Goal: Task Accomplishment & Management: Complete application form

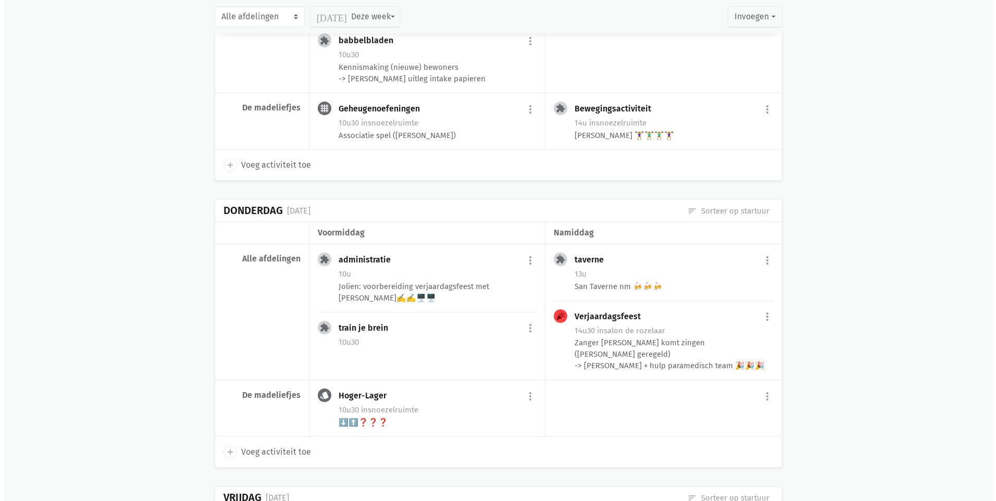
scroll to position [313, 0]
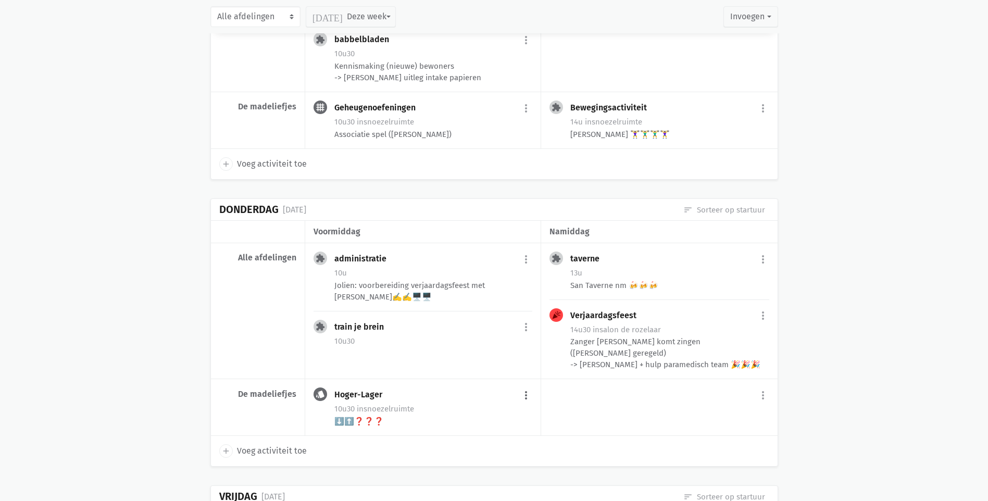
click at [525, 396] on button "more_vert" at bounding box center [526, 395] width 13 height 20
drag, startPoint x: 494, startPoint y: 372, endPoint x: 533, endPoint y: 48, distance: 326.3
click at [494, 372] on link "delete Verwijder" at bounding box center [492, 375] width 107 height 18
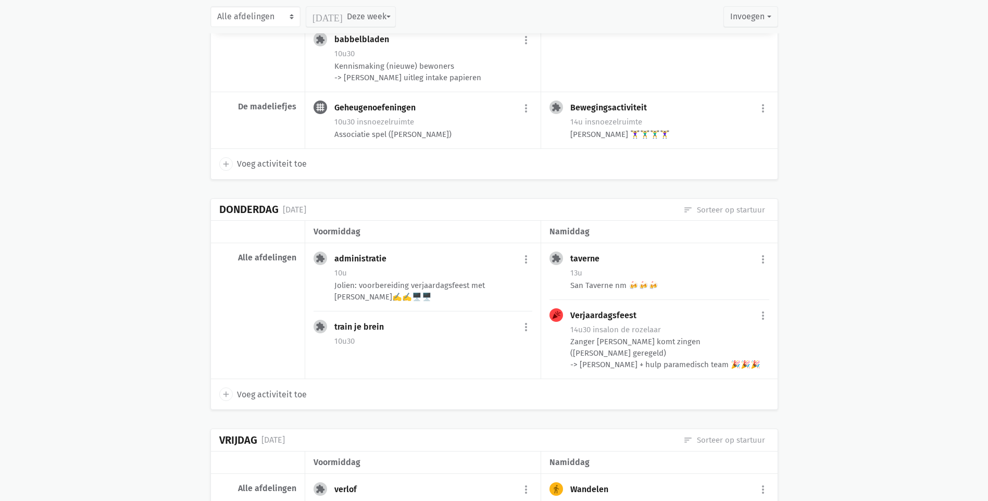
click at [269, 394] on span "Voeg activiteit toe" at bounding box center [272, 395] width 70 height 14
select select "14:00"
select select "15:00"
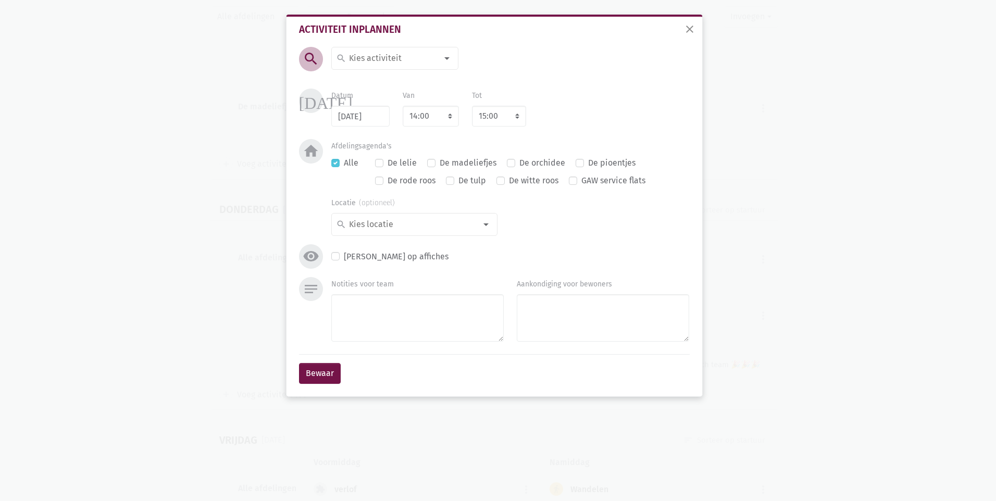
click at [449, 60] on div at bounding box center [447, 58] width 21 height 21
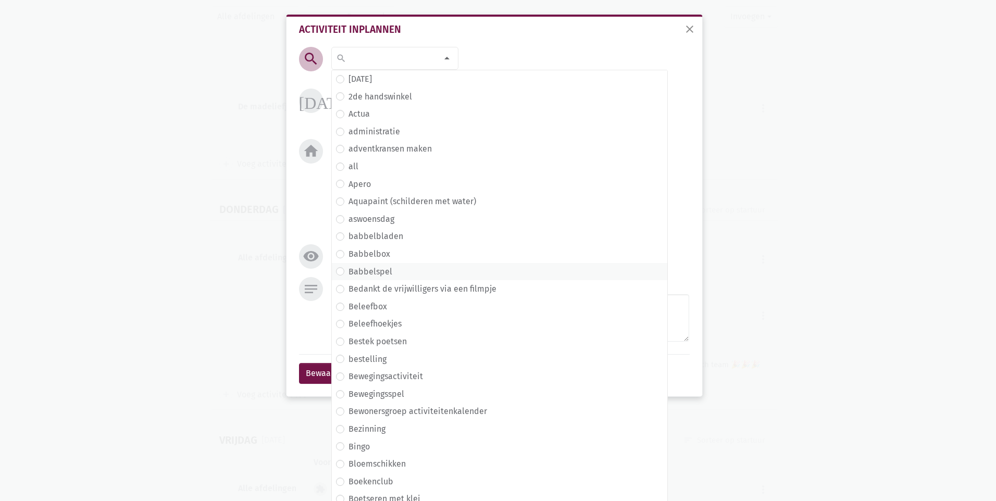
type input "a"
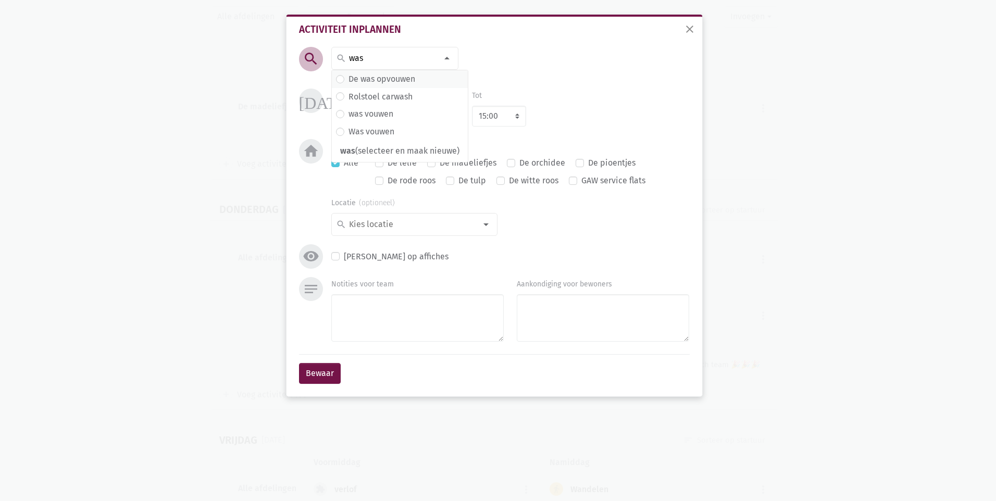
type input "was"
click at [348, 80] on label "De was opvouwen" at bounding box center [381, 79] width 67 height 14
click at [447, 119] on select "7:00 7:15 7:30 7:45 8:00 8:15 8:30 8:45 9:00 9:15 9:30 9:45 10:00 10:15 10:30 1…" at bounding box center [431, 116] width 56 height 21
select select "10:00"
click at [403, 106] on select "7:00 7:15 7:30 7:45 8:00 8:15 8:30 8:45 9:00 9:15 9:30 9:45 10:00 10:15 10:30 1…" at bounding box center [431, 116] width 56 height 21
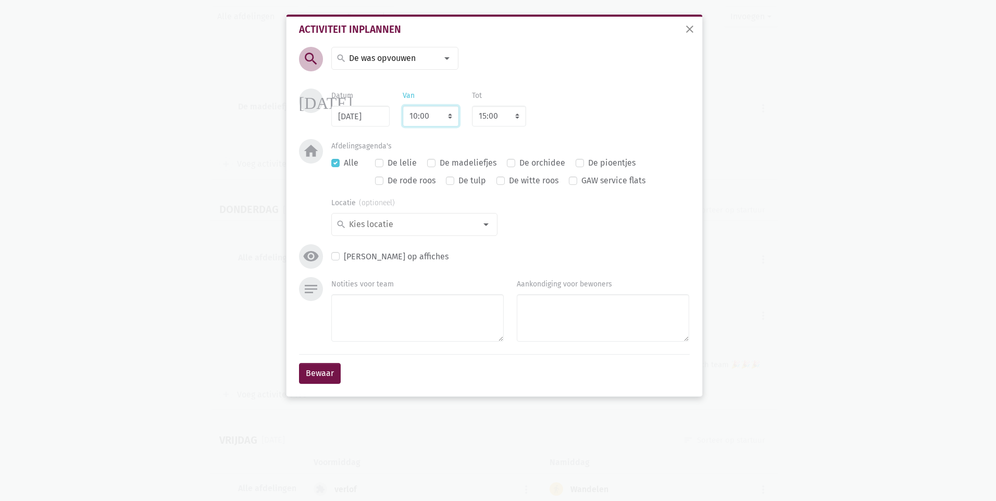
select select "11:00"
click at [440, 162] on label "De madeliefjes" at bounding box center [468, 163] width 57 height 14
click at [431, 162] on input "De madeliefjes" at bounding box center [431, 161] width 8 height 11
checkbox input "true"
checkbox input "false"
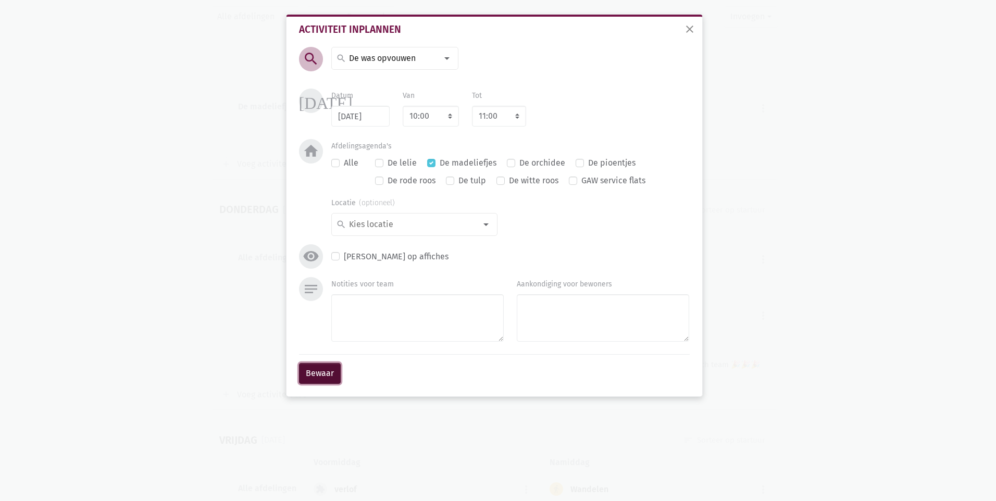
click at [318, 372] on button "Bewaar" at bounding box center [320, 373] width 42 height 21
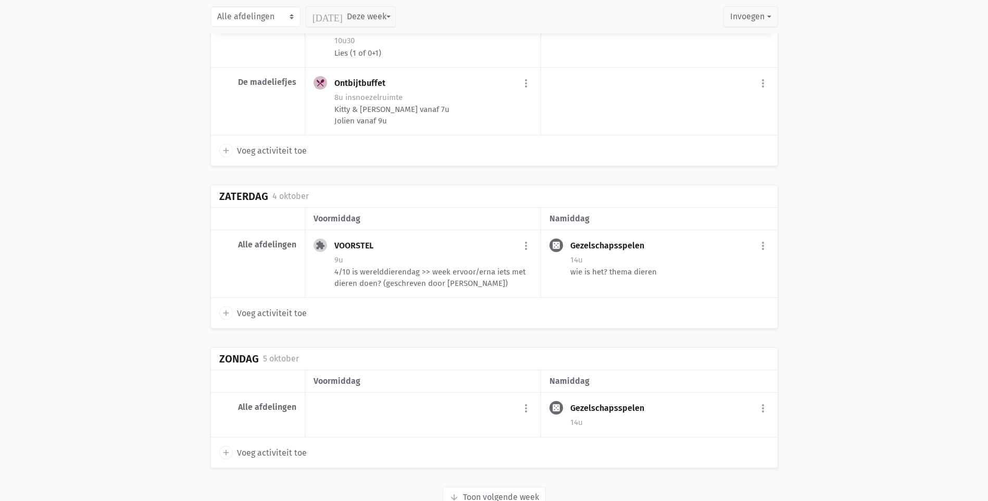
scroll to position [2457, 0]
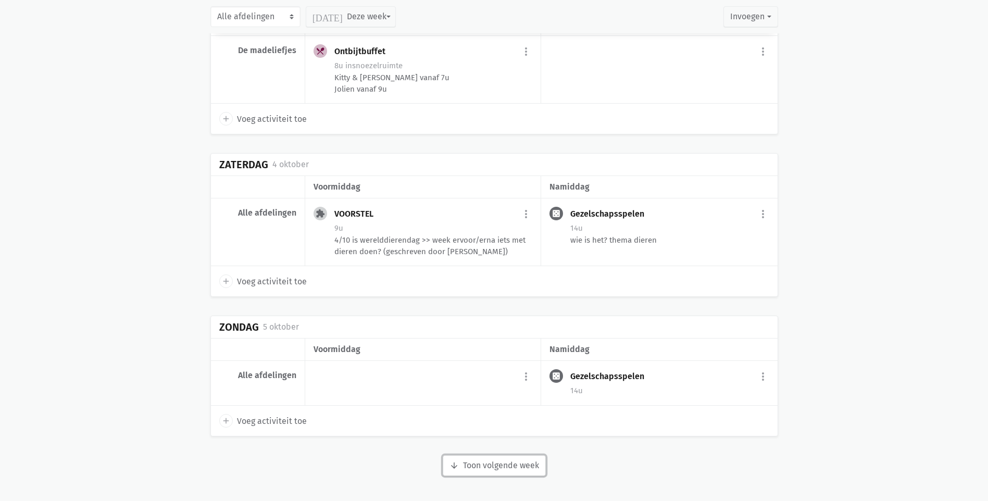
click at [511, 464] on button "arrow_downward Week wordt geladen Toon volgende week" at bounding box center [494, 465] width 103 height 21
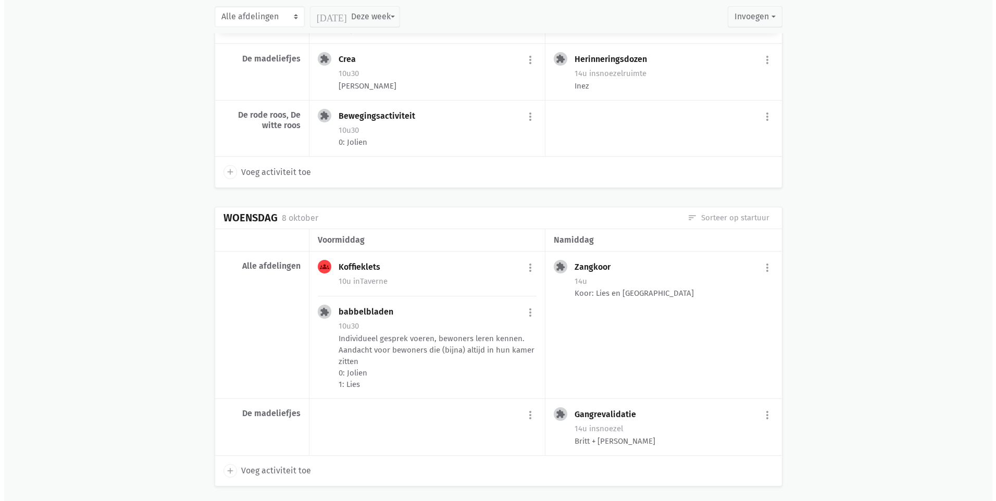
scroll to position [3375, 0]
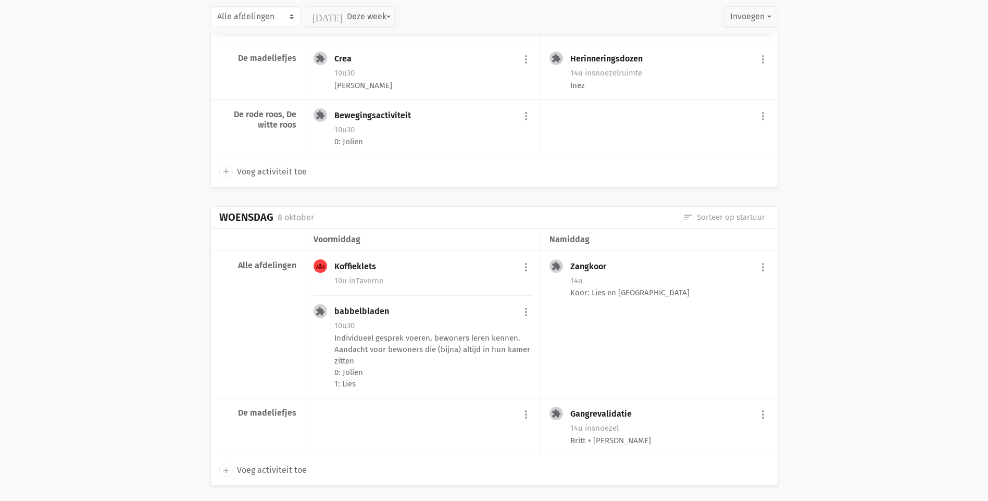
click at [277, 477] on span "Voeg activiteit toe" at bounding box center [272, 471] width 70 height 14
select select "14:00"
select select "15:00"
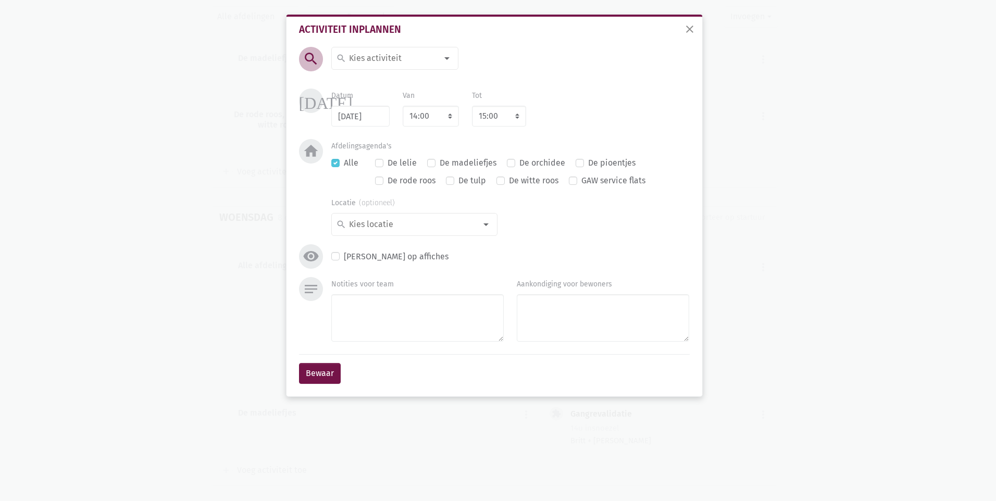
click at [442, 60] on div at bounding box center [447, 58] width 21 height 21
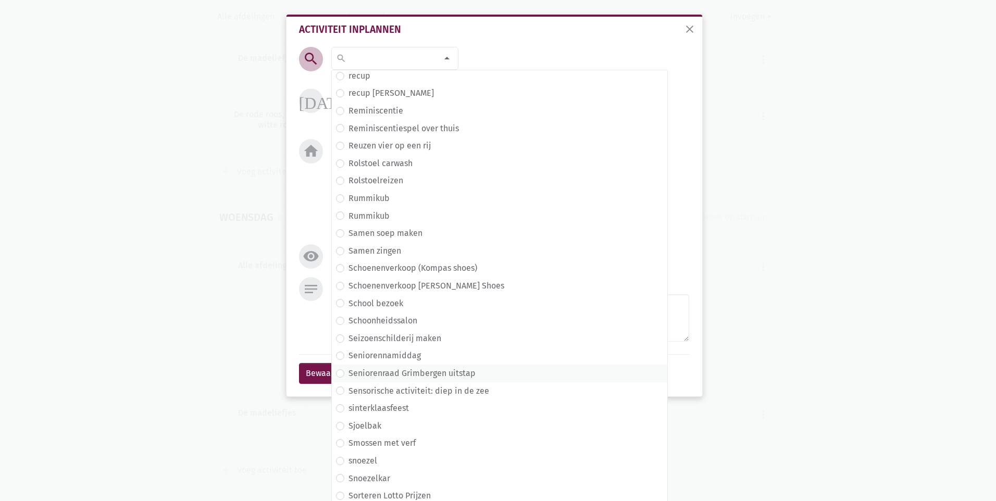
scroll to position [3907, 0]
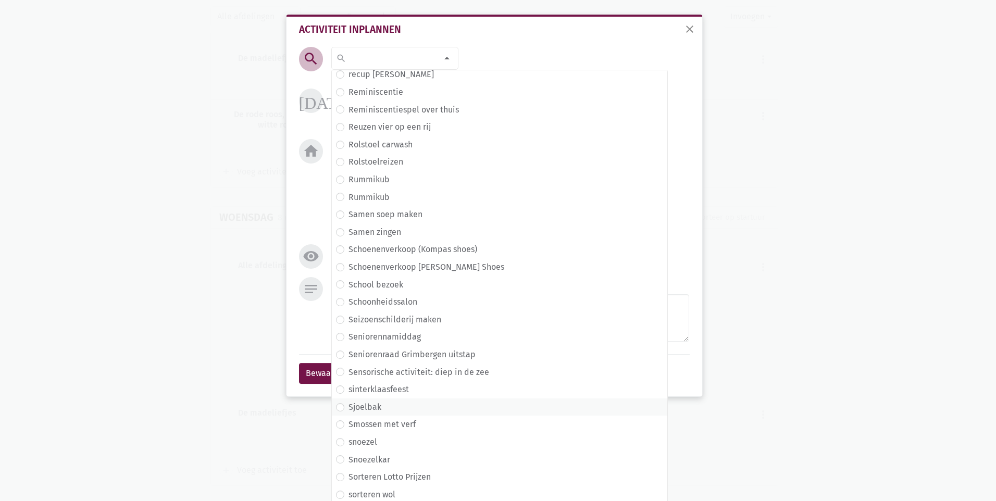
click at [348, 407] on label "Sjoelbak" at bounding box center [364, 408] width 33 height 14
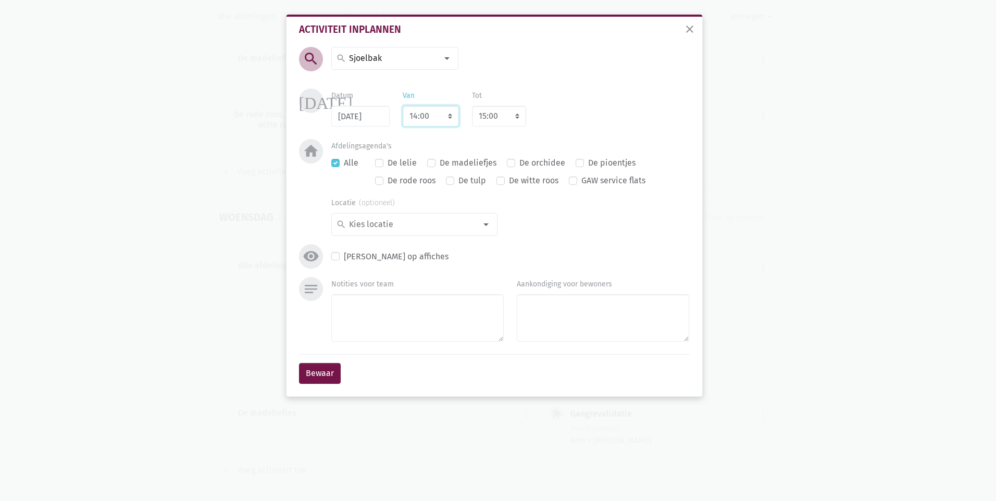
click at [453, 120] on select "7:00 7:15 7:30 7:45 8:00 8:15 8:30 8:45 9:00 9:15 9:30 9:45 10:00 10:15 10:30 1…" at bounding box center [431, 116] width 56 height 21
select select "10:00"
click at [403, 106] on select "7:00 7:15 7:30 7:45 8:00 8:15 8:30 8:45 9:00 9:15 9:30 9:45 10:00 10:15 10:30 1…" at bounding box center [431, 116] width 56 height 21
select select "11:00"
click at [515, 120] on select "8:00 8:15 8:30 8:45 9:00 9:15 9:30 9:45 10:00 10:15 10:30 10:45 11:00 11:15 11:…" at bounding box center [499, 116] width 54 height 21
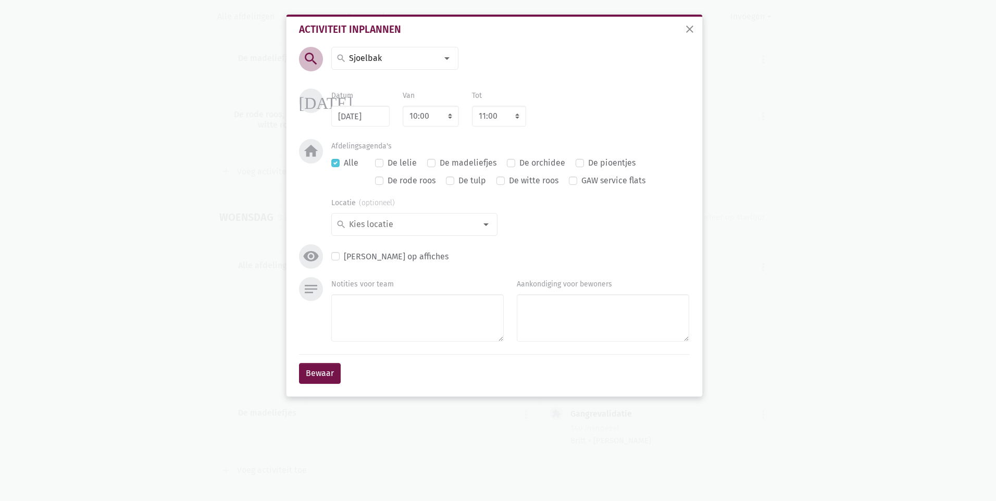
drag, startPoint x: 581, startPoint y: 117, endPoint x: 564, endPoint y: 117, distance: 16.7
click at [581, 117] on div "Datum [DATE] Van 7:00 7:15 7:30 7:45 8:00 8:15 8:30 8:45 9:00 9:15 9:30 9:45 10…" at bounding box center [510, 108] width 371 height 38
click at [440, 161] on label "De madeliefjes" at bounding box center [468, 163] width 57 height 14
click at [431, 161] on input "De madeliefjes" at bounding box center [431, 161] width 8 height 11
checkbox input "true"
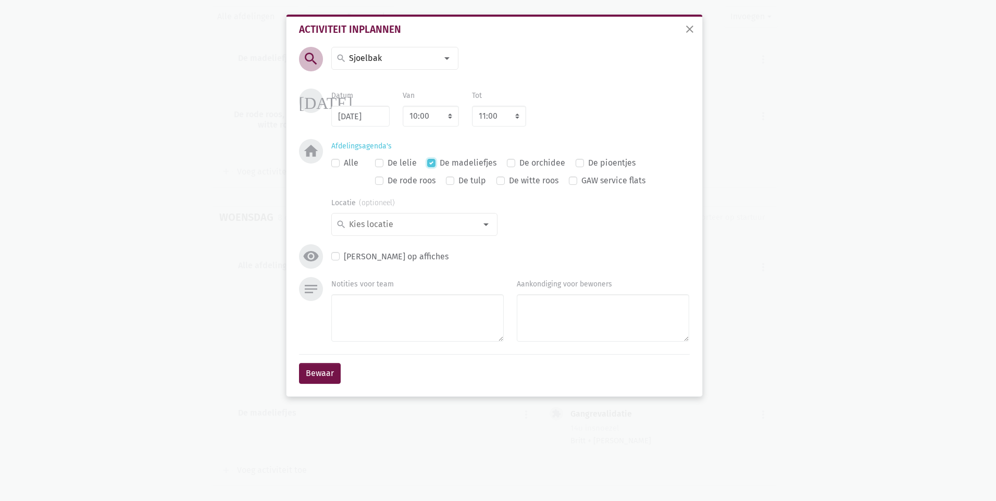
checkbox input "false"
click at [327, 380] on button "Bewaar" at bounding box center [320, 373] width 42 height 21
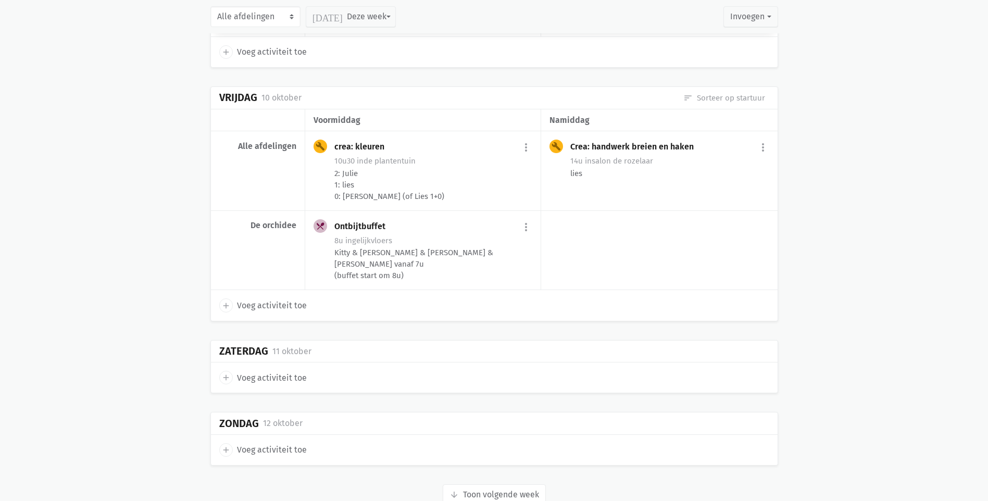
scroll to position [4086, 0]
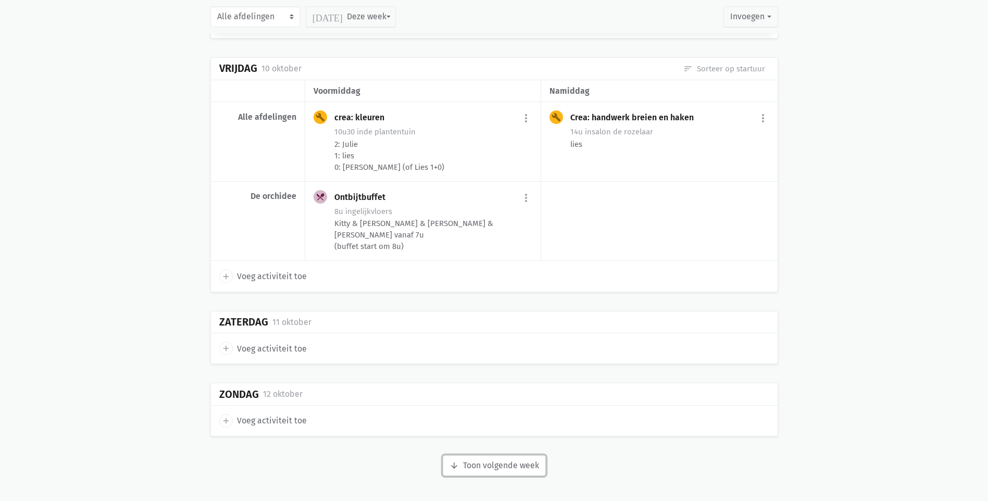
click at [523, 463] on button "arrow_downward Week wordt geladen Toon volgende week" at bounding box center [494, 465] width 103 height 21
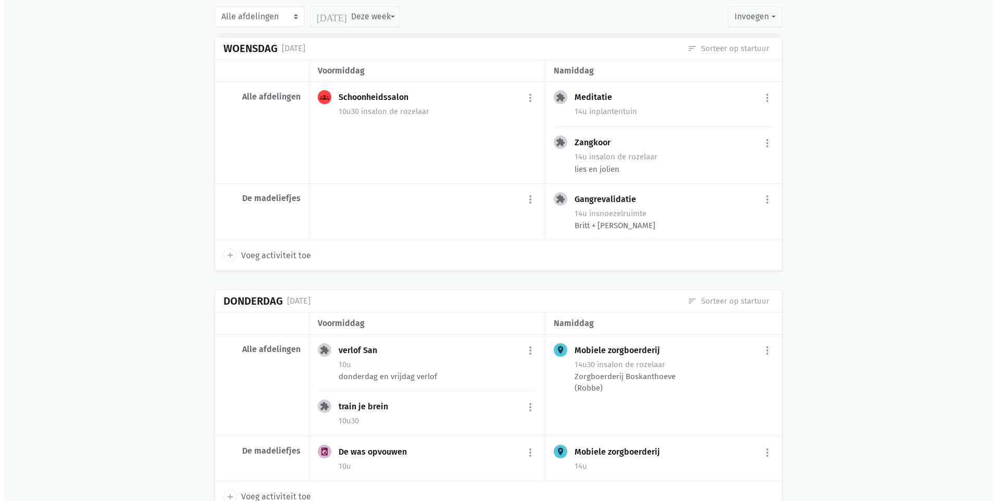
scroll to position [5017, 0]
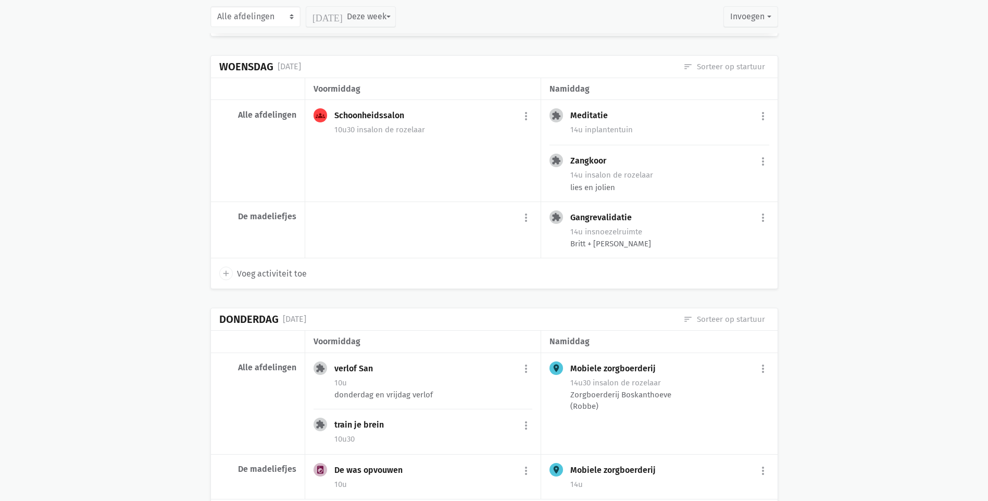
click at [345, 221] on div "more_vert add Voeg activiteit toe" at bounding box center [423, 230] width 236 height 57
click at [290, 272] on span "Voeg activiteit toe" at bounding box center [272, 274] width 70 height 14
select select "14:00"
select select "15:00"
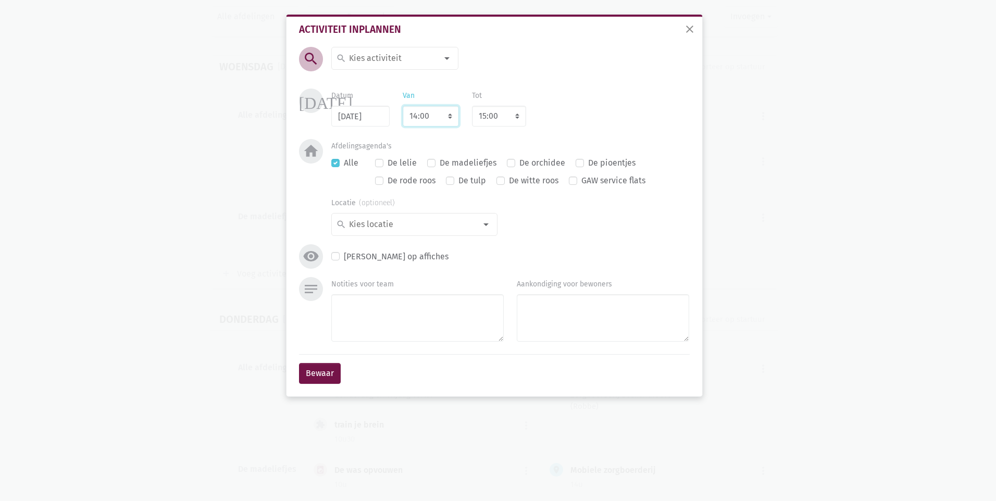
click at [453, 118] on select "7:00 7:15 7:30 7:45 8:00 8:15 8:30 8:45 9:00 9:15 9:30 9:45 10:00 10:15 10:30 1…" at bounding box center [431, 116] width 56 height 21
select select "10:00"
click at [403, 106] on select "7:00 7:15 7:30 7:45 8:00 8:15 8:30 8:45 9:00 9:15 9:30 9:45 10:00 10:15 10:30 1…" at bounding box center [431, 116] width 56 height 21
select select "11:00"
click at [440, 166] on label "De madeliefjes" at bounding box center [468, 163] width 57 height 14
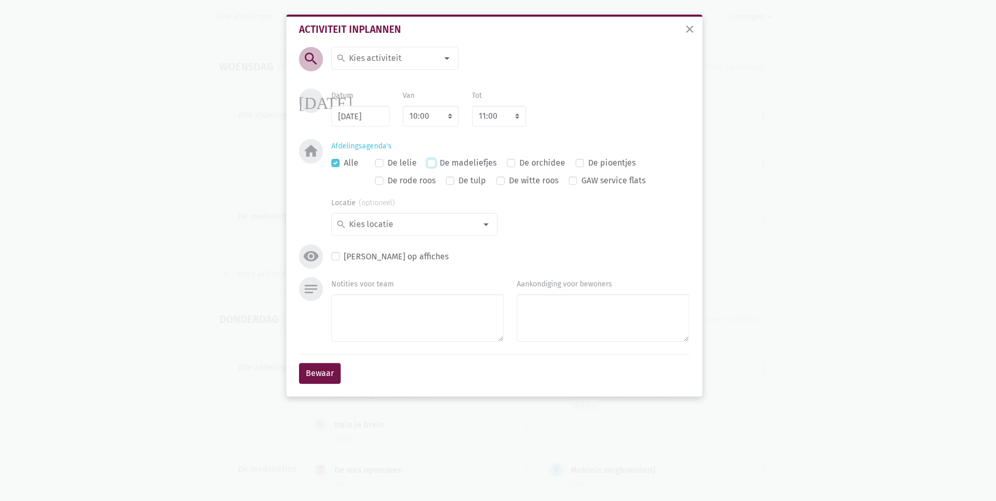
click at [431, 166] on input "De madeliefjes" at bounding box center [431, 161] width 8 height 11
checkbox input "true"
checkbox input "false"
click at [450, 64] on div at bounding box center [447, 58] width 21 height 21
type input "memory"
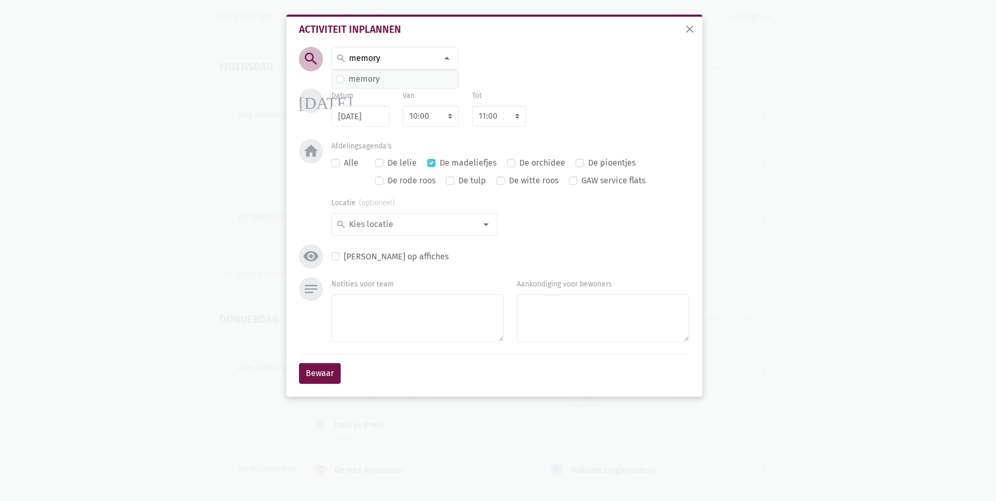
click at [425, 82] on span "memory" at bounding box center [395, 79] width 118 height 14
click at [322, 372] on button "Bewaar" at bounding box center [320, 373] width 42 height 21
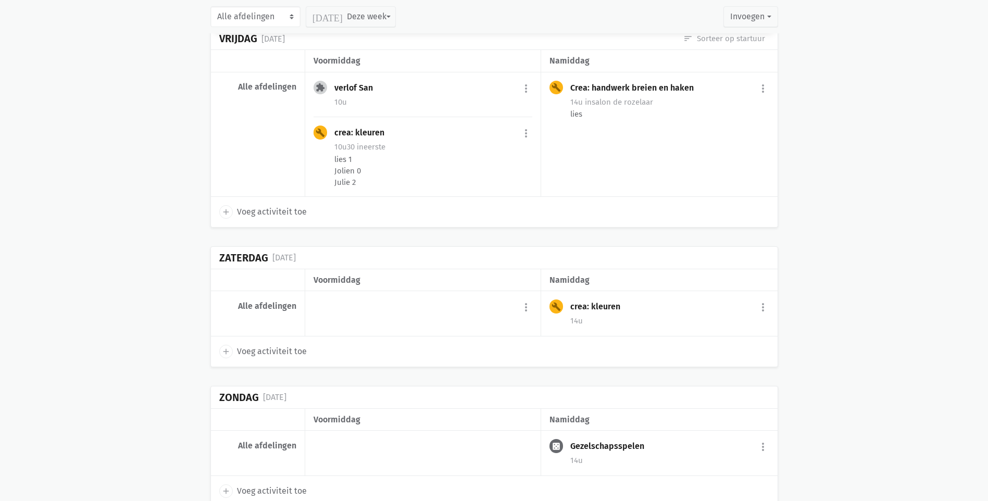
scroll to position [5609, 0]
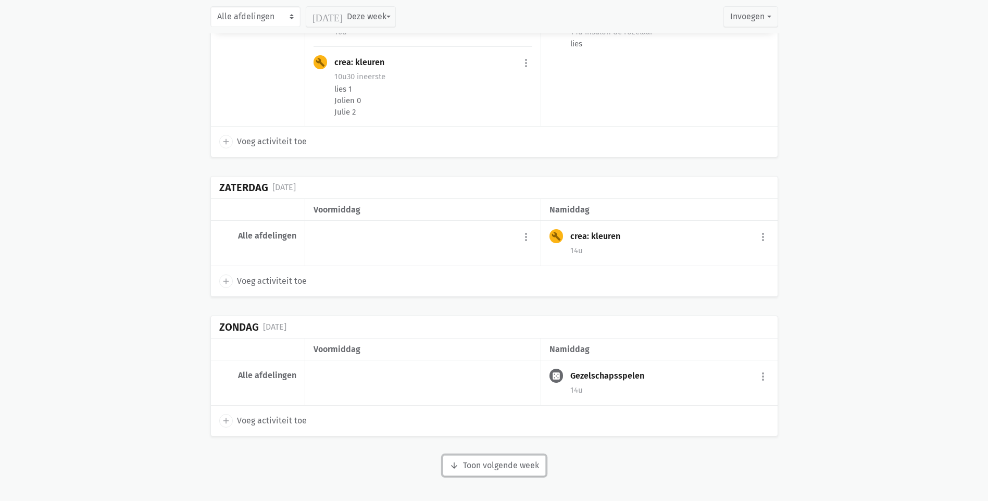
click at [482, 463] on button "arrow_downward Week wordt geladen Toon volgende week" at bounding box center [494, 465] width 103 height 21
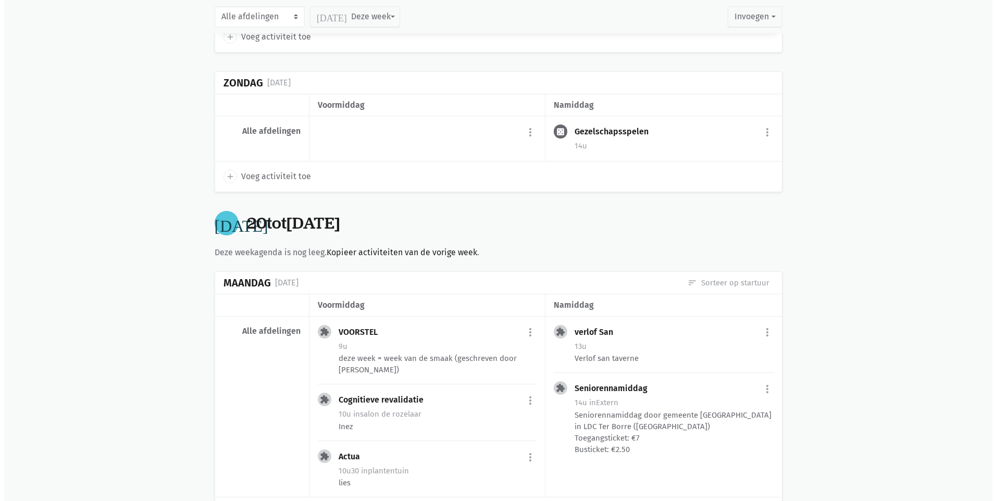
scroll to position [5922, 0]
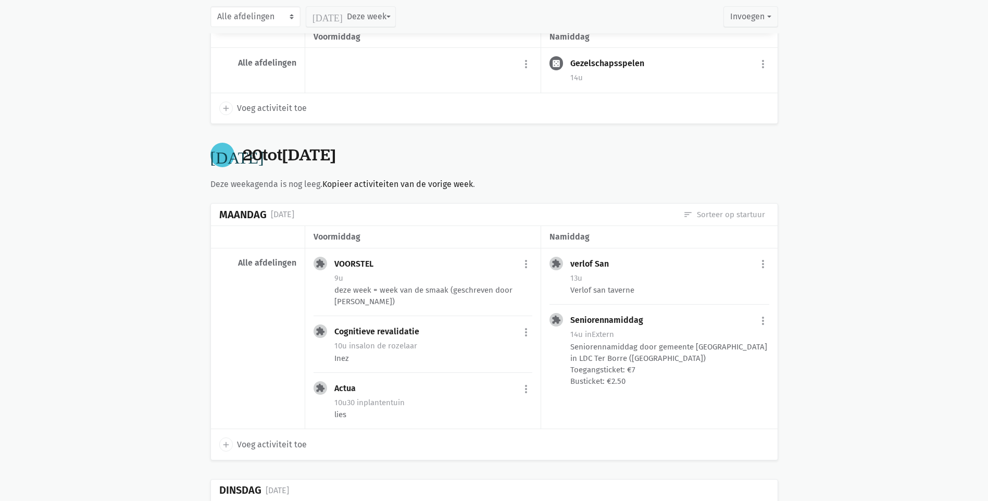
click at [283, 438] on span "Voeg activiteit toe" at bounding box center [272, 445] width 70 height 14
select select "14:00"
select select "15:00"
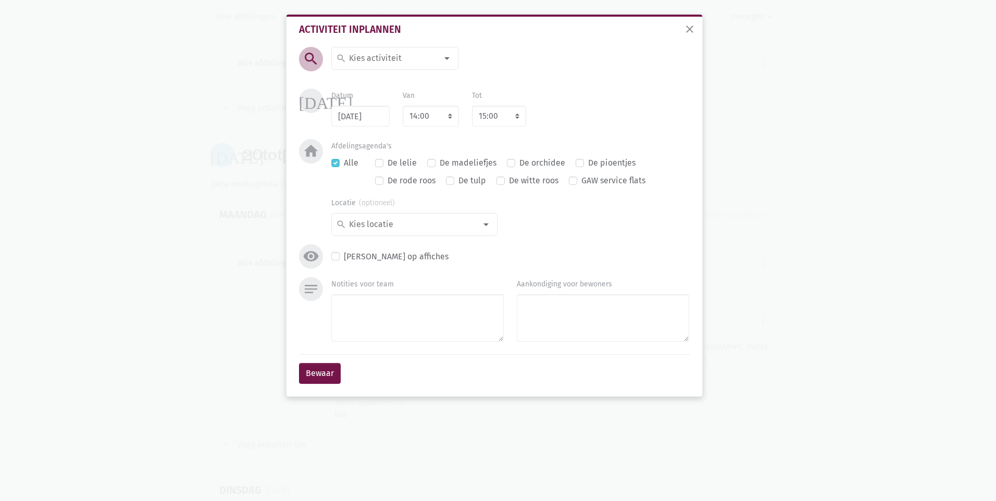
click at [446, 59] on div at bounding box center [447, 58] width 21 height 21
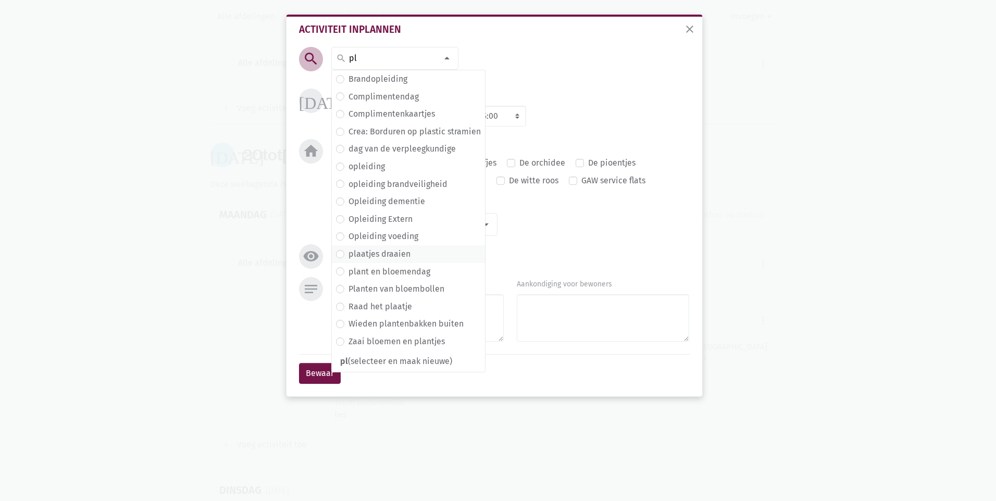
type input "pl"
click at [348, 254] on label "plaatjes draaien" at bounding box center [379, 254] width 62 height 14
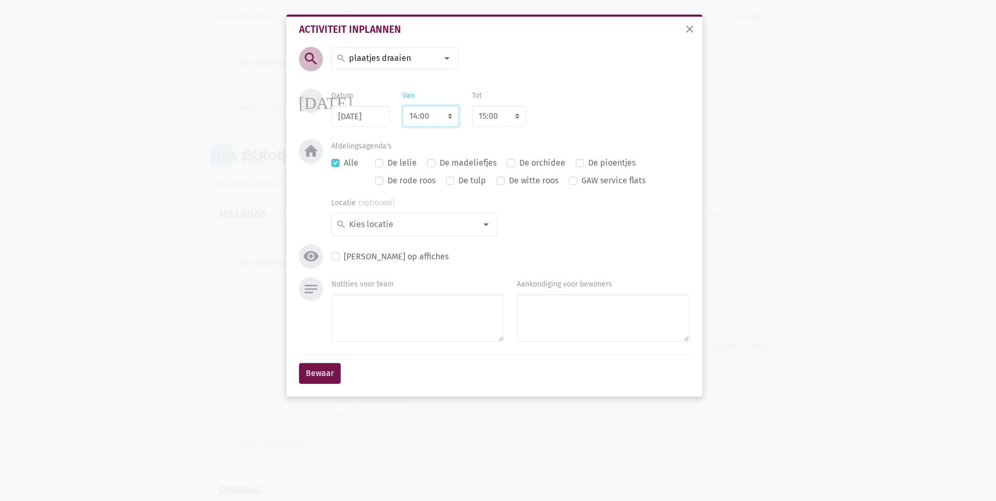
click at [450, 119] on select "7:00 7:15 7:30 7:45 8:00 8:15 8:30 8:45 9:00 9:15 9:30 9:45 10:00 10:15 10:30 1…" at bounding box center [431, 116] width 56 height 21
select select "10:00"
click at [403, 106] on select "7:00 7:15 7:30 7:45 8:00 8:15 8:30 8:45 9:00 9:15 9:30 9:45 10:00 10:15 10:30 1…" at bounding box center [431, 116] width 56 height 21
select select "11:00"
click at [440, 162] on label "De madeliefjes" at bounding box center [468, 163] width 57 height 14
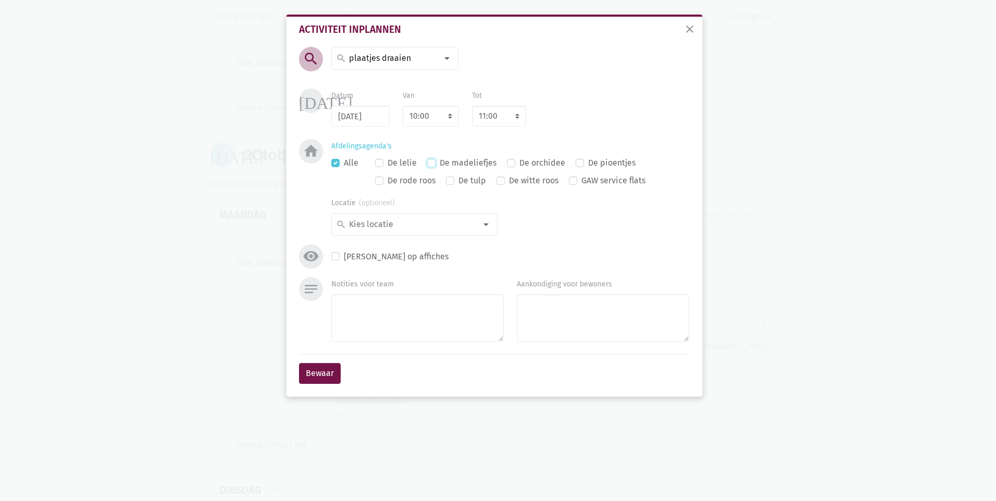
click at [433, 162] on input "De madeliefjes" at bounding box center [431, 161] width 8 height 11
checkbox input "true"
checkbox input "false"
click at [327, 376] on button "Bewaar" at bounding box center [320, 373] width 42 height 21
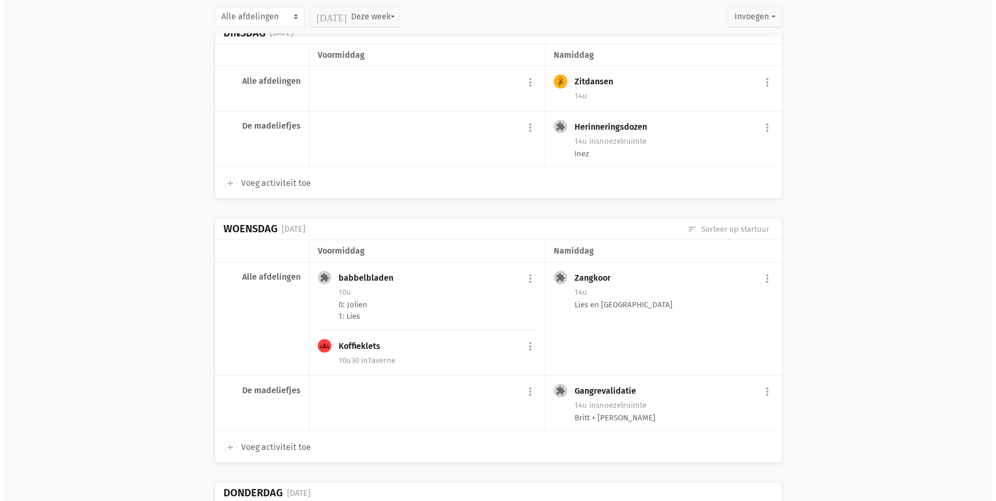
scroll to position [6568, 0]
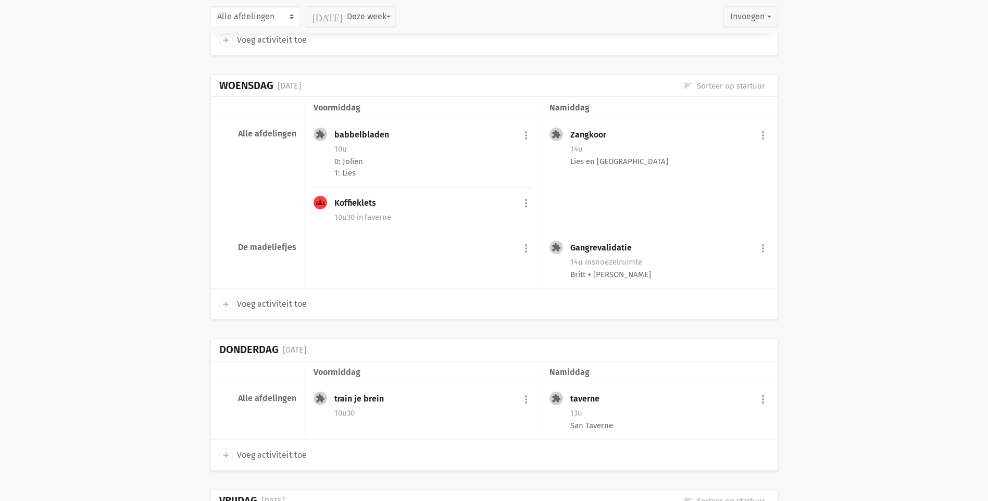
click at [265, 448] on span "Voeg activiteit toe" at bounding box center [272, 455] width 70 height 14
select select "14:00"
select select "15:00"
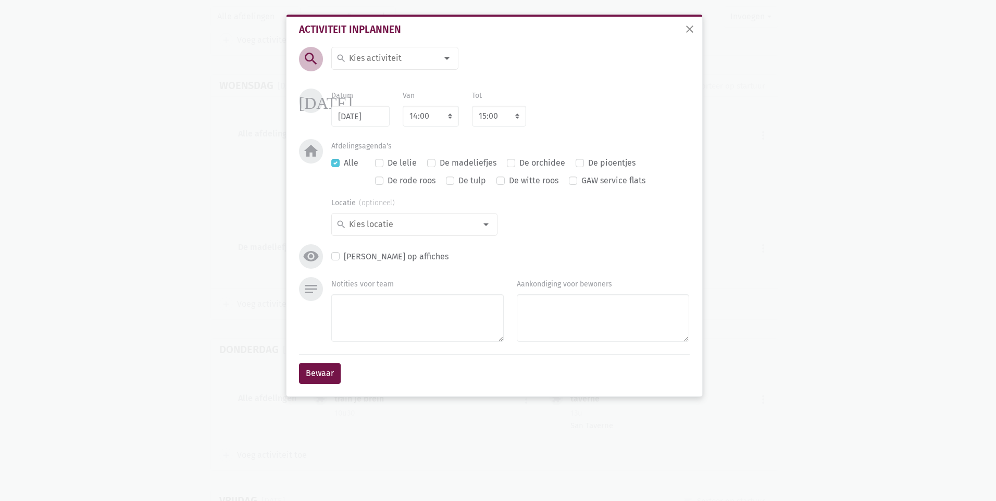
click at [448, 58] on div at bounding box center [447, 58] width 21 height 21
type input "de was"
click at [390, 83] on label "De was opvouwen" at bounding box center [381, 79] width 67 height 14
click at [452, 119] on select "7:00 7:15 7:30 7:45 8:00 8:15 8:30 8:45 9:00 9:15 9:30 9:45 10:00 10:15 10:30 1…" at bounding box center [431, 116] width 56 height 21
select select "10:00"
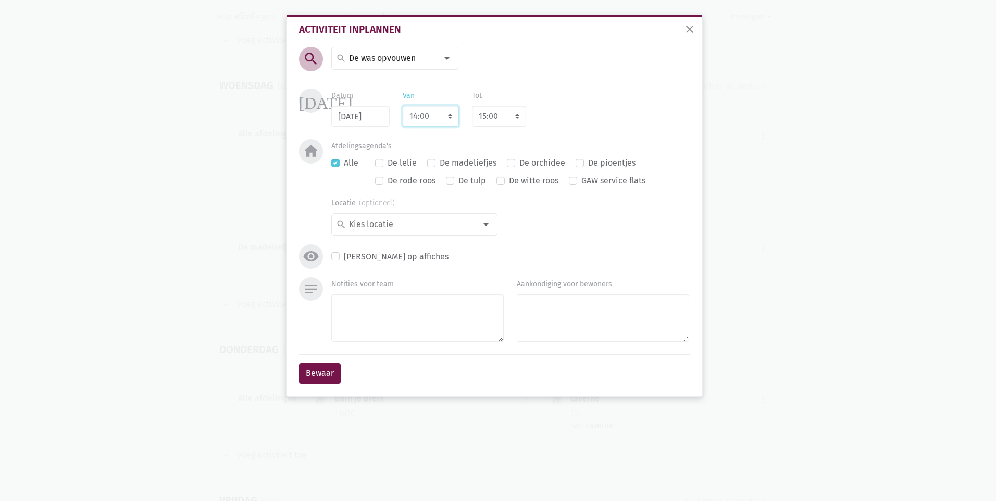
click at [403, 106] on select "7:00 7:15 7:30 7:45 8:00 8:15 8:30 8:45 9:00 9:15 9:30 9:45 10:00 10:15 10:30 1…" at bounding box center [431, 116] width 56 height 21
select select "11:00"
click at [440, 162] on label "De madeliefjes" at bounding box center [468, 163] width 57 height 14
click at [431, 162] on input "De madeliefjes" at bounding box center [431, 161] width 8 height 11
checkbox input "true"
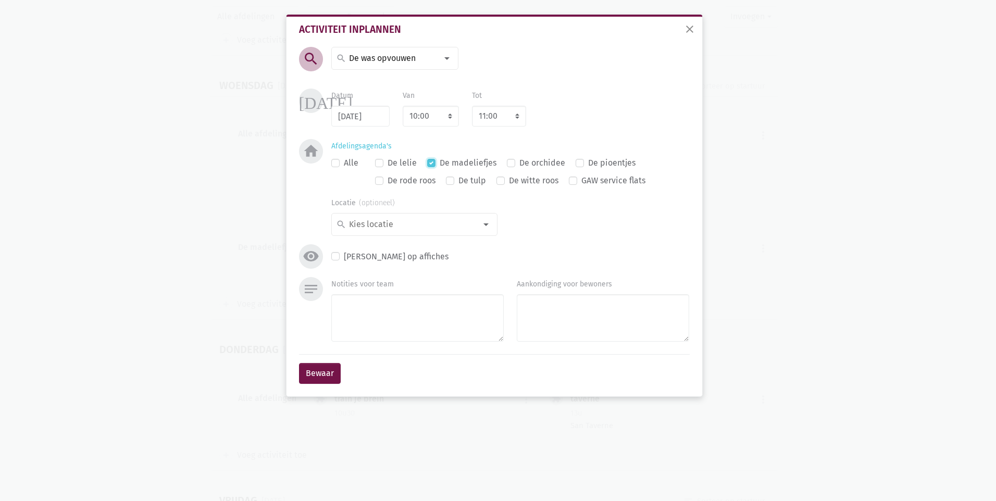
checkbox input "false"
click at [317, 373] on button "Bewaar" at bounding box center [320, 373] width 42 height 21
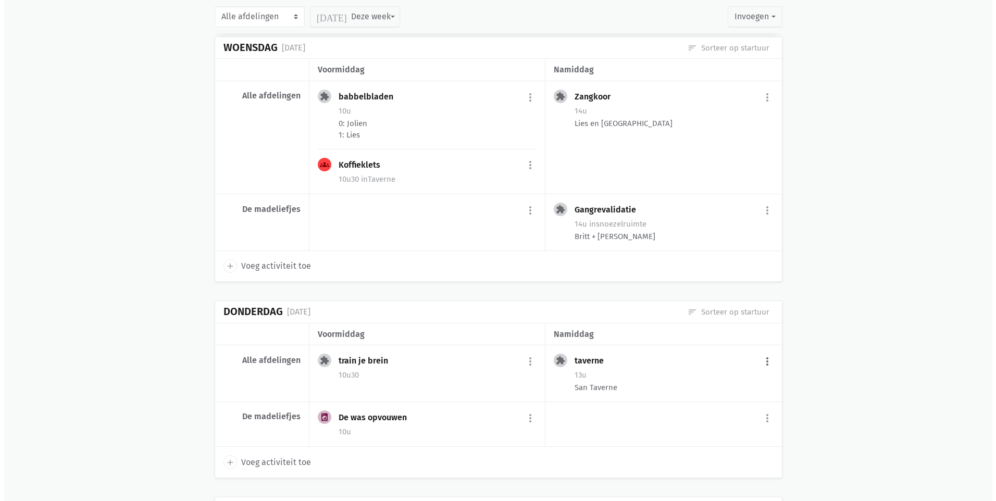
scroll to position [6554, 0]
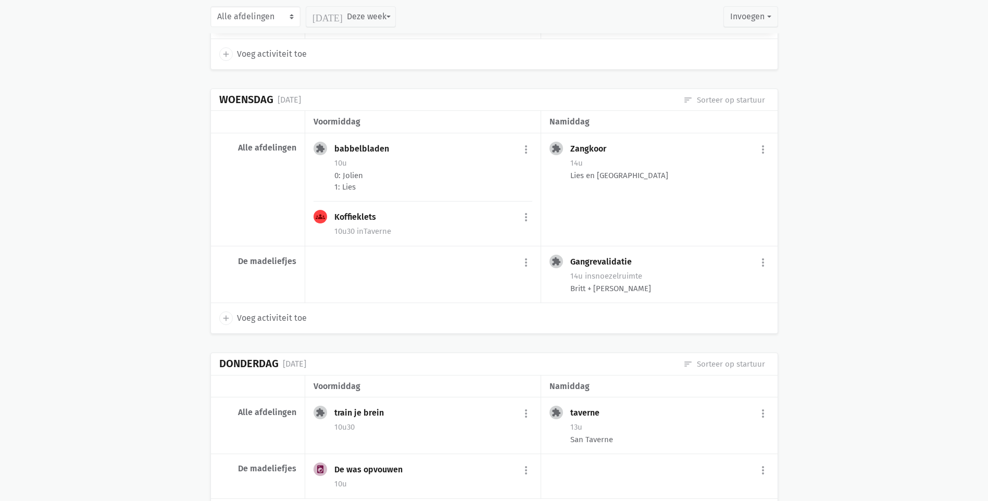
click at [259, 311] on span "Voeg activiteit toe" at bounding box center [272, 318] width 70 height 14
select select "14:00"
select select "15:00"
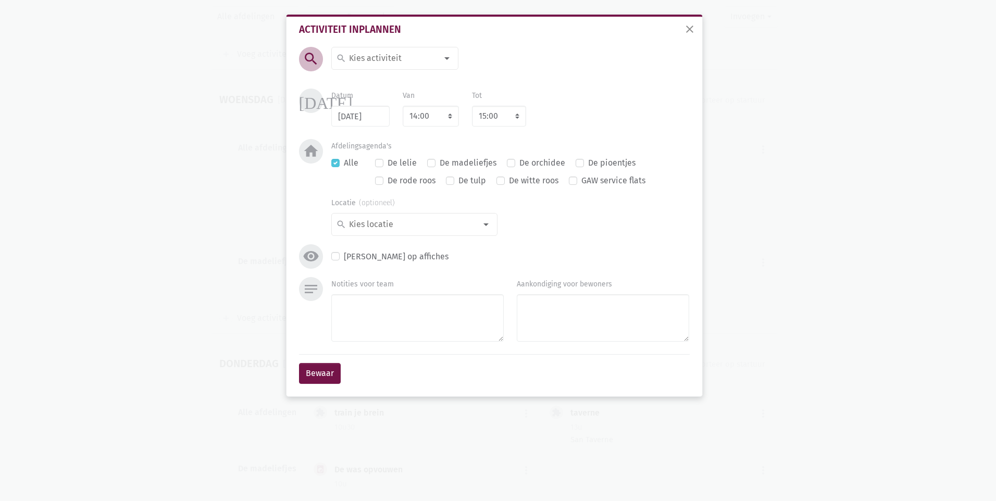
click at [448, 56] on div at bounding box center [447, 58] width 21 height 21
type input "spell"
click at [348, 79] on label "spelletjes" at bounding box center [366, 79] width 37 height 14
click at [443, 58] on div at bounding box center [447, 58] width 21 height 21
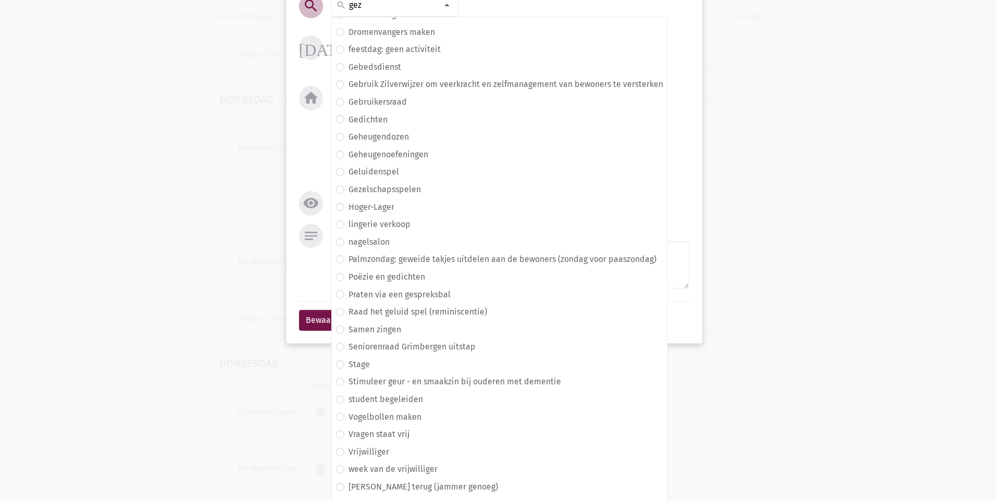
scroll to position [0, 0]
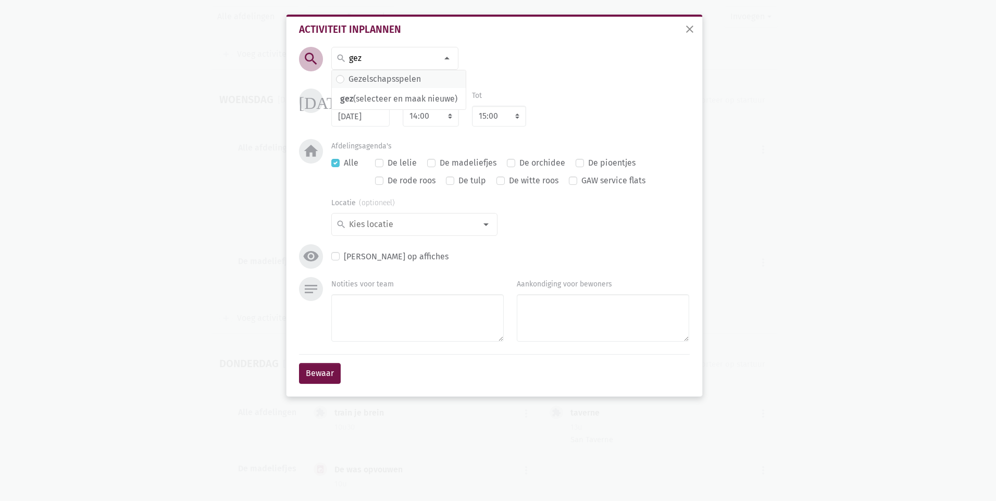
type input "gez"
click at [406, 73] on label "Gezelschapsspelen" at bounding box center [384, 79] width 72 height 14
click at [446, 119] on select "7:00 7:15 7:30 7:45 8:00 8:15 8:30 8:45 9:00 9:15 9:30 9:45 10:00 10:15 10:30 1…" at bounding box center [431, 116] width 56 height 21
select select "10:00"
click at [403, 106] on select "7:00 7:15 7:30 7:45 8:00 8:15 8:30 8:45 9:00 9:15 9:30 9:45 10:00 10:15 10:30 1…" at bounding box center [431, 116] width 56 height 21
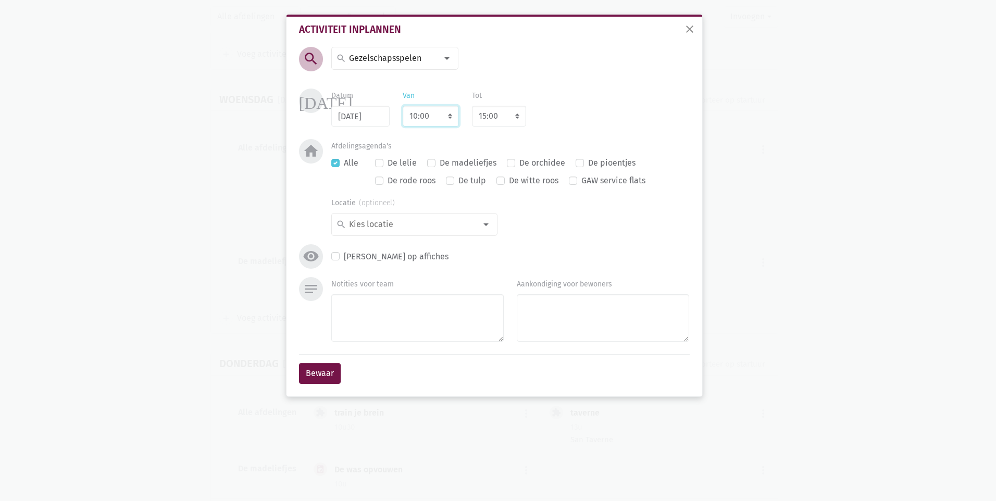
select select "11:00"
click at [440, 163] on label "De madeliefjes" at bounding box center [468, 163] width 57 height 14
click at [432, 163] on input "De madeliefjes" at bounding box center [431, 161] width 8 height 11
checkbox input "true"
checkbox input "false"
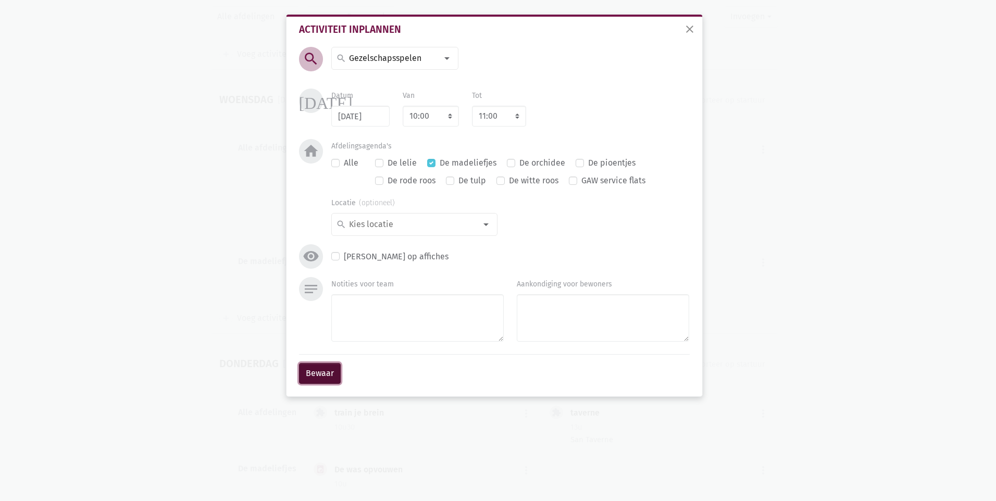
click at [319, 368] on button "Bewaar" at bounding box center [320, 373] width 42 height 21
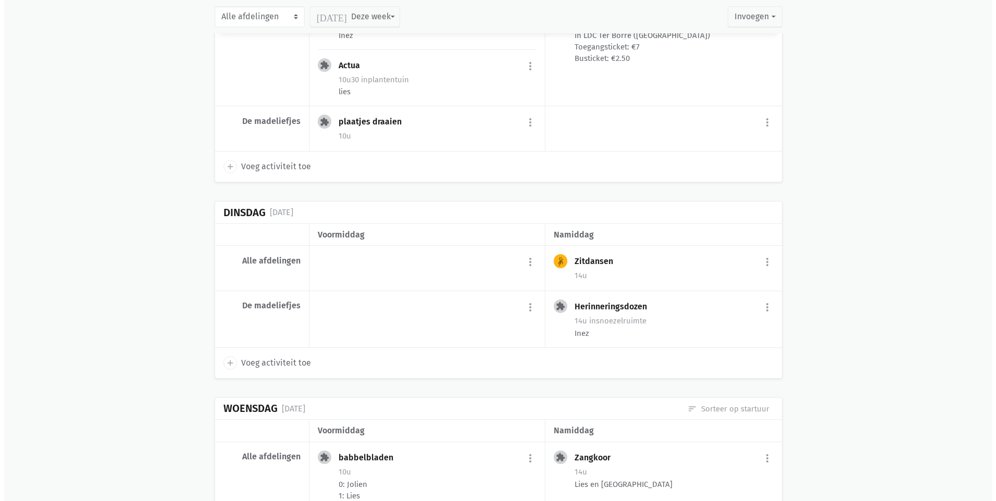
scroll to position [6261, 0]
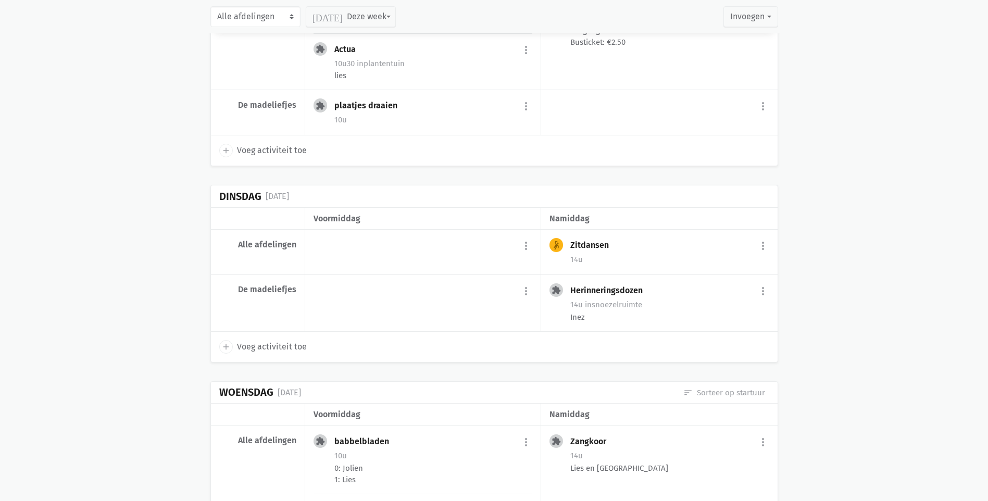
click at [251, 341] on span "Voeg activiteit toe" at bounding box center [272, 347] width 70 height 14
select select "14:00"
select select "15:00"
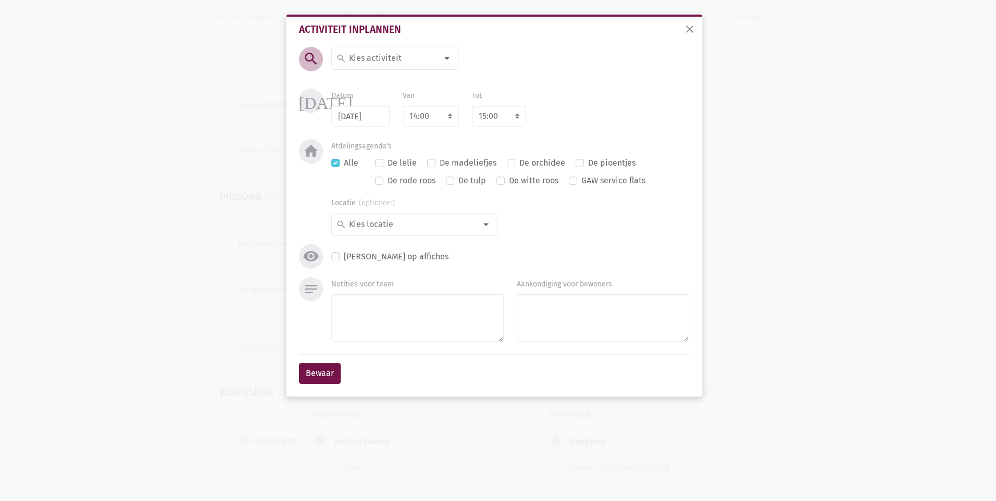
click at [450, 57] on div at bounding box center [447, 58] width 21 height 21
type input "puzz"
click at [370, 80] on label "puzzelen" at bounding box center [365, 79] width 34 height 14
click at [450, 118] on select "7:00 7:15 7:30 7:45 8:00 8:15 8:30 8:45 9:00 9:15 9:30 9:45 10:00 10:15 10:30 1…" at bounding box center [431, 116] width 56 height 21
select select "10:00"
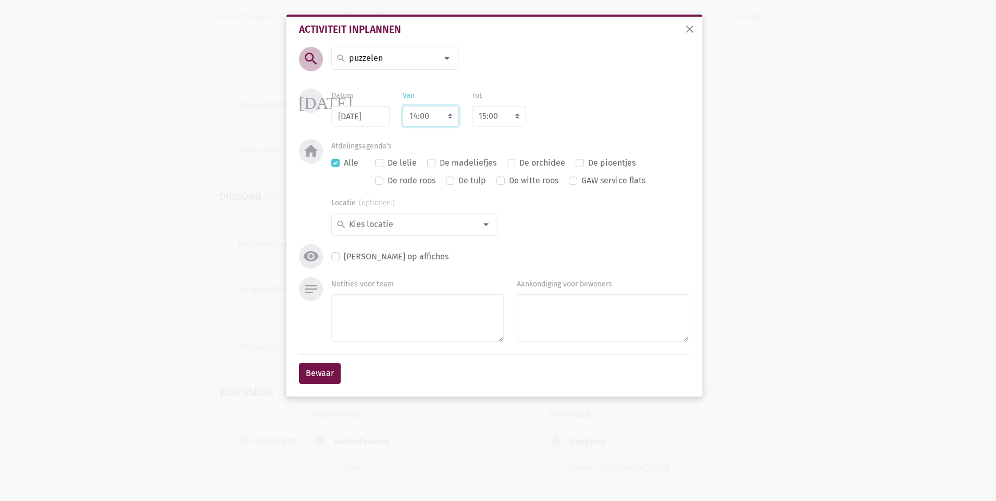
click at [403, 106] on select "7:00 7:15 7:30 7:45 8:00 8:15 8:30 8:45 9:00 9:15 9:30 9:45 10:00 10:15 10:30 1…" at bounding box center [431, 116] width 56 height 21
select select "11:00"
click at [440, 163] on label "De madeliefjes" at bounding box center [468, 163] width 57 height 14
click at [429, 163] on input "De madeliefjes" at bounding box center [431, 161] width 8 height 11
checkbox input "true"
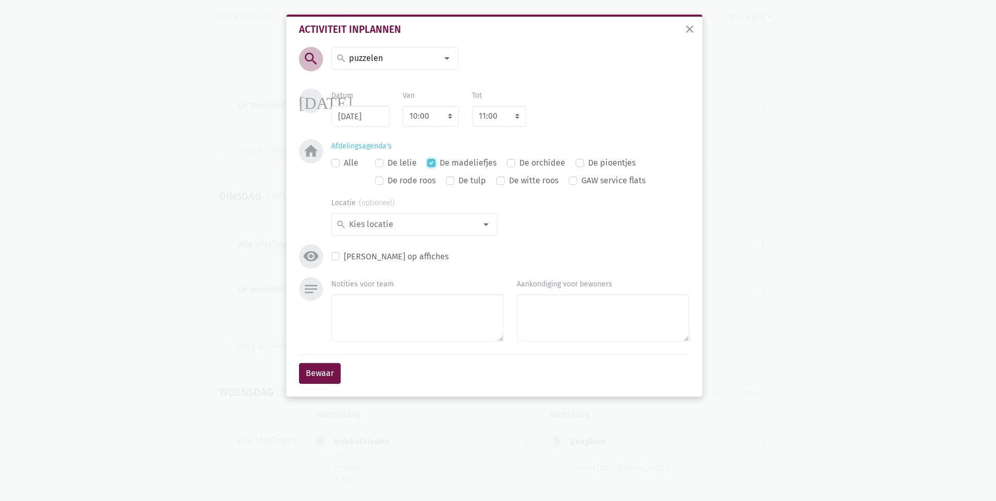
checkbox input "false"
click at [316, 378] on button "Bewaar" at bounding box center [320, 373] width 42 height 21
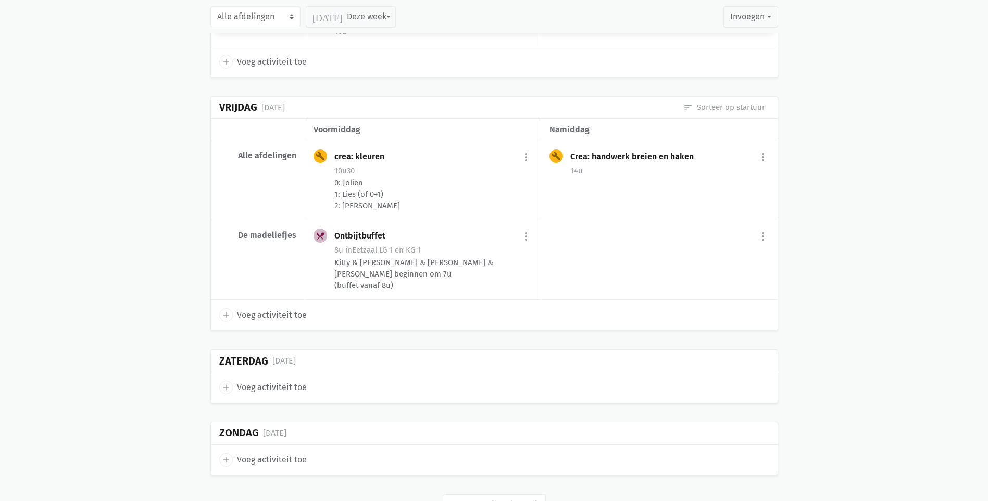
scroll to position [7023, 0]
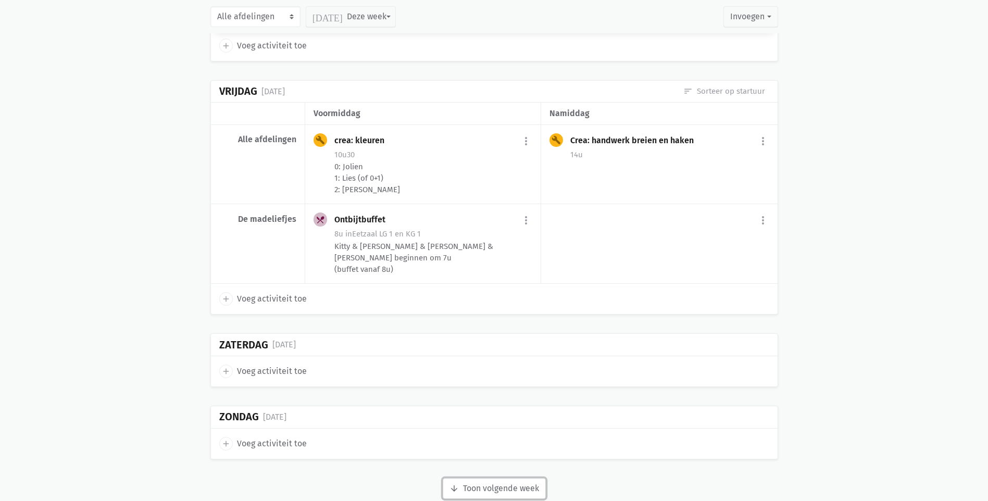
click at [501, 478] on button "arrow_downward Week wordt geladen Toon volgende week" at bounding box center [494, 488] width 103 height 21
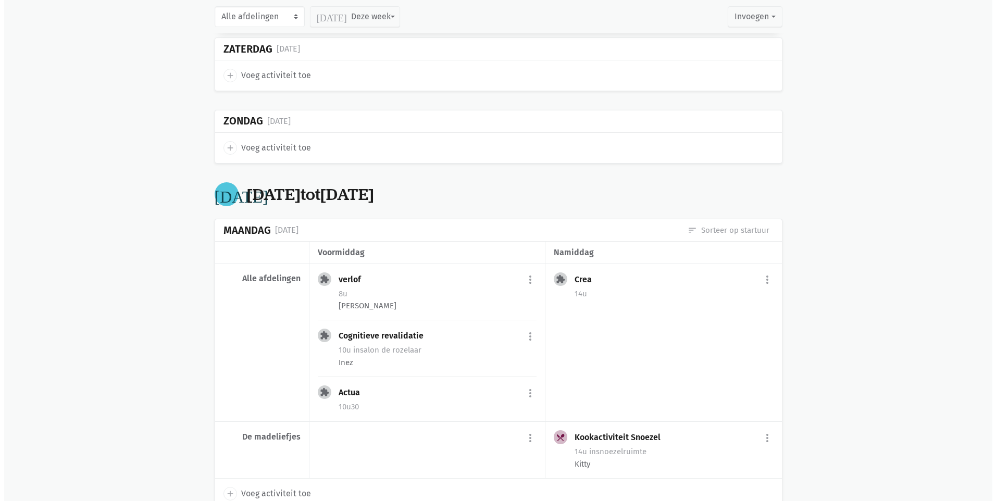
scroll to position [7335, 0]
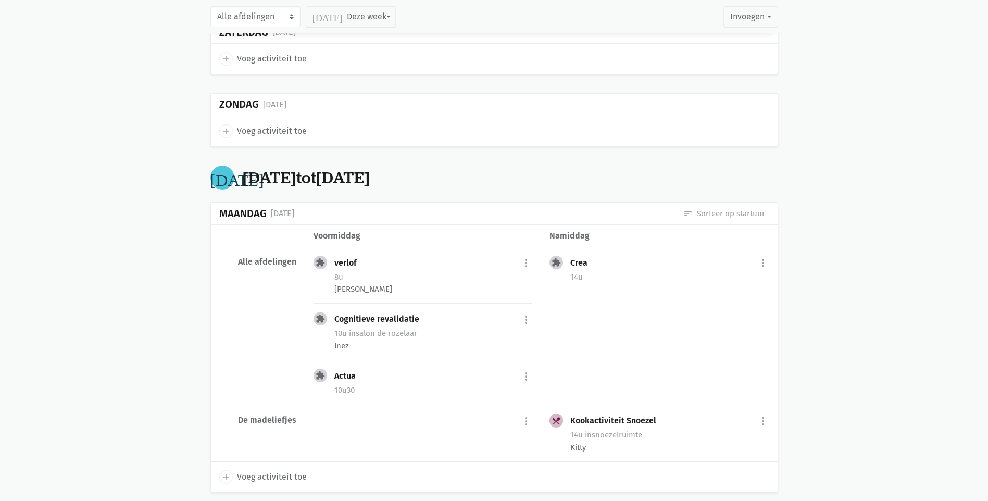
click at [283, 470] on span "Voeg activiteit toe" at bounding box center [272, 477] width 70 height 14
select select "14:00"
select select "15:00"
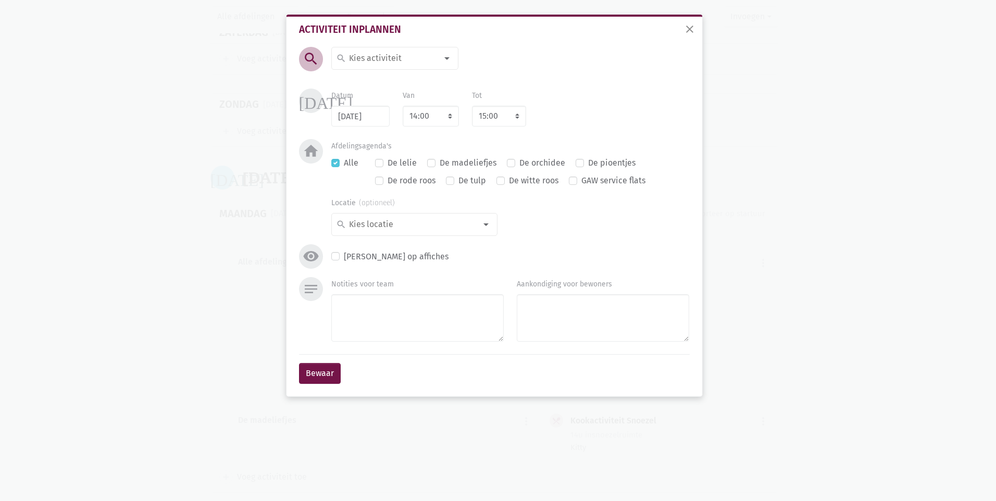
click at [452, 61] on div at bounding box center [447, 58] width 21 height 21
type input "plaat"
click at [405, 81] on label "plaatjes draaien" at bounding box center [379, 79] width 62 height 14
click at [440, 165] on label "De madeliefjes" at bounding box center [468, 163] width 57 height 14
click at [430, 165] on input "De madeliefjes" at bounding box center [431, 161] width 8 height 11
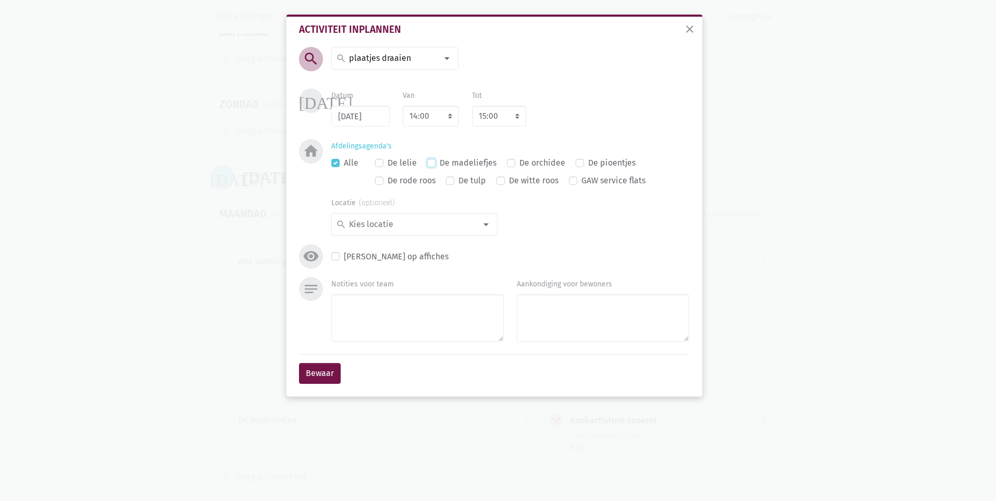
checkbox input "true"
checkbox input "false"
click at [450, 117] on select "7:00 7:15 7:30 7:45 8:00 8:15 8:30 8:45 9:00 9:15 9:30 9:45 10:00 10:15 10:30 1…" at bounding box center [431, 116] width 56 height 21
select select "10:00"
click at [403, 106] on select "7:00 7:15 7:30 7:45 8:00 8:15 8:30 8:45 9:00 9:15 9:30 9:45 10:00 10:15 10:30 1…" at bounding box center [431, 116] width 56 height 21
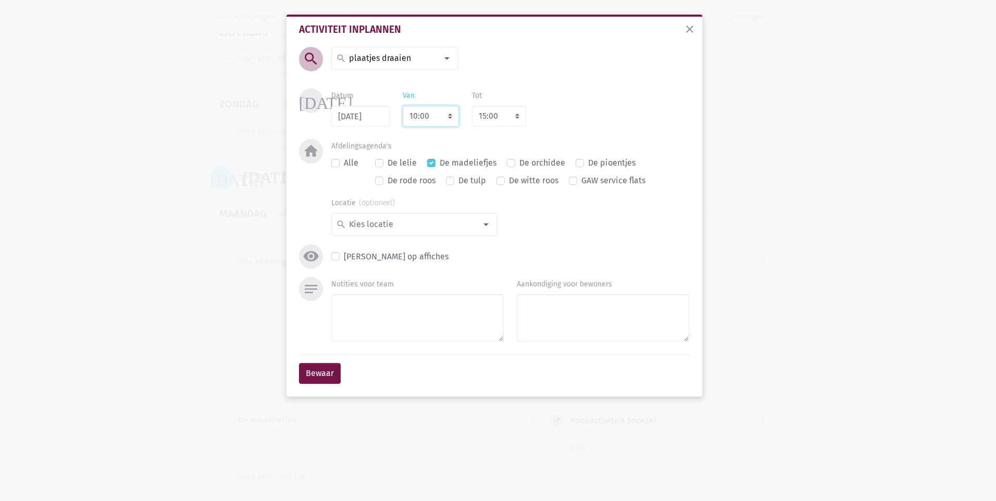
select select "11:00"
click at [320, 373] on button "Bewaar" at bounding box center [320, 373] width 42 height 21
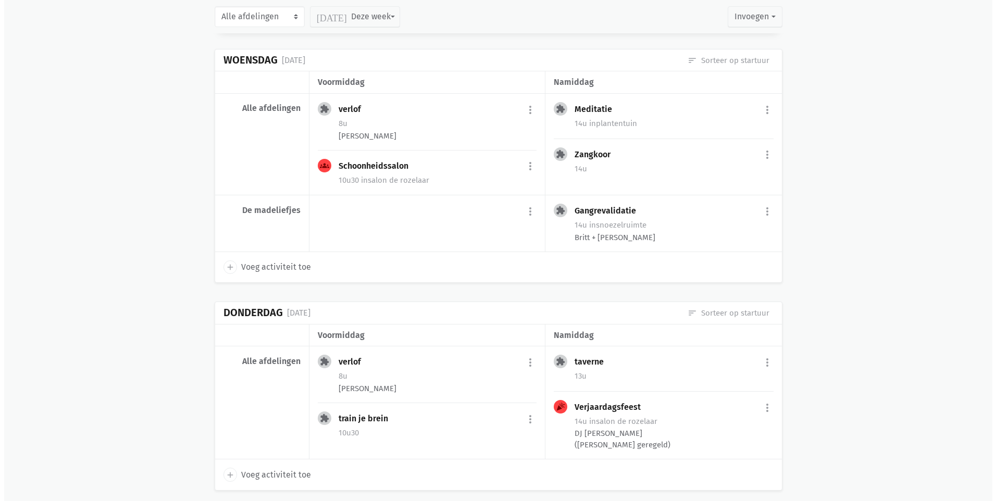
scroll to position [8009, 0]
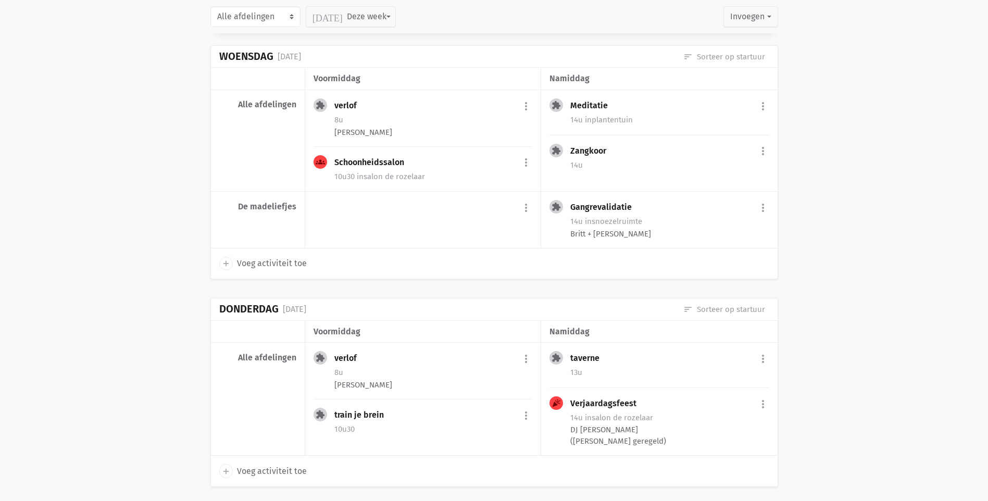
click at [288, 456] on div "add Voeg activiteit toe" at bounding box center [494, 471] width 567 height 30
click at [288, 465] on span "Voeg activiteit toe" at bounding box center [272, 472] width 70 height 14
select select "14:00"
select select "15:00"
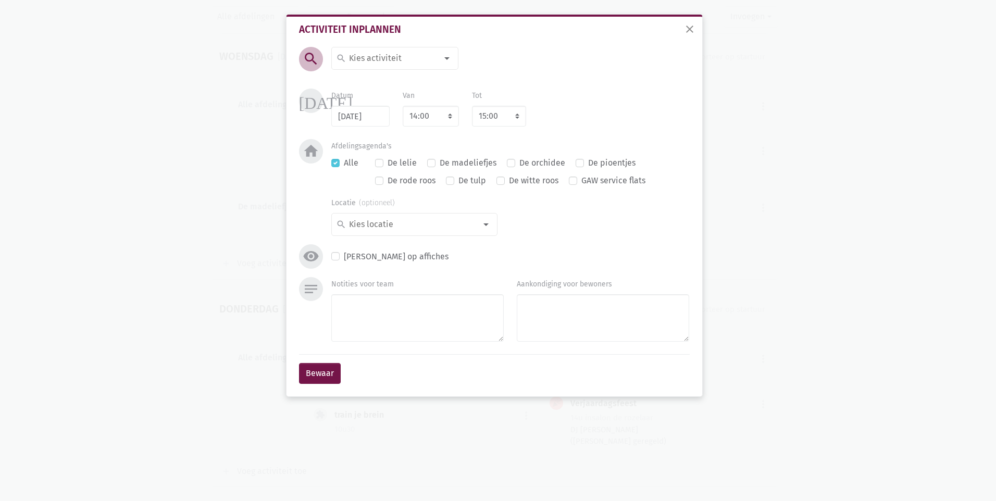
click at [449, 61] on div at bounding box center [447, 58] width 21 height 21
type input "de w"
click at [348, 79] on label "De was opvouwen" at bounding box center [381, 79] width 67 height 14
click at [450, 120] on select "7:00 7:15 7:30 7:45 8:00 8:15 8:30 8:45 9:00 9:15 9:30 9:45 10:00 10:15 10:30 1…" at bounding box center [431, 116] width 56 height 21
select select "10:00"
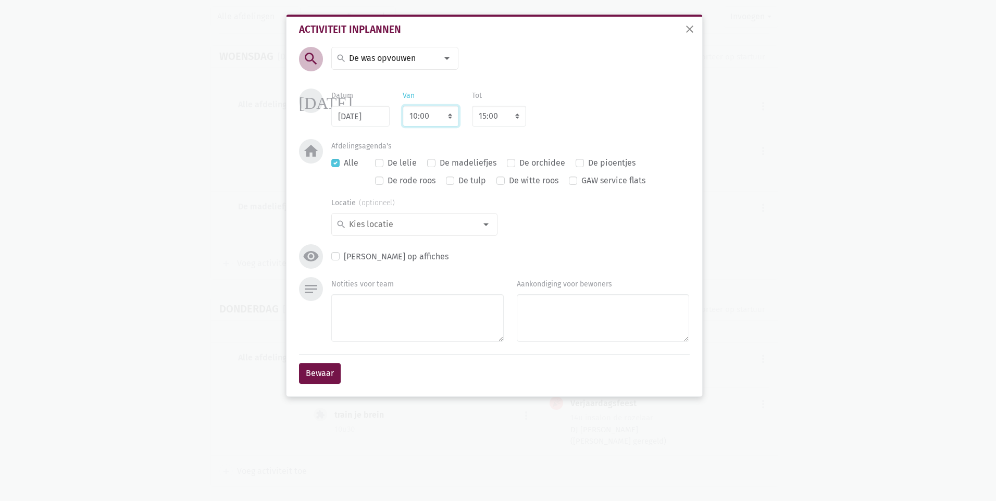
click at [403, 106] on select "7:00 7:15 7:30 7:45 8:00 8:15 8:30 8:45 9:00 9:15 9:30 9:45 10:00 10:15 10:30 1…" at bounding box center [431, 116] width 56 height 21
select select "11:00"
click at [440, 163] on label "De madeliefjes" at bounding box center [468, 163] width 57 height 14
click at [429, 163] on input "De madeliefjes" at bounding box center [431, 161] width 8 height 11
checkbox input "true"
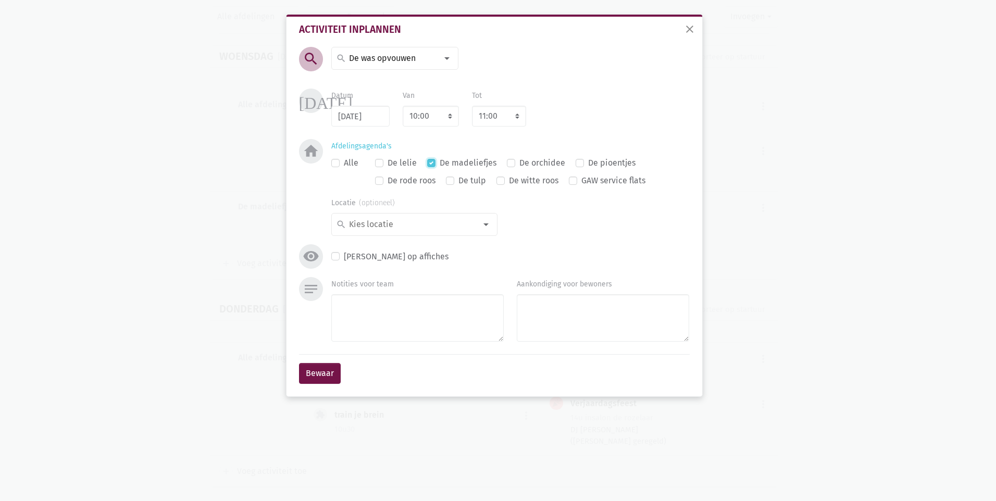
checkbox input "false"
click at [317, 375] on button "Bewaar" at bounding box center [320, 373] width 42 height 21
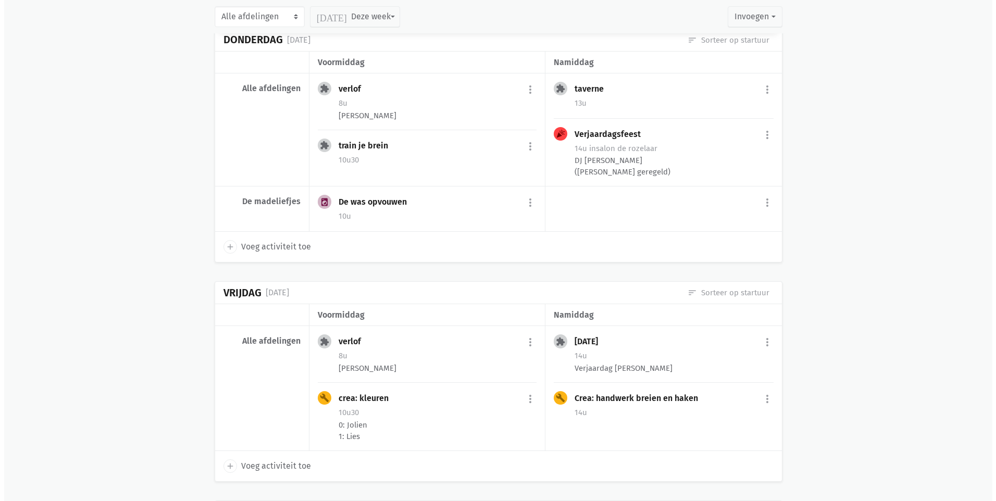
scroll to position [8282, 0]
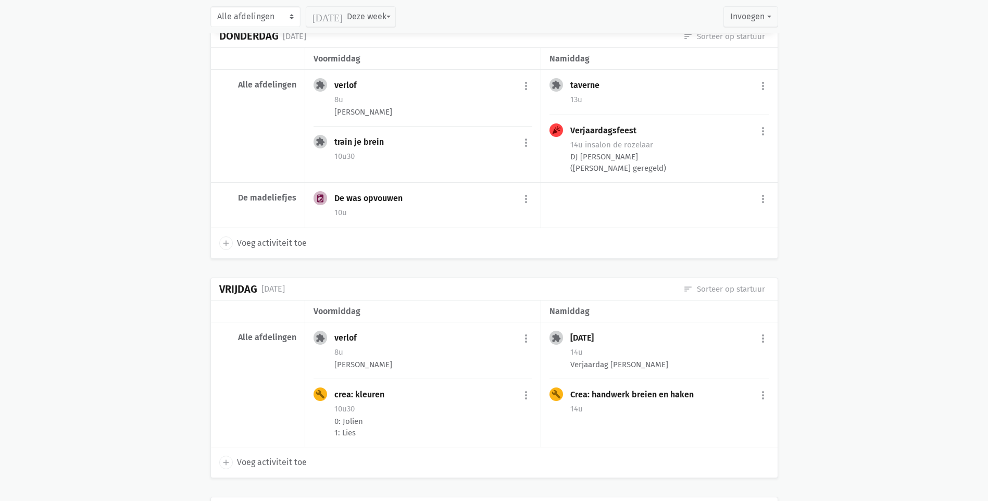
click at [285, 456] on span "Voeg activiteit toe" at bounding box center [272, 463] width 70 height 14
select select "14:00"
select select "15:00"
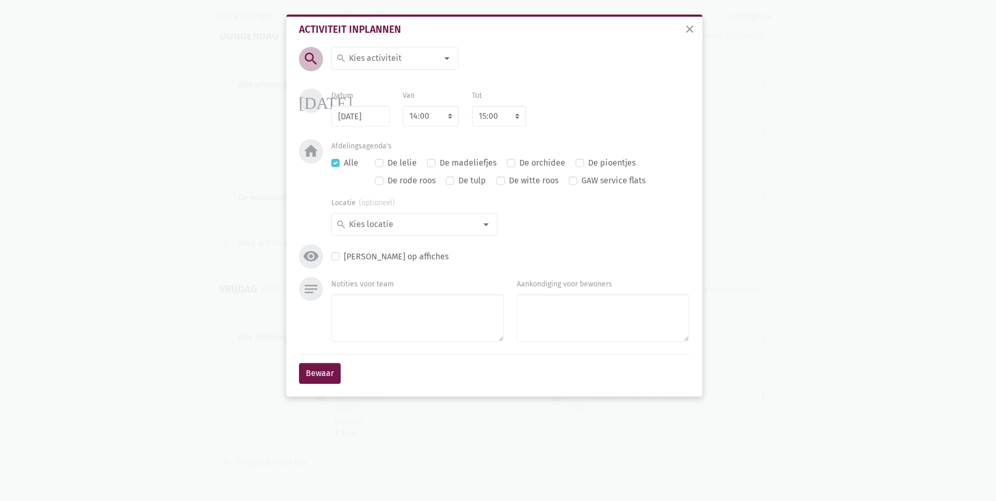
click at [444, 56] on div at bounding box center [447, 58] width 21 height 21
type input "tv"
click at [348, 78] on label "tv" at bounding box center [351, 79] width 7 height 14
click at [445, 114] on select "7:00 7:15 7:30 7:45 8:00 8:15 8:30 8:45 9:00 9:15 9:30 9:45 10:00 10:15 10:30 1…" at bounding box center [431, 116] width 56 height 21
select select "10:00"
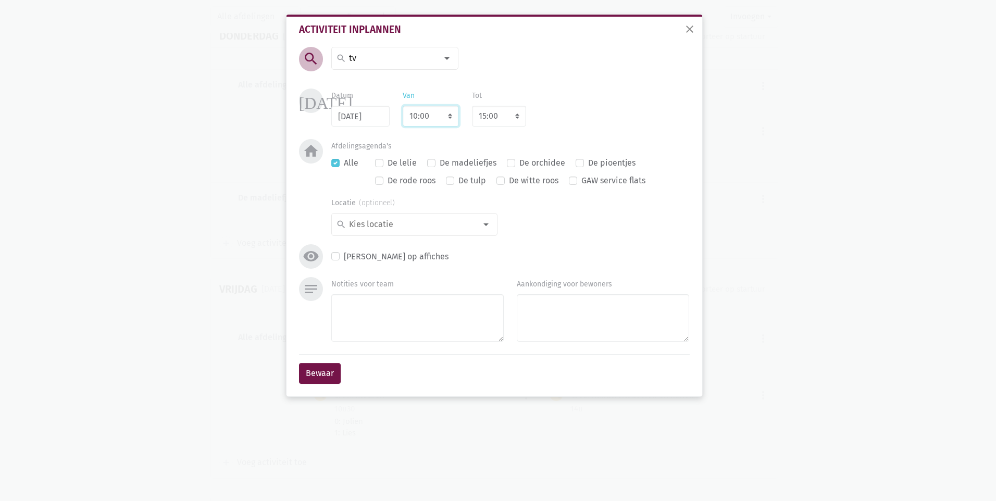
click at [403, 106] on select "7:00 7:15 7:30 7:45 8:00 8:15 8:30 8:45 9:00 9:15 9:30 9:45 10:00 10:15 10:30 1…" at bounding box center [431, 116] width 56 height 21
select select "11:00"
click at [440, 163] on label "De madeliefjes" at bounding box center [468, 163] width 57 height 14
click at [430, 163] on input "De madeliefjes" at bounding box center [431, 161] width 8 height 11
checkbox input "true"
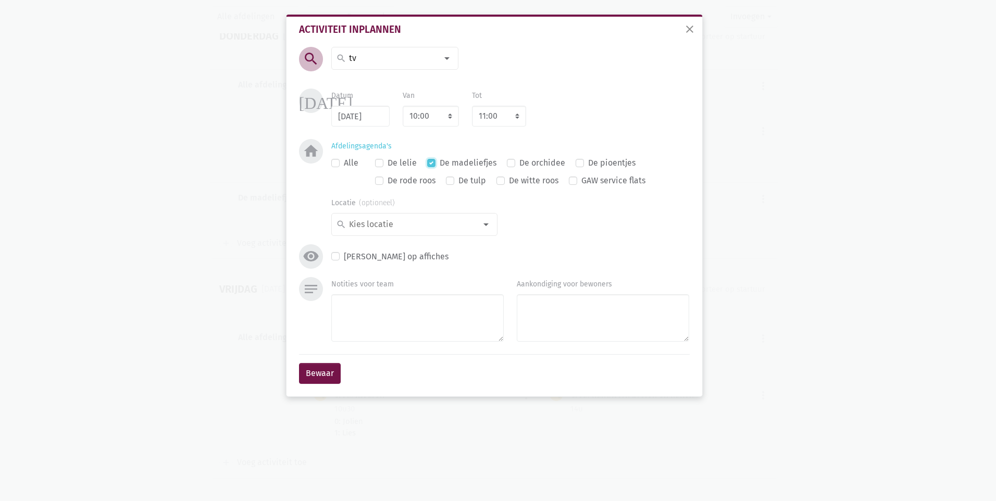
checkbox input "false"
click at [324, 372] on button "Bewaar" at bounding box center [320, 373] width 42 height 21
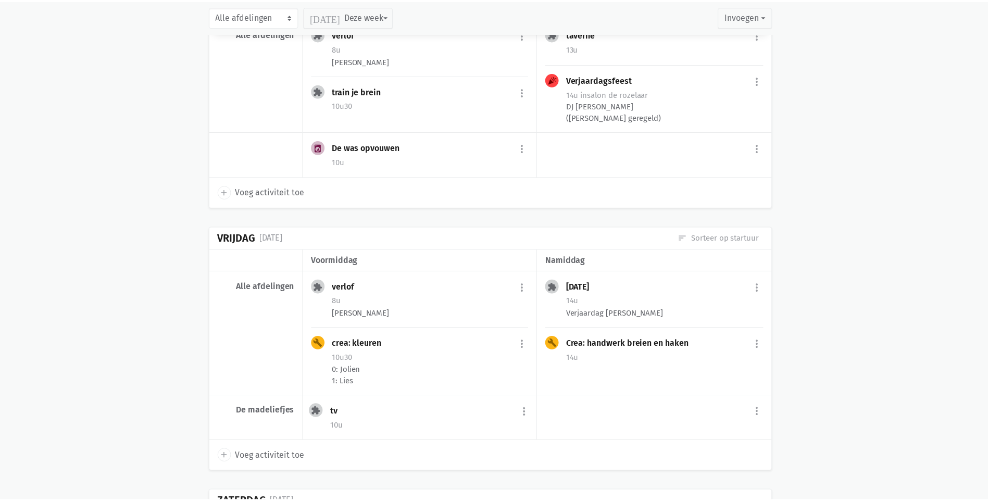
scroll to position [8384, 0]
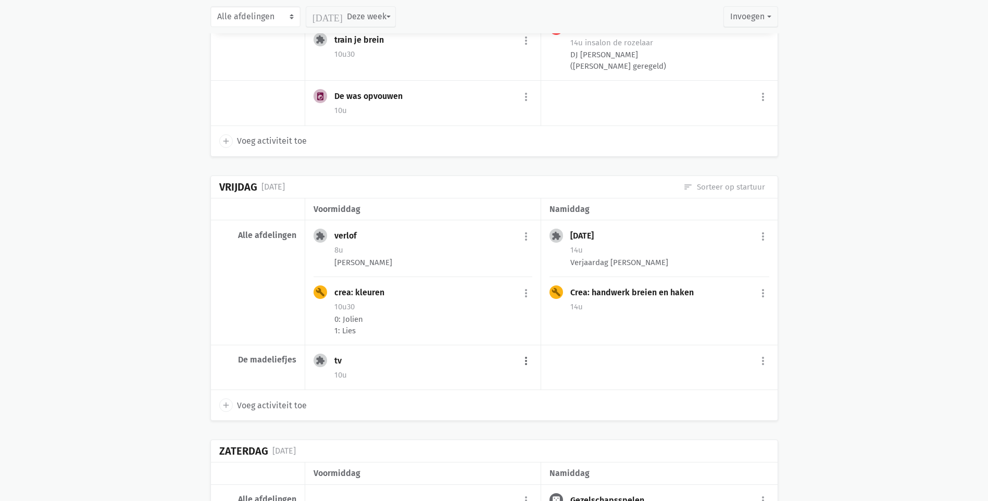
click at [526, 352] on button "more_vert" at bounding box center [526, 362] width 13 height 20
click at [485, 375] on link "edit Bewerk" at bounding box center [492, 384] width 107 height 18
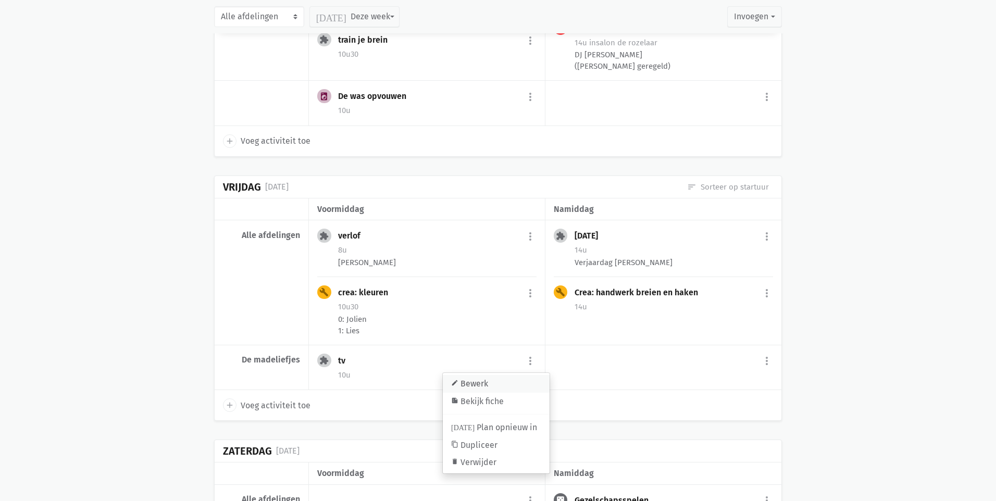
select select "10:00"
select select "11:00"
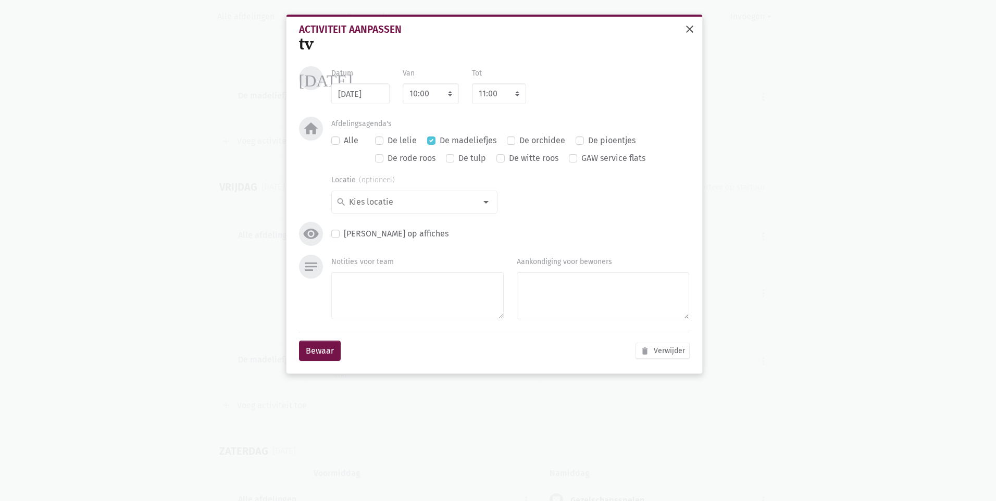
click at [685, 30] on span "close" at bounding box center [689, 29] width 13 height 13
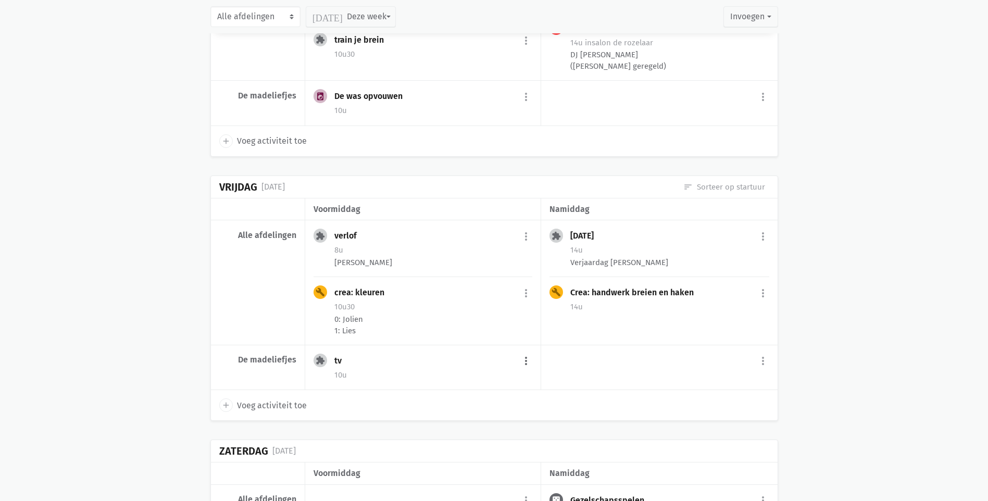
click at [530, 352] on button "more_vert" at bounding box center [526, 362] width 13 height 20
click at [495, 454] on link "delete Verwijder" at bounding box center [492, 463] width 107 height 18
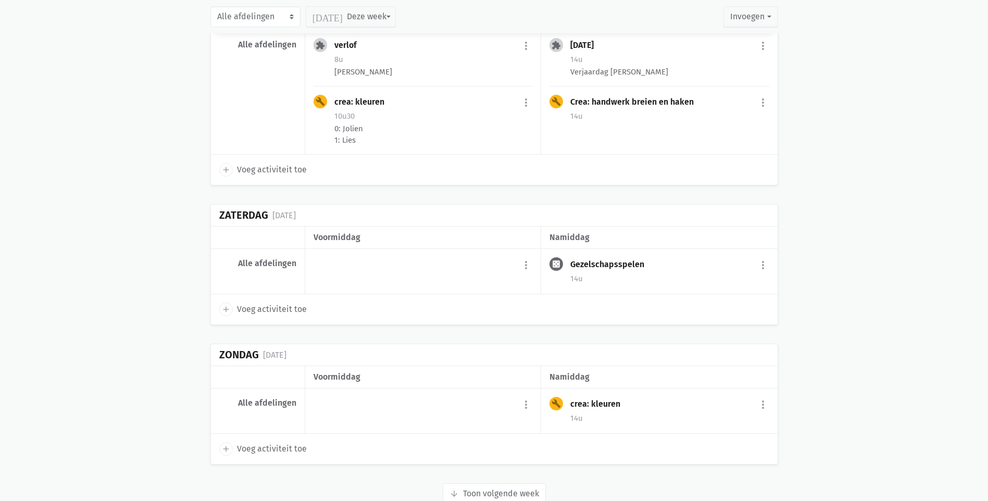
scroll to position [8580, 0]
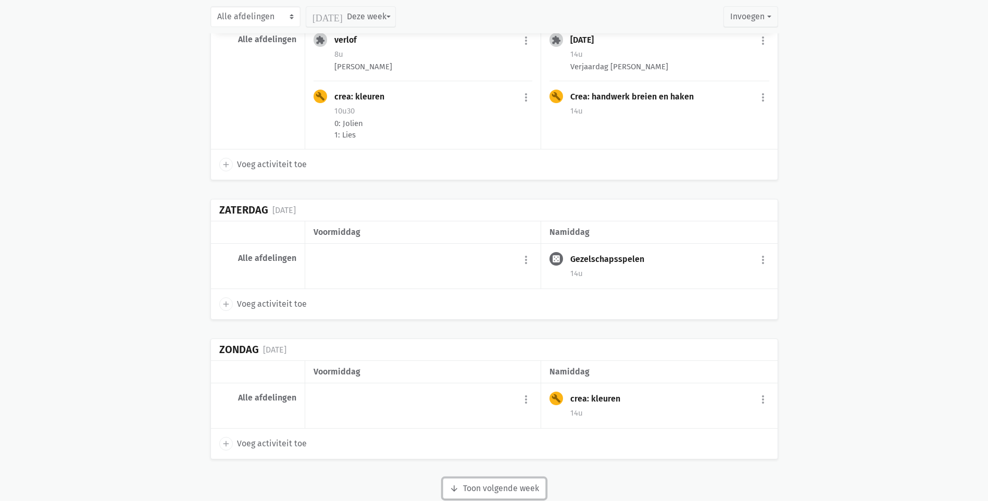
click at [464, 478] on button "arrow_downward Week wordt geladen Toon volgende week" at bounding box center [494, 488] width 103 height 21
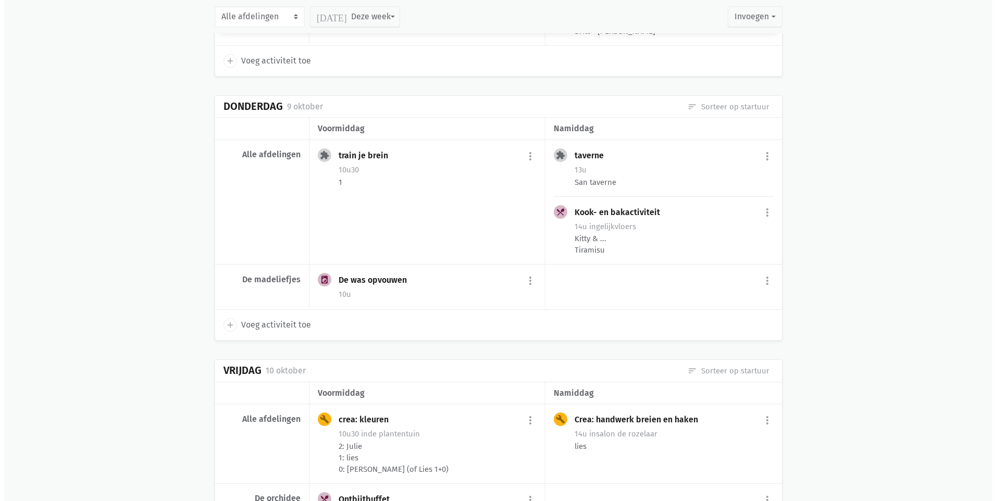
scroll to position [3785, 0]
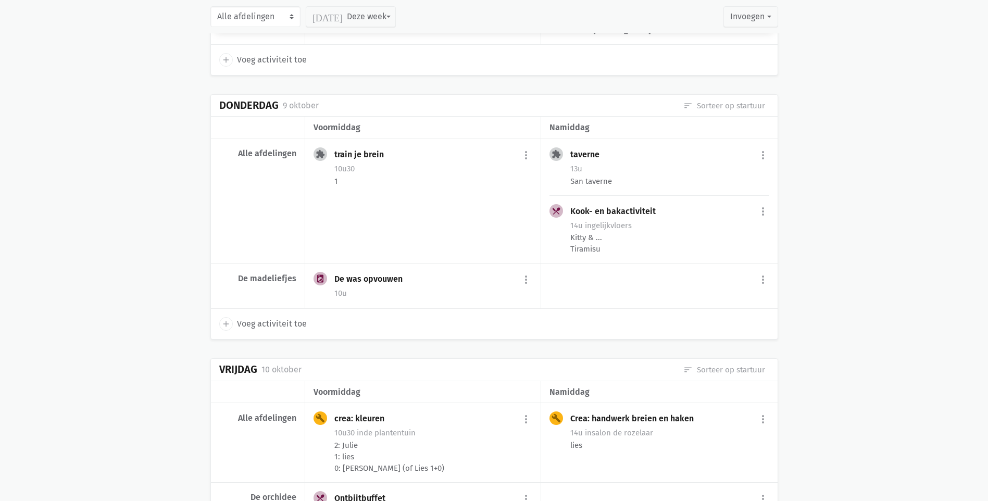
click at [300, 331] on span "Voeg activiteit toe" at bounding box center [272, 324] width 70 height 14
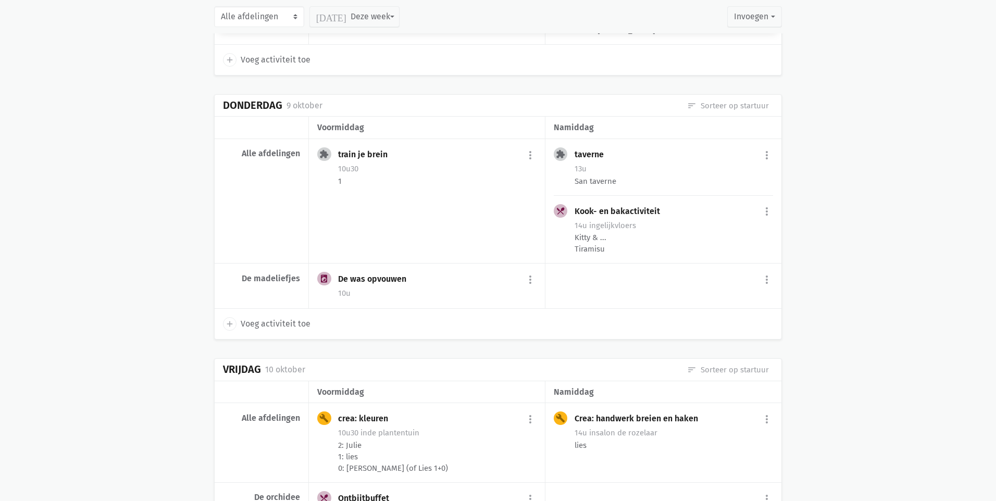
select select "14:00"
select select "15:00"
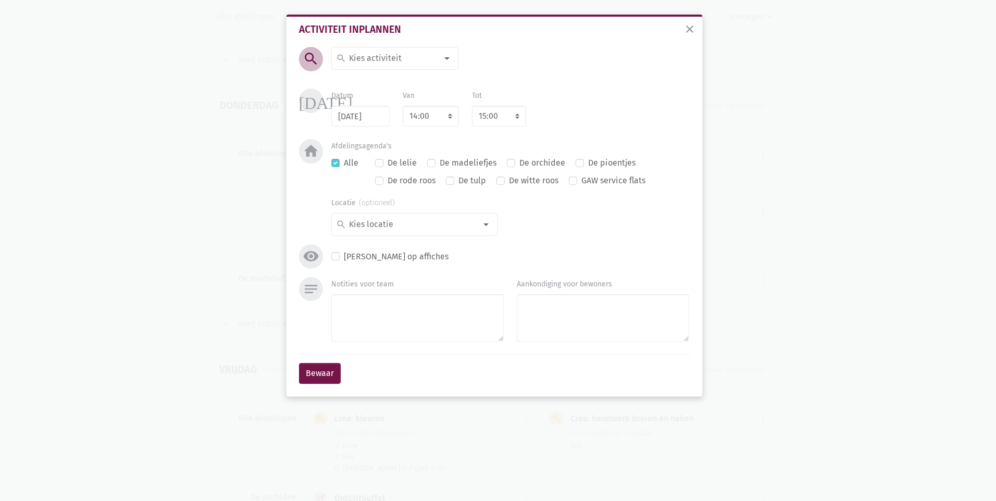
click at [445, 58] on div at bounding box center [447, 58] width 21 height 21
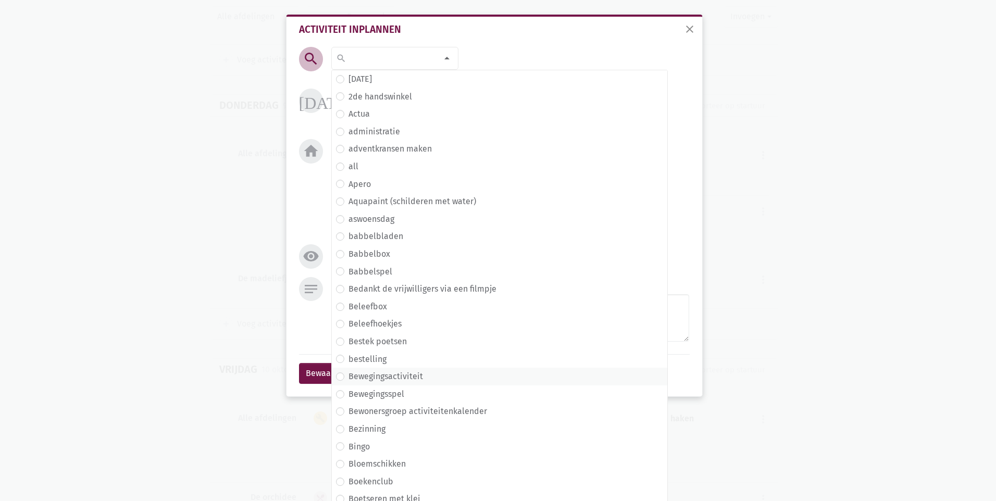
type input "s"
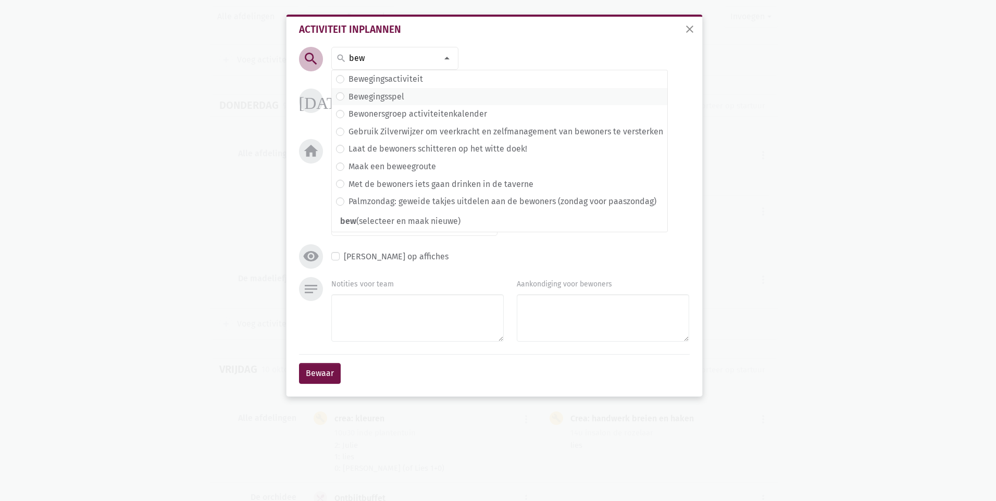
type input "bew"
click at [406, 94] on span "Bewegingsspel" at bounding box center [499, 97] width 327 height 14
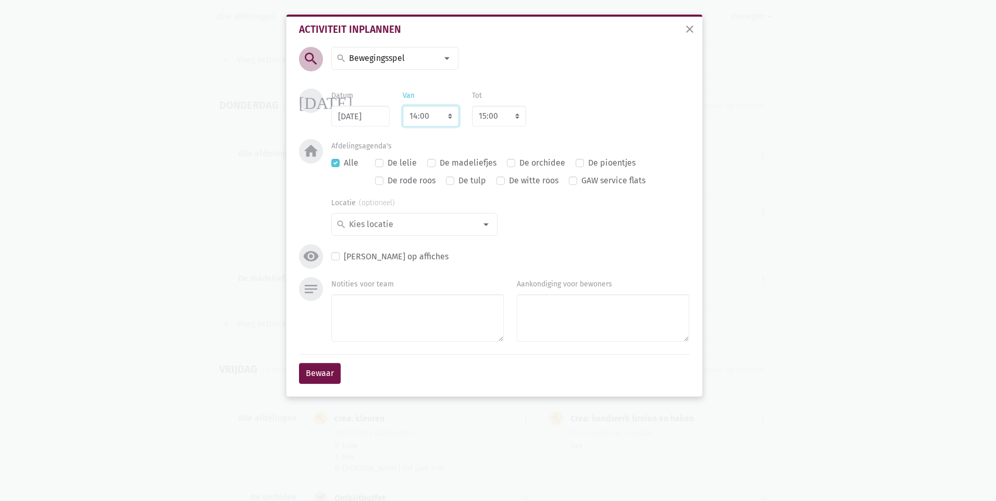
click at [452, 118] on select "7:00 7:15 7:30 7:45 8:00 8:15 8:30 8:45 9:00 9:15 9:30 9:45 10:00 10:15 10:30 1…" at bounding box center [431, 116] width 56 height 21
click at [451, 118] on select "7:00 7:15 7:30 7:45 8:00 8:15 8:30 8:45 9:00 9:15 9:30 9:45 10:00 10:15 10:30 1…" at bounding box center [431, 116] width 56 height 21
select select "10:30"
click at [403, 106] on select "7:00 7:15 7:30 7:45 8:00 8:15 8:30 8:45 9:00 9:15 9:30 9:45 10:00 10:15 10:30 1…" at bounding box center [431, 116] width 56 height 21
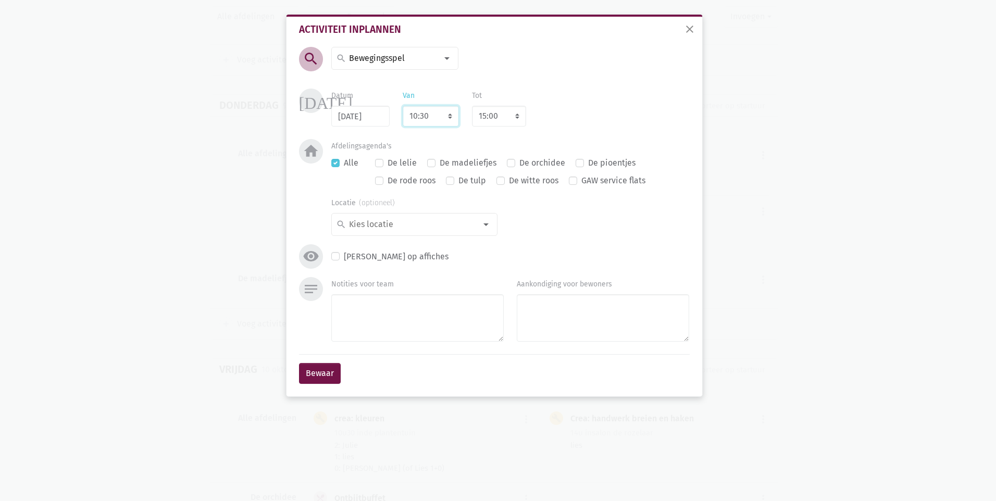
select select "11:30"
click at [514, 115] on select "8:00 8:15 8:30 8:45 9:00 9:15 9:30 9:45 10:00 10:15 10:30 10:45 11:00 11:15 11:…" at bounding box center [499, 116] width 54 height 21
click at [536, 109] on div "Datum [DATE] Van 7:00 7:15 7:30 7:45 8:00 8:15 8:30 8:45 9:00 9:15 9:30 9:45 10…" at bounding box center [510, 108] width 371 height 38
click at [487, 227] on div at bounding box center [486, 224] width 21 height 21
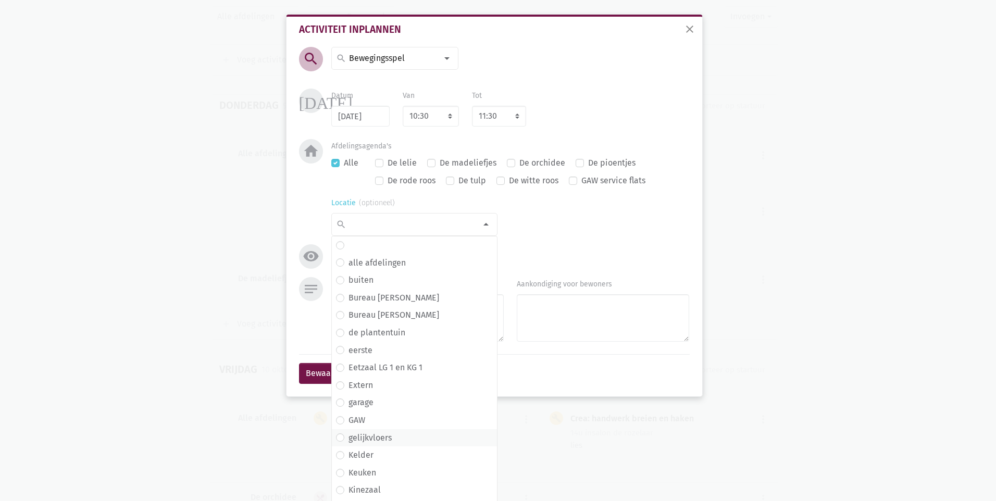
click at [425, 430] on span "gelijkvloers" at bounding box center [414, 438] width 165 height 18
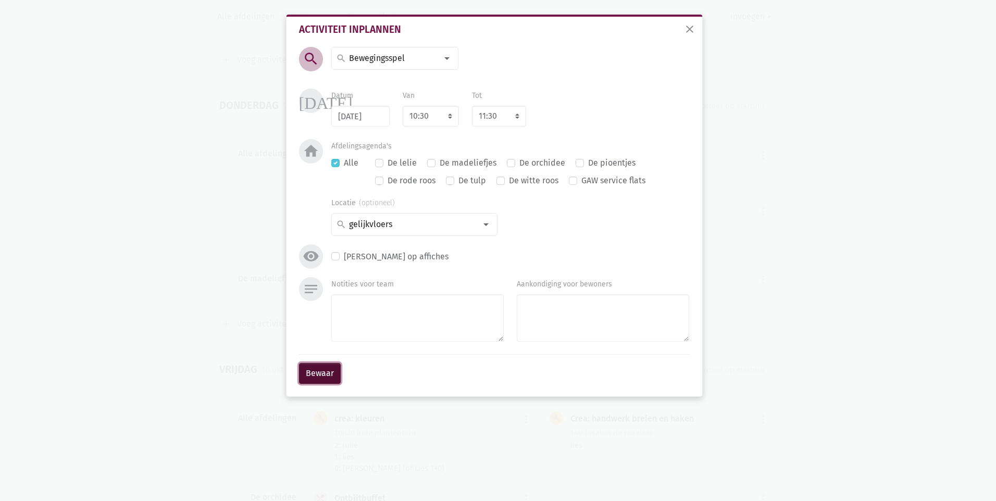
click at [333, 379] on button "Bewaar" at bounding box center [320, 373] width 42 height 21
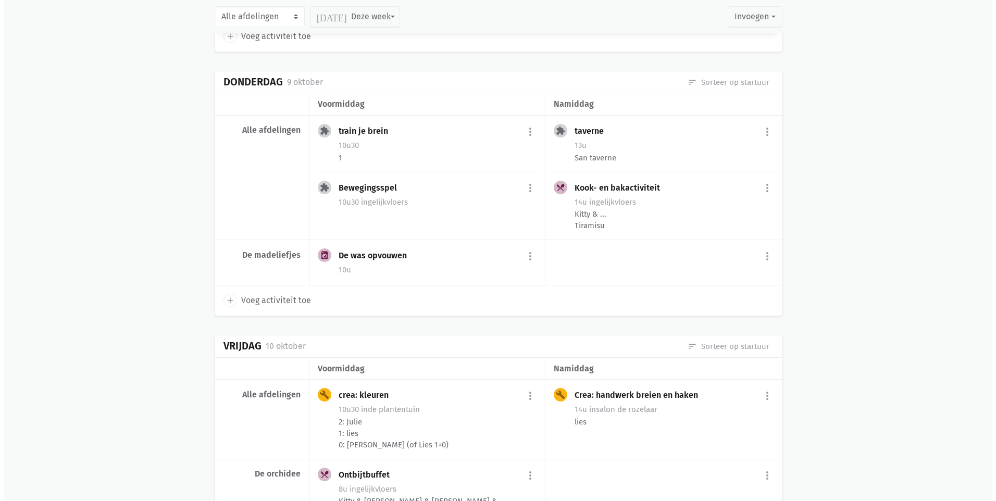
scroll to position [3790, 0]
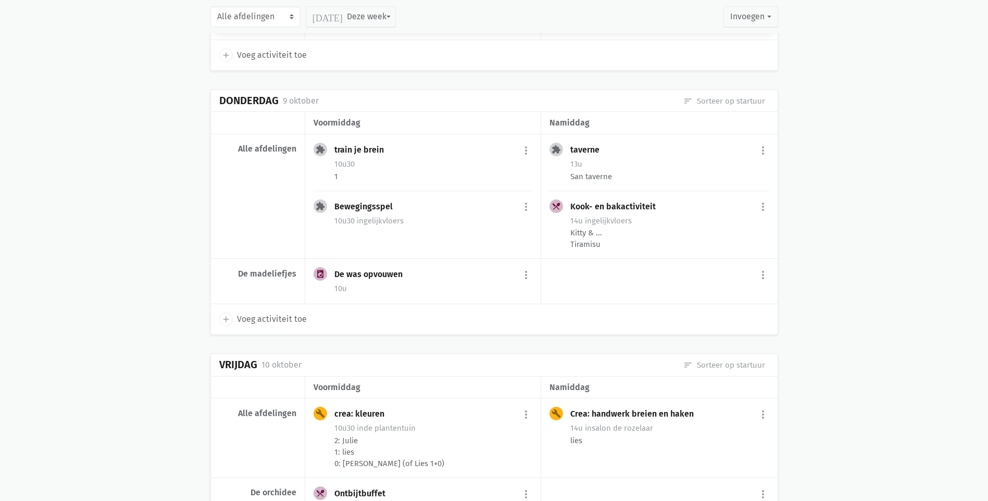
click at [298, 326] on span "Voeg activiteit toe" at bounding box center [272, 320] width 70 height 14
select select "14:00"
select select "15:00"
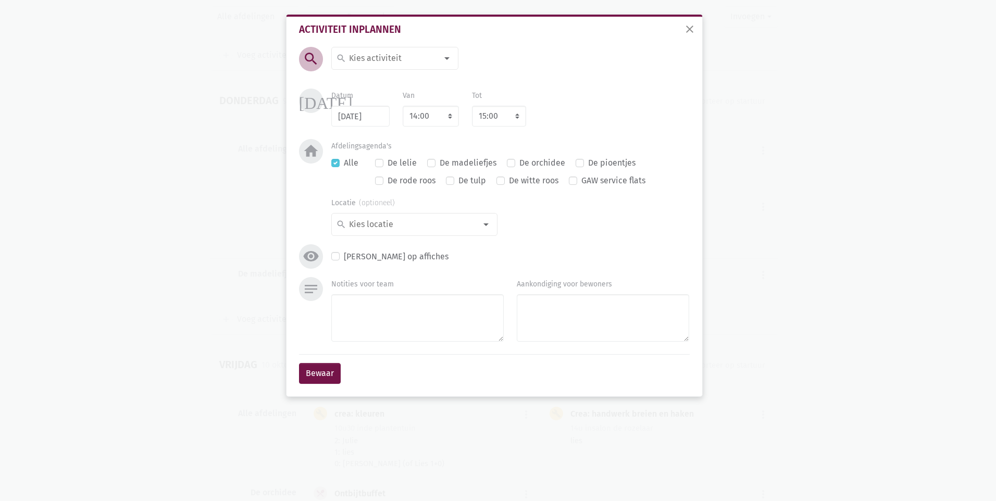
click at [440, 159] on label "De madeliefjes" at bounding box center [468, 163] width 57 height 14
click at [431, 159] on input "De madeliefjes" at bounding box center [431, 161] width 8 height 11
checkbox input "true"
checkbox input "false"
click at [453, 53] on div at bounding box center [447, 58] width 21 height 21
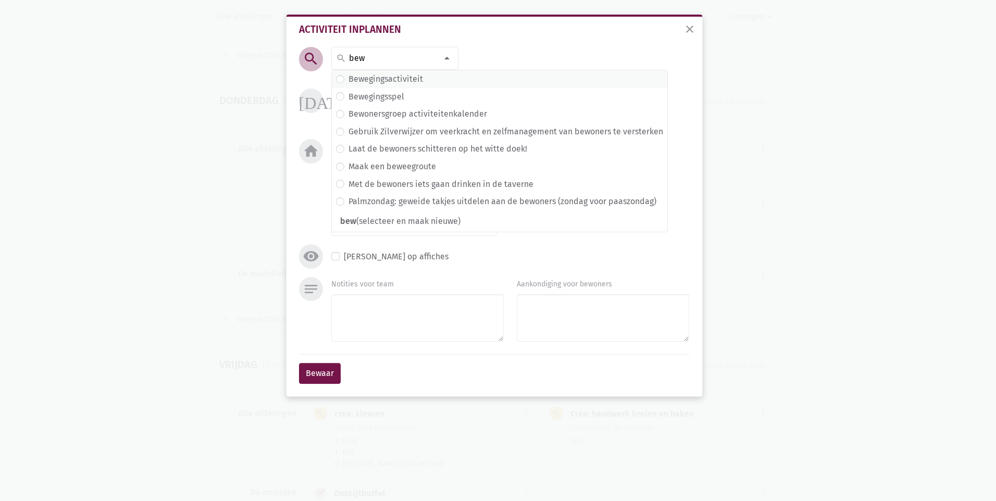
type input "bew"
click at [446, 81] on span "Bewegingsactiviteit" at bounding box center [499, 79] width 327 height 14
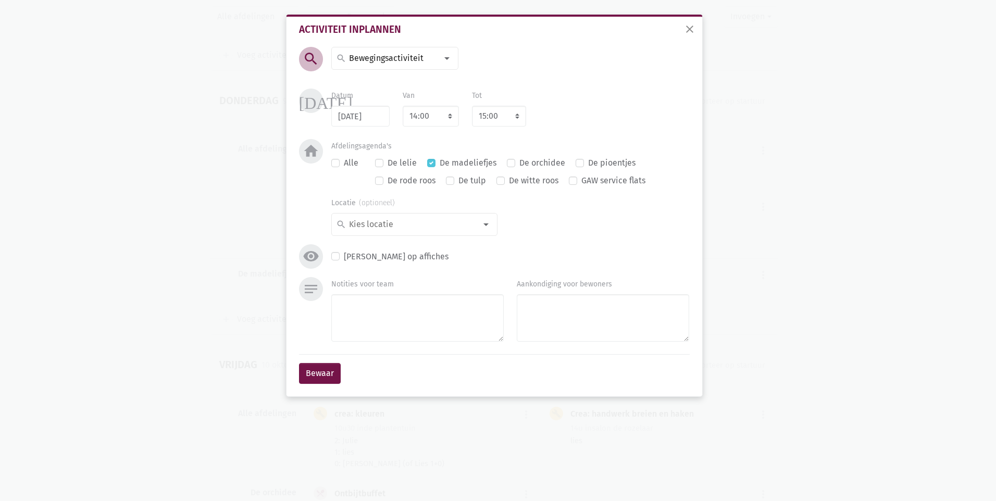
click at [444, 58] on div at bounding box center [447, 58] width 21 height 21
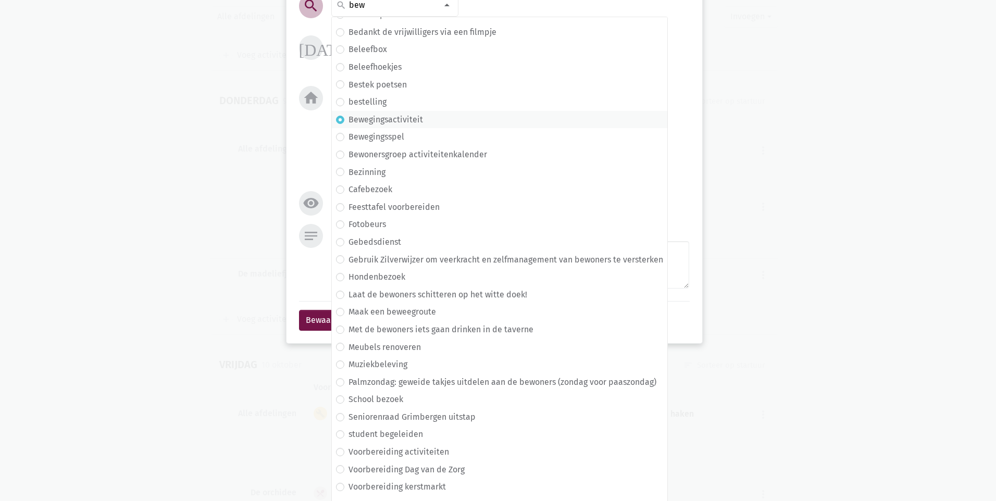
scroll to position [0, 0]
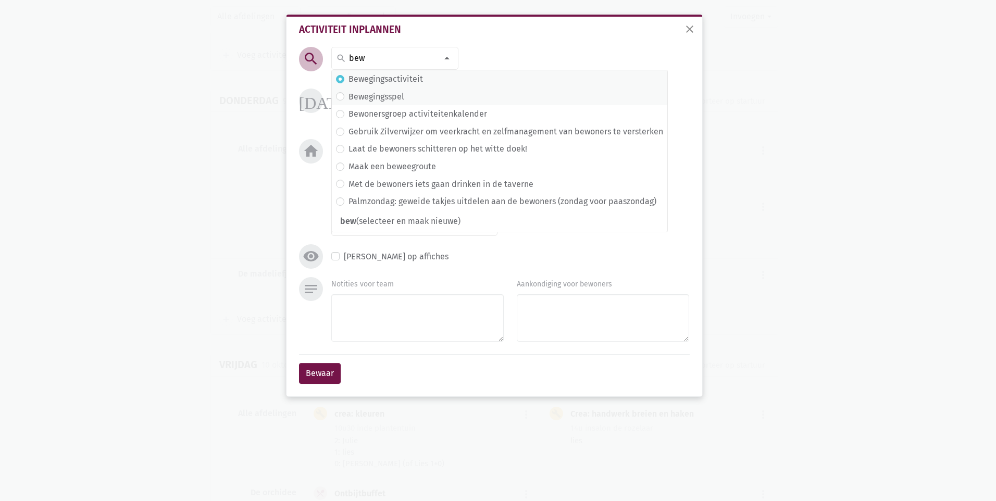
type input "bew"
click at [419, 92] on span "Bewegingsspel" at bounding box center [499, 97] width 327 height 14
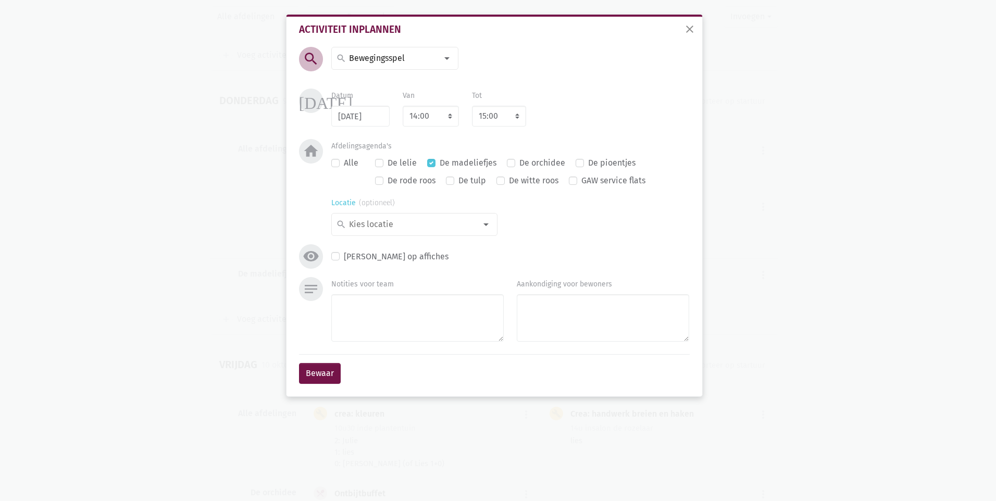
click at [478, 226] on div at bounding box center [486, 224] width 21 height 21
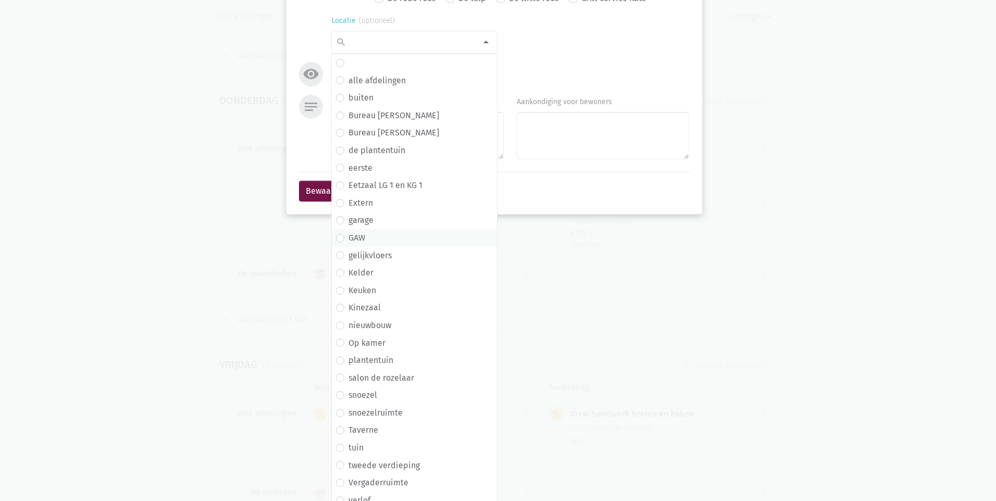
scroll to position [191, 0]
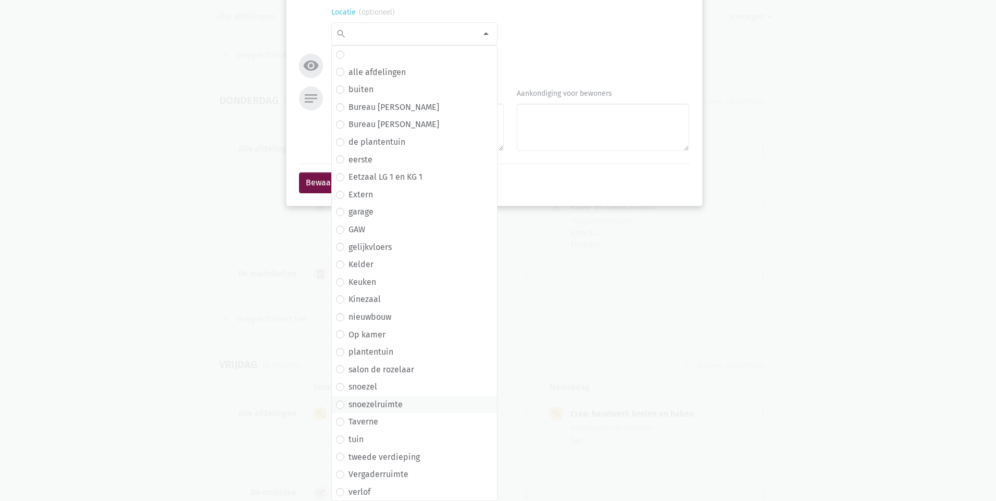
click at [402, 403] on span "snoezelruimte" at bounding box center [414, 405] width 157 height 14
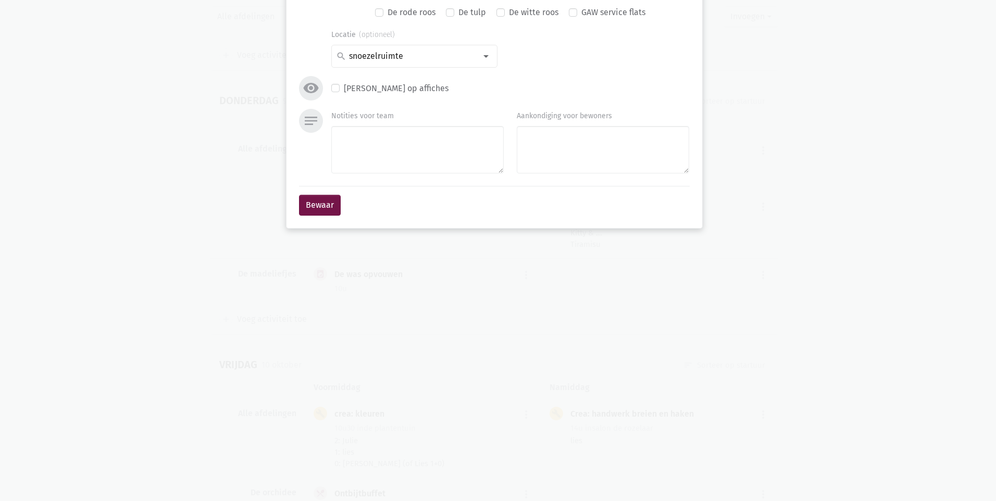
scroll to position [0, 0]
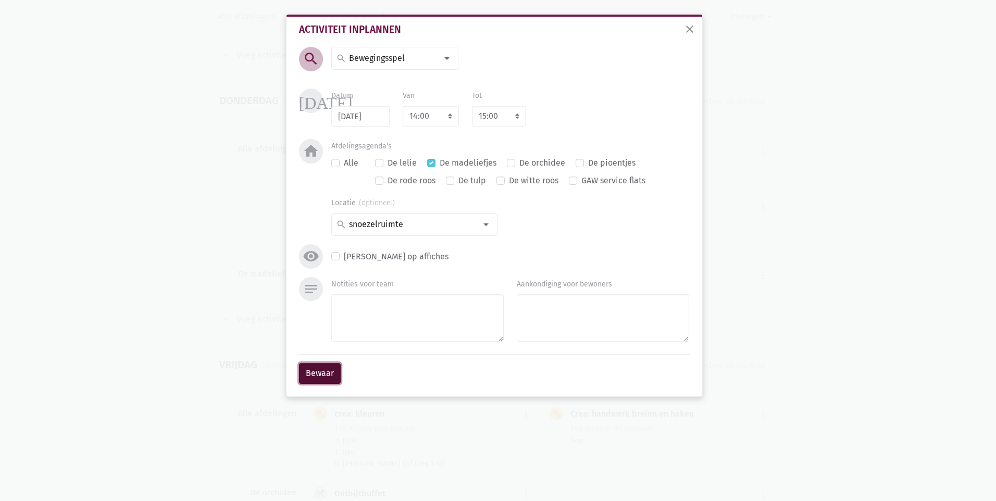
click at [327, 376] on button "Bewaar" at bounding box center [320, 373] width 42 height 21
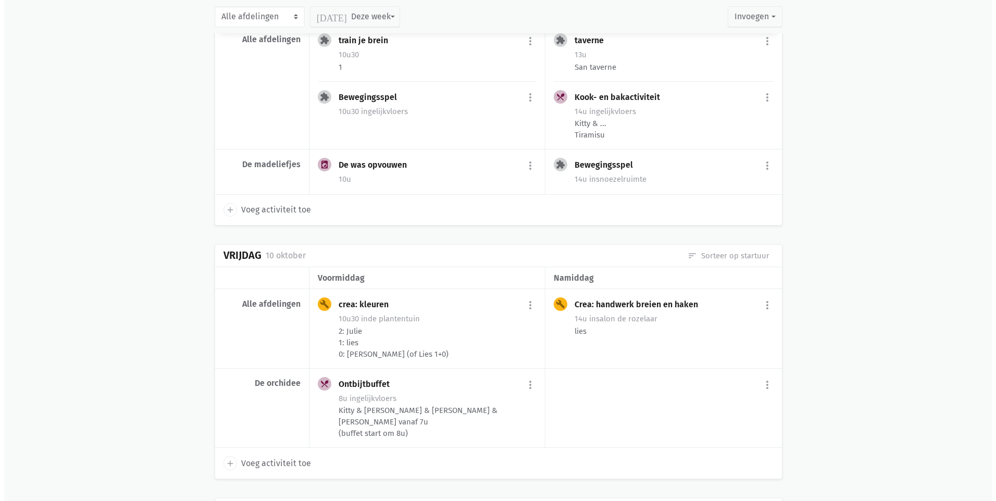
scroll to position [3946, 0]
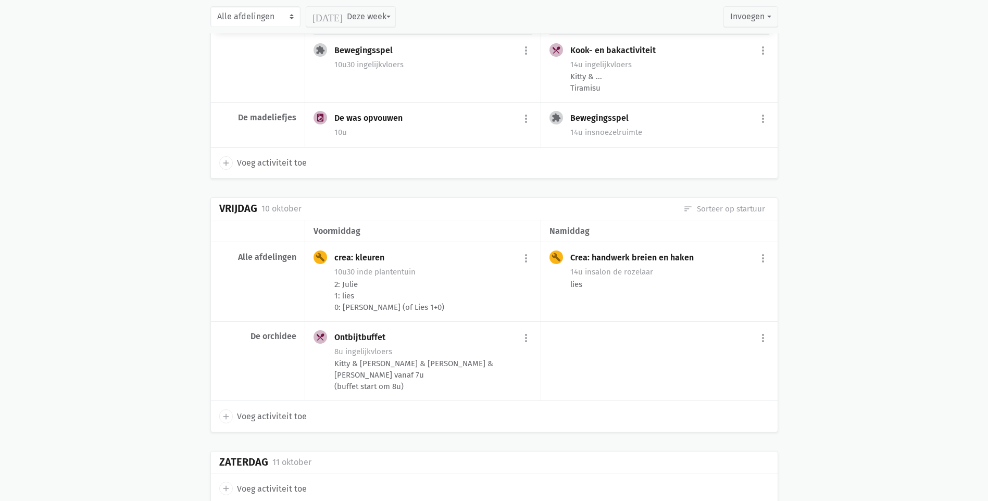
click at [290, 417] on span "Voeg activiteit toe" at bounding box center [272, 417] width 70 height 14
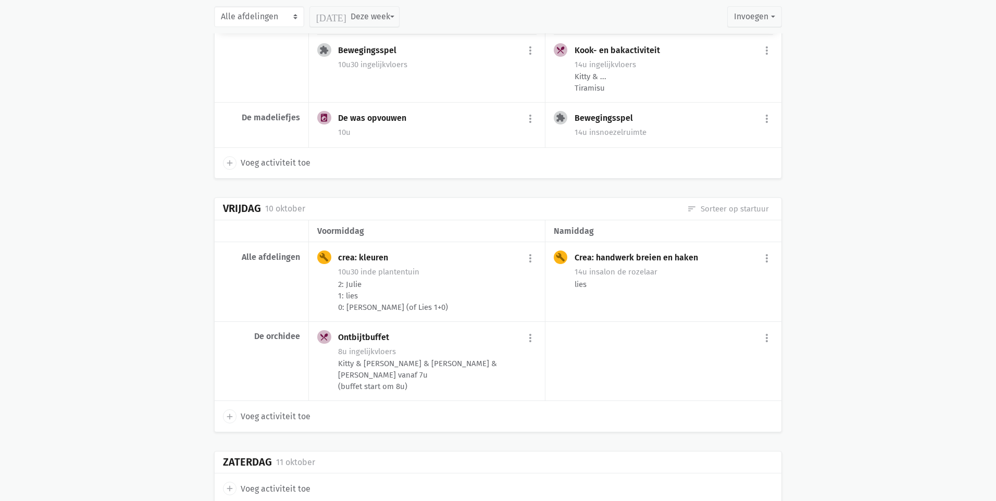
select select "14:00"
select select "15:00"
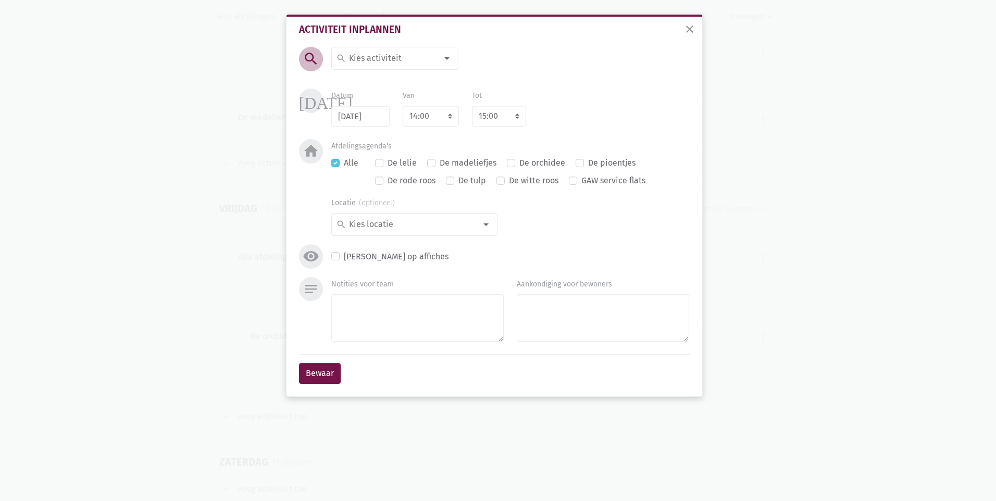
click at [435, 57] on input at bounding box center [392, 59] width 90 height 14
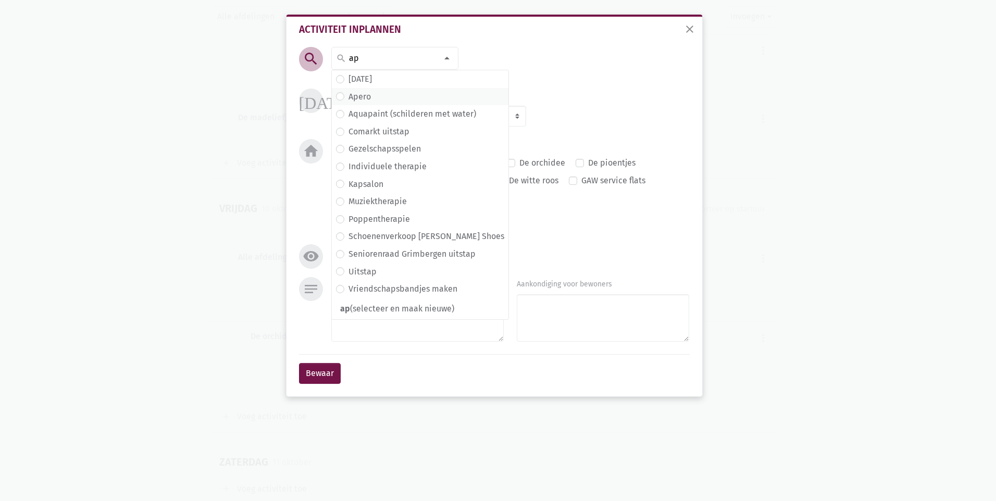
type input "ap"
click at [393, 90] on span "Apero" at bounding box center [420, 97] width 168 height 14
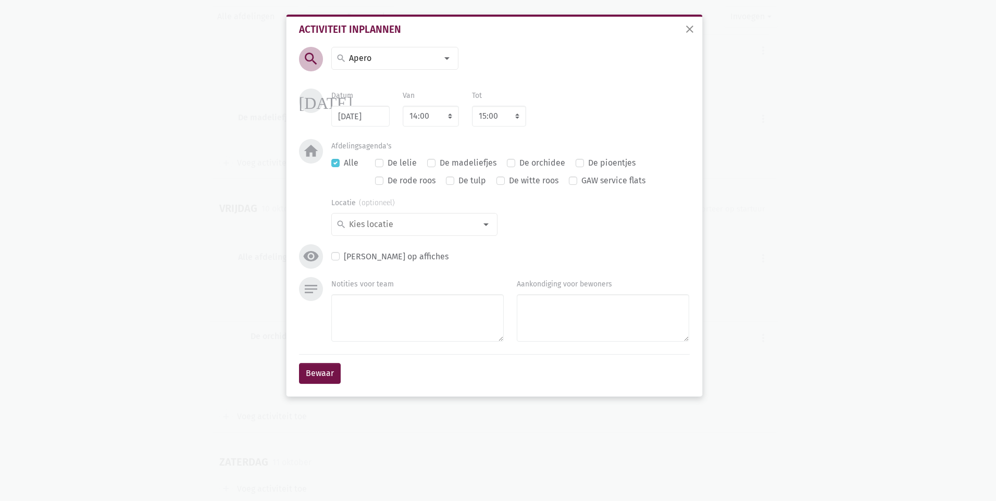
click at [434, 162] on div "De madeliefjes" at bounding box center [461, 163] width 69 height 14
click at [440, 162] on label "De madeliefjes" at bounding box center [468, 163] width 57 height 14
click at [431, 162] on input "De madeliefjes" at bounding box center [431, 161] width 8 height 11
checkbox input "true"
checkbox input "false"
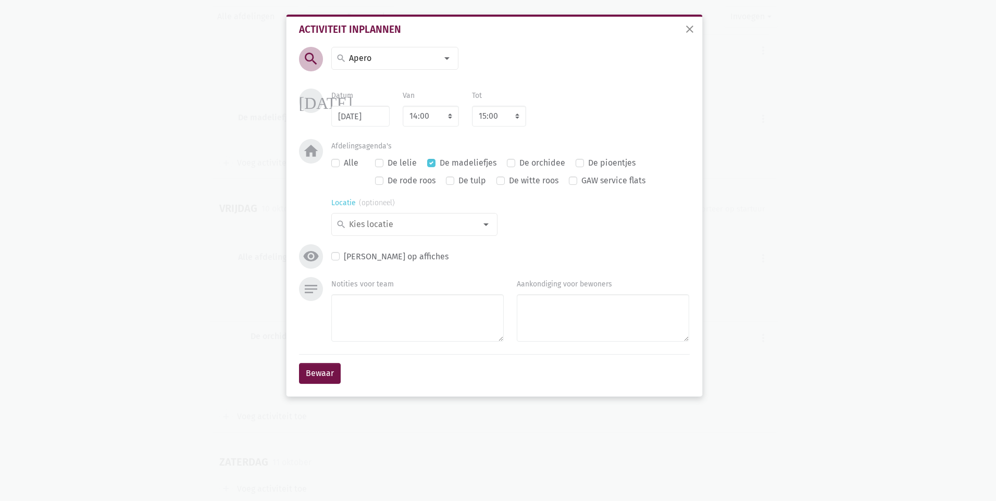
click at [479, 220] on div at bounding box center [486, 224] width 21 height 21
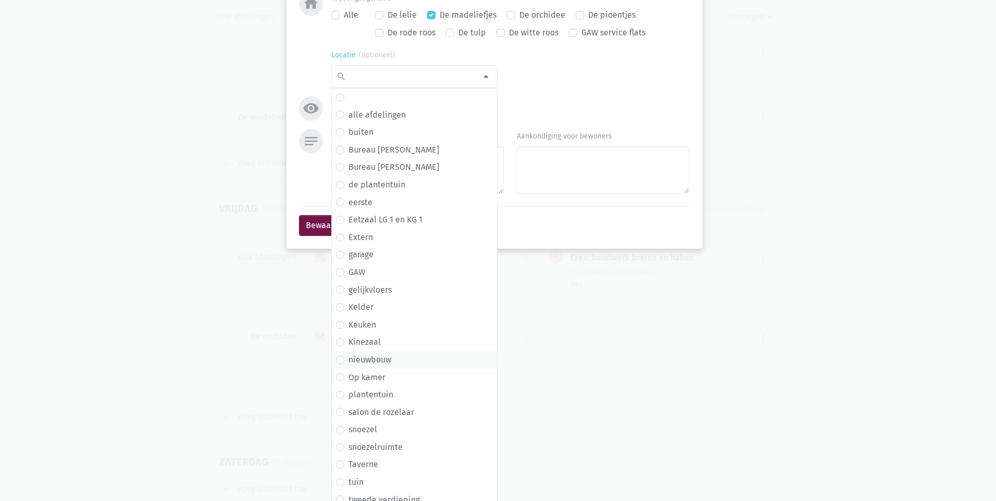
scroll to position [191, 0]
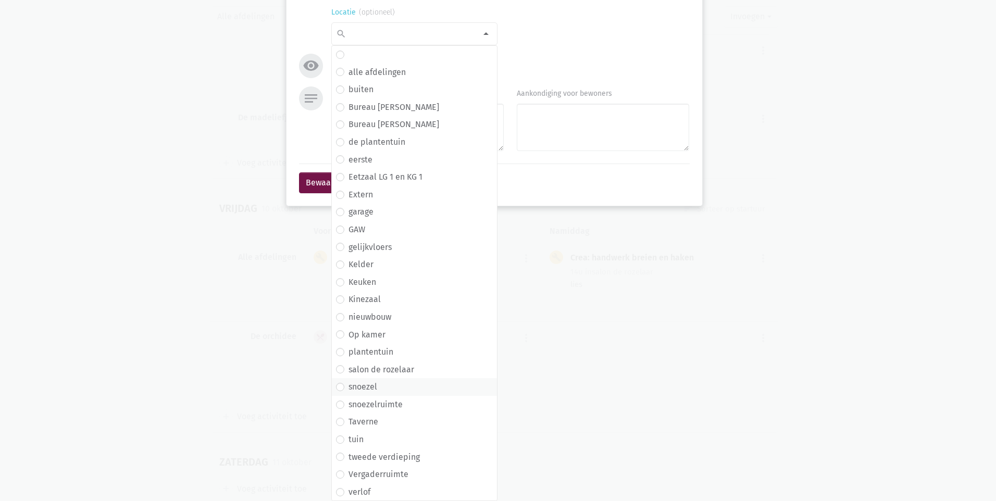
click at [389, 391] on span "snoezel" at bounding box center [414, 387] width 157 height 14
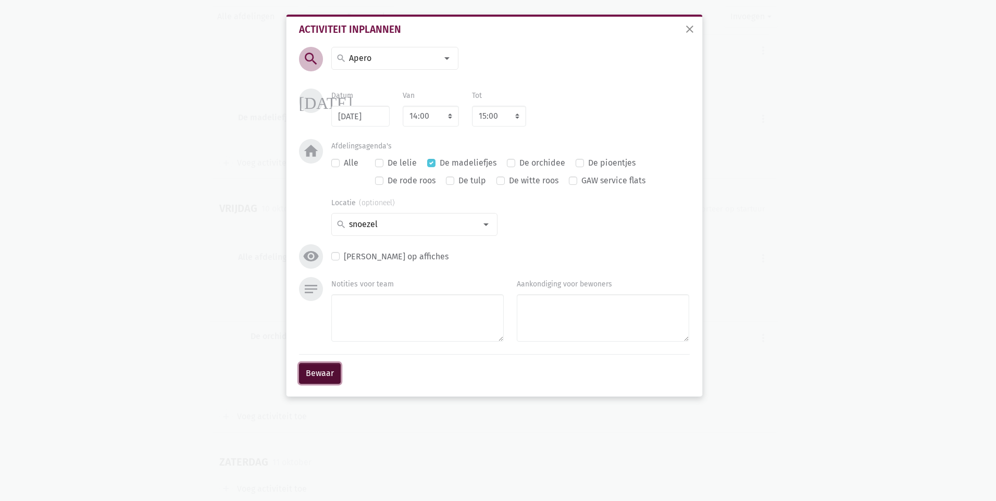
click at [318, 377] on button "Bewaar" at bounding box center [320, 373] width 42 height 21
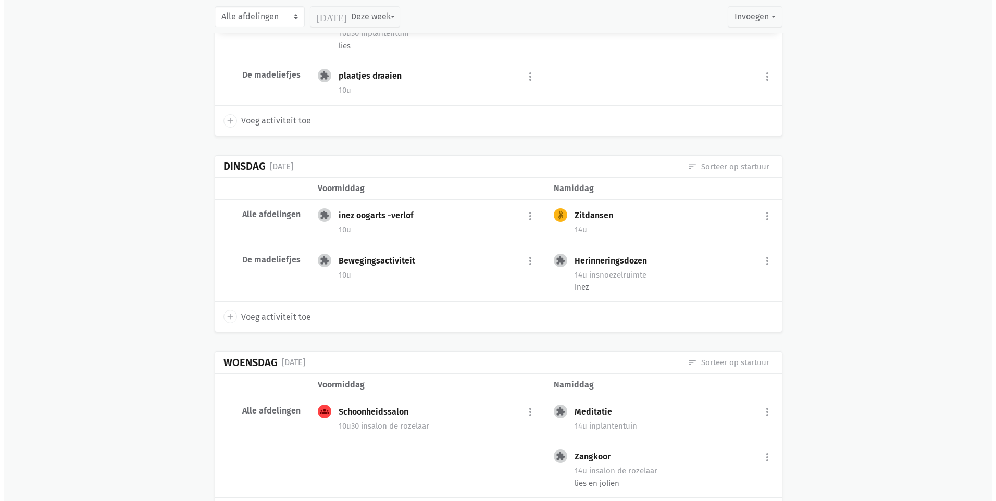
scroll to position [4743, 0]
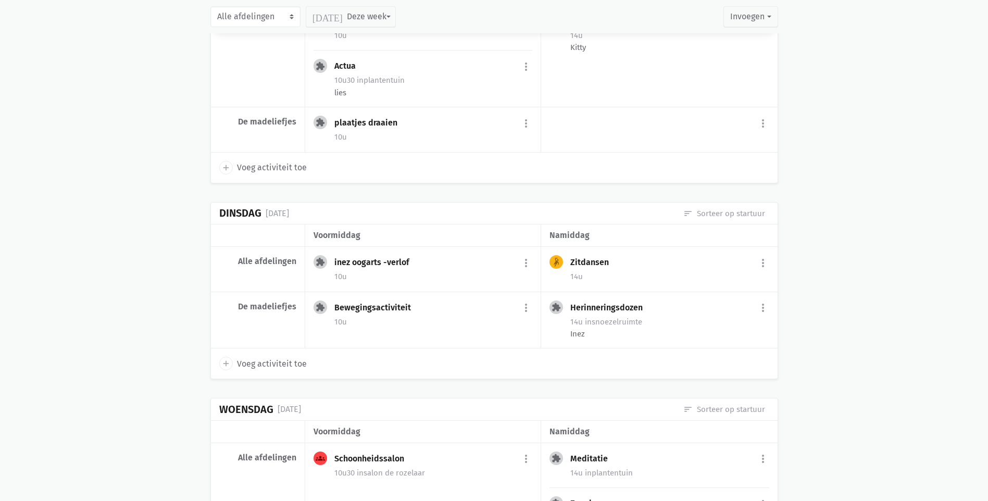
click at [264, 366] on span "Voeg activiteit toe" at bounding box center [272, 364] width 70 height 14
select select "14:00"
select select "15:00"
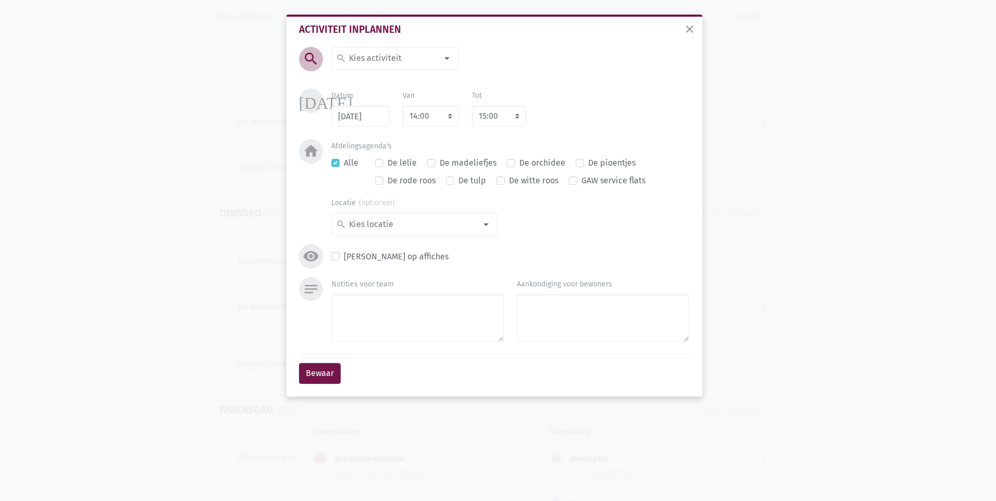
click at [395, 61] on input at bounding box center [392, 59] width 90 height 14
type input "plaa"
click at [408, 83] on label "plaatjes draaien" at bounding box center [379, 79] width 62 height 14
click at [440, 161] on label "De madeliefjes" at bounding box center [468, 163] width 57 height 14
click at [431, 161] on input "De madeliefjes" at bounding box center [431, 161] width 8 height 11
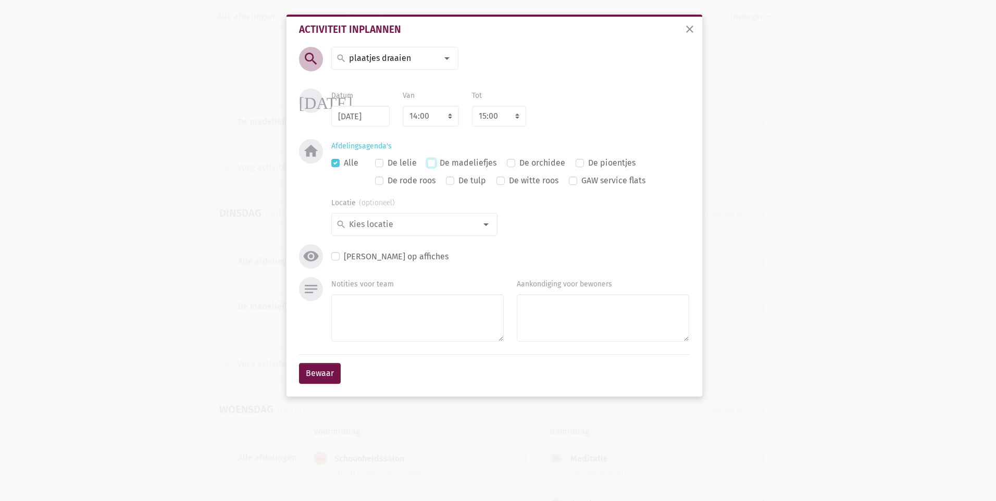
checkbox input "true"
checkbox input "false"
click at [486, 227] on div at bounding box center [486, 224] width 21 height 21
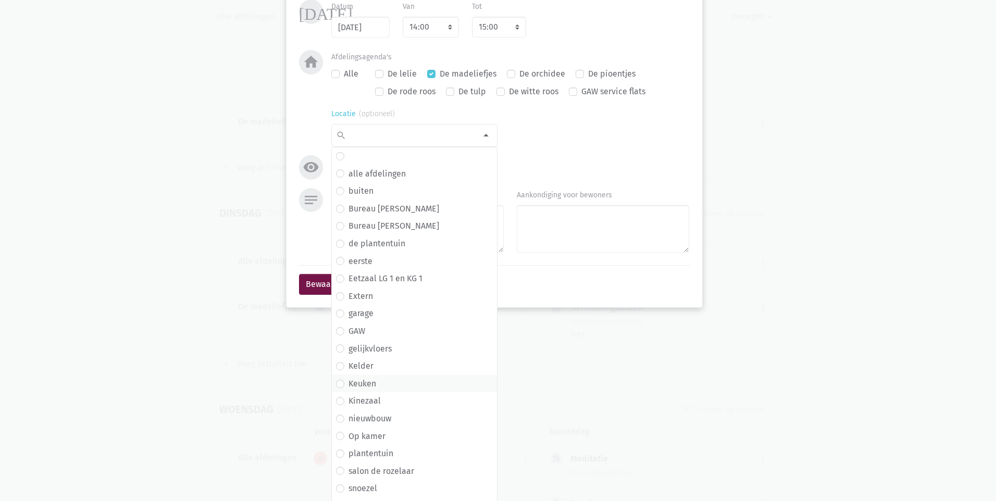
scroll to position [86, 0]
click at [382, 358] on label "gelijkvloers" at bounding box center [369, 352] width 43 height 14
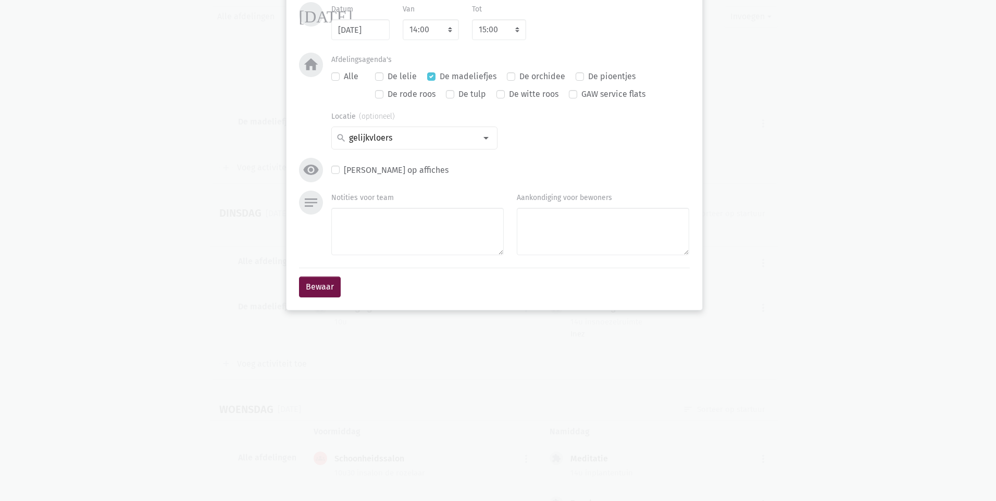
scroll to position [0, 0]
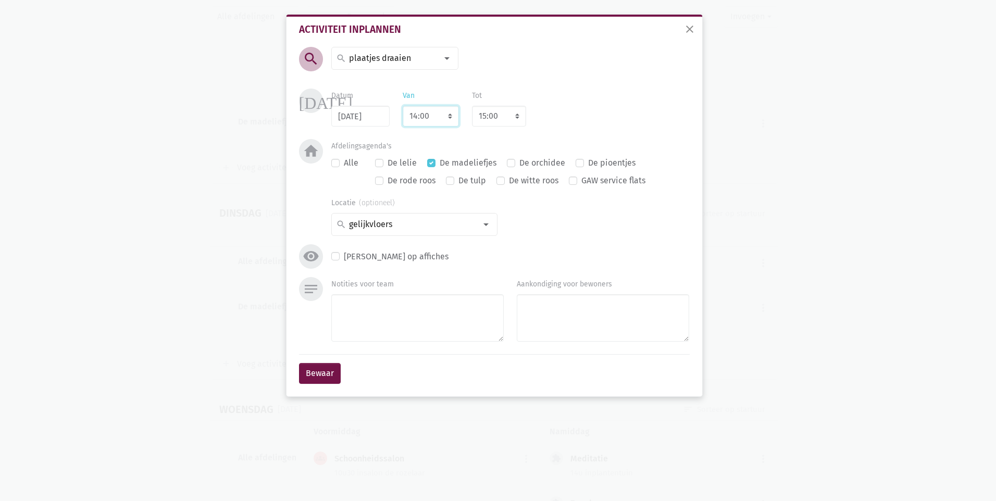
click at [451, 114] on select "7:00 7:15 7:30 7:45 8:00 8:15 8:30 8:45 9:00 9:15 9:30 9:45 10:00 10:15 10:30 1…" at bounding box center [431, 116] width 56 height 21
select select "10:30"
click at [403, 106] on select "7:00 7:15 7:30 7:45 8:00 8:15 8:30 8:45 9:00 9:15 9:30 9:45 10:00 10:15 10:30 1…" at bounding box center [431, 116] width 56 height 21
select select "11:30"
click at [498, 119] on select "8:00 8:15 8:30 8:45 9:00 9:15 9:30 9:45 10:00 10:15 10:30 10:45 11:00 11:15 11:…" at bounding box center [499, 116] width 54 height 21
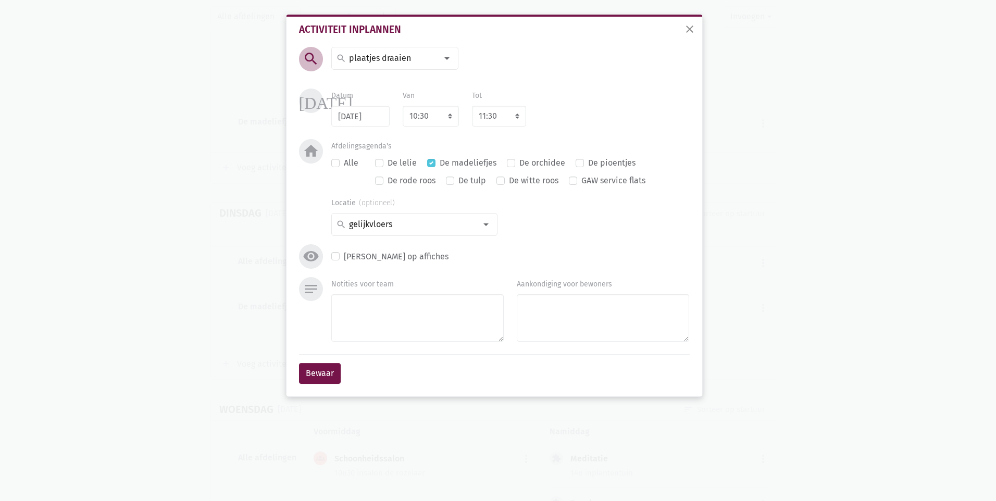
click at [584, 133] on div "[DATE] Datum [DATE] Van 7:00 7:15 7:30 7:45 8:00 8:15 8:30 8:45 9:00 9:15 9:30 …" at bounding box center [494, 114] width 396 height 51
click at [329, 377] on button "Bewaar" at bounding box center [320, 373] width 42 height 21
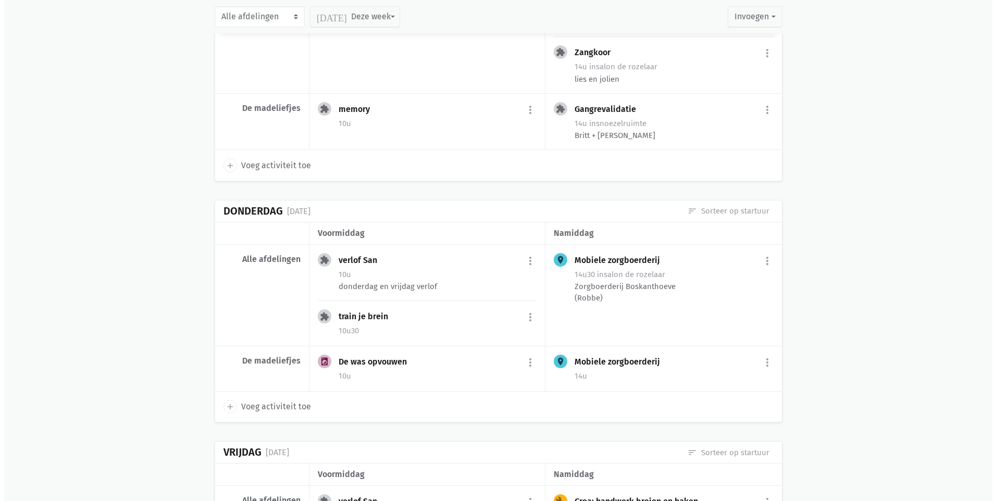
scroll to position [5220, 0]
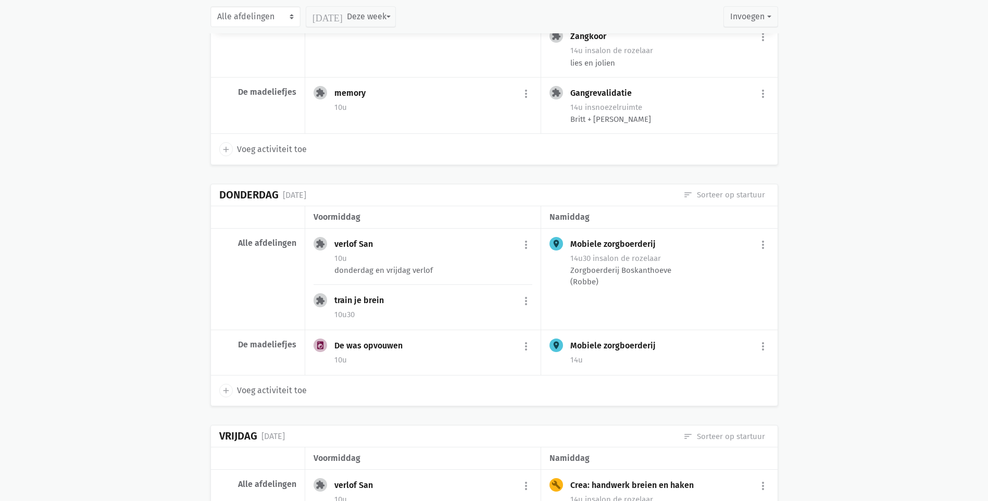
click at [288, 392] on span "Voeg activiteit toe" at bounding box center [272, 391] width 70 height 14
select select "14:00"
select select "15:00"
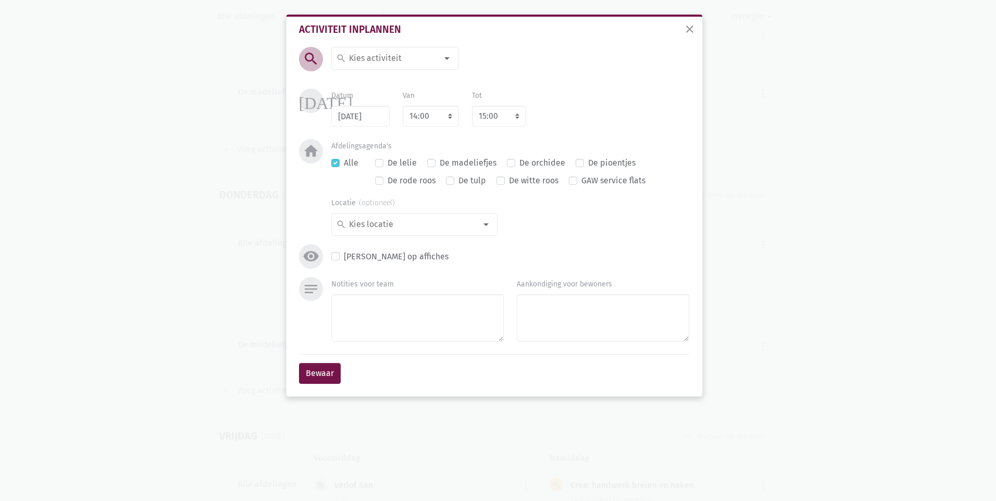
click at [408, 59] on input at bounding box center [392, 59] width 90 height 14
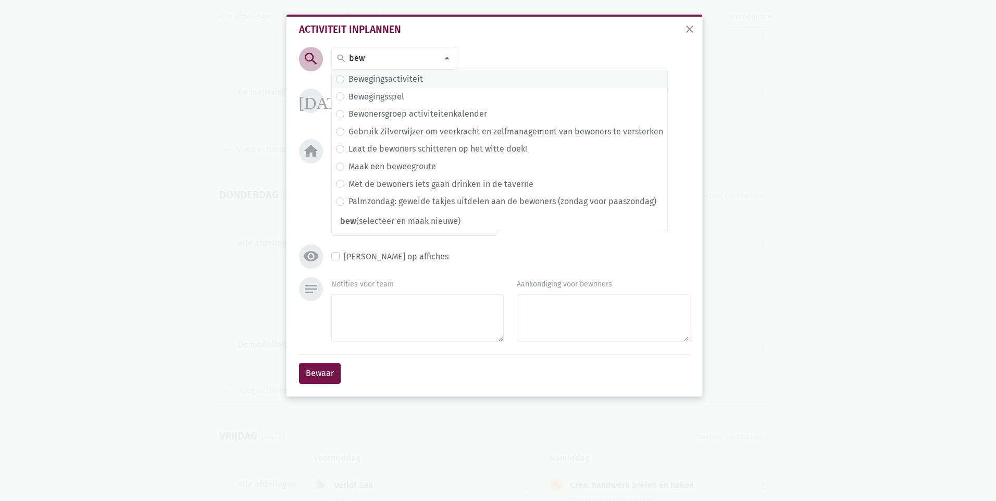
type input "bew"
click at [403, 81] on label "Bewegingsactiviteit" at bounding box center [385, 79] width 74 height 14
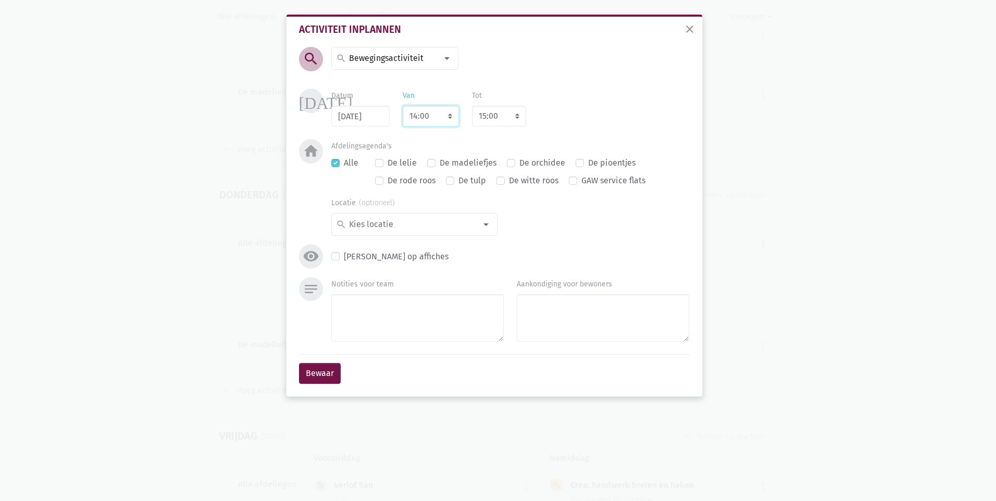
click at [450, 119] on select "7:00 7:15 7:30 7:45 8:00 8:15 8:30 8:45 9:00 9:15 9:30 9:45 10:00 10:15 10:30 1…" at bounding box center [431, 116] width 56 height 21
select select "10:30"
click at [403, 106] on select "7:00 7:15 7:30 7:45 8:00 8:15 8:30 8:45 9:00 9:15 9:30 9:45 10:00 10:15 10:30 1…" at bounding box center [431, 116] width 56 height 21
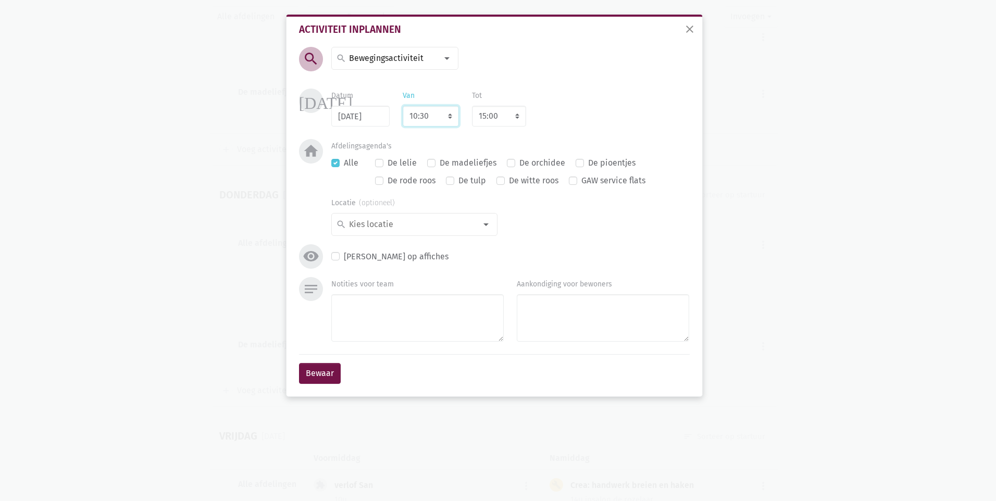
select select "11:30"
click at [484, 223] on div at bounding box center [486, 224] width 21 height 21
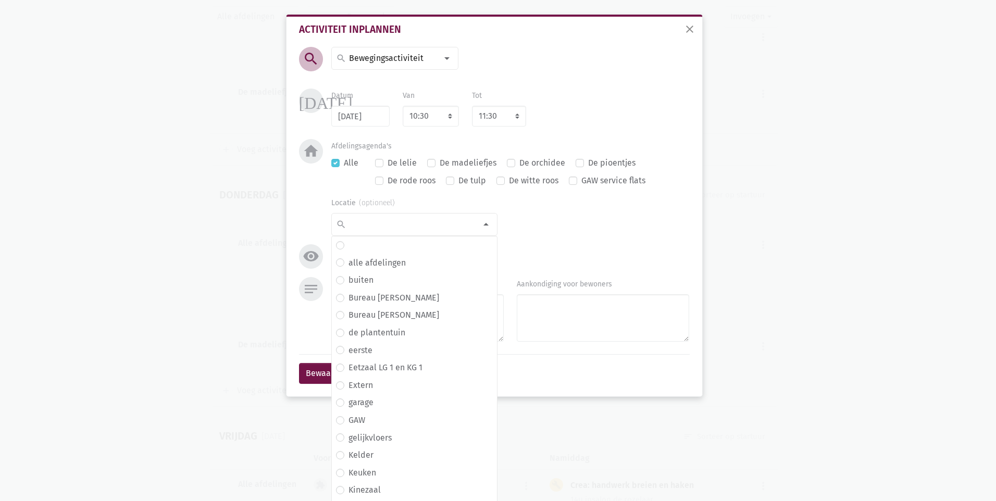
click at [426, 55] on input at bounding box center [392, 59] width 90 height 14
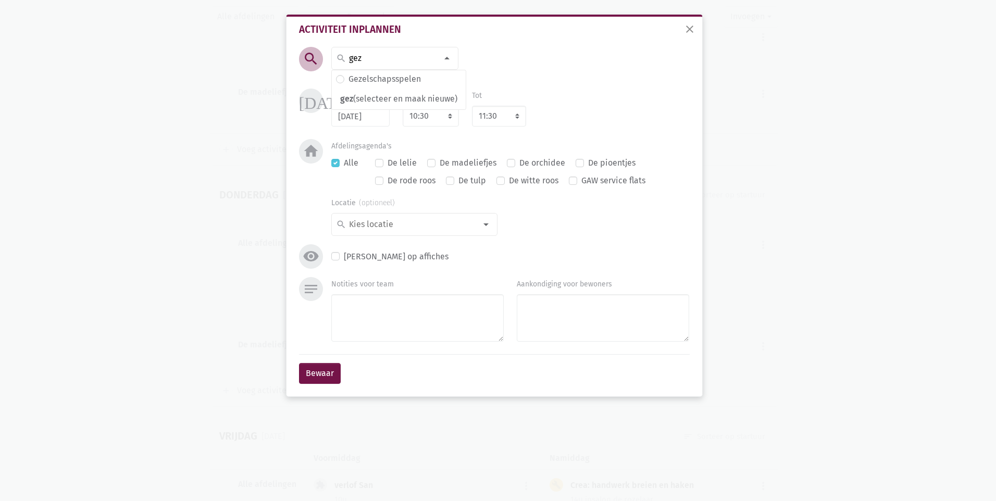
scroll to position [0, 0]
type input "geze"
click at [417, 79] on label "Gezelschapsspelen" at bounding box center [384, 79] width 72 height 14
click at [488, 229] on div at bounding box center [486, 224] width 21 height 21
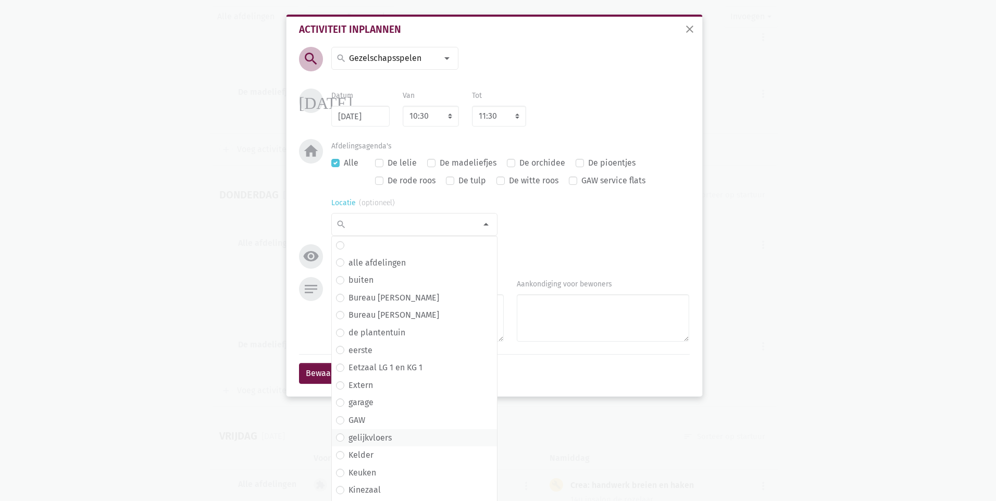
click at [395, 437] on span "gelijkvloers" at bounding box center [414, 438] width 157 height 14
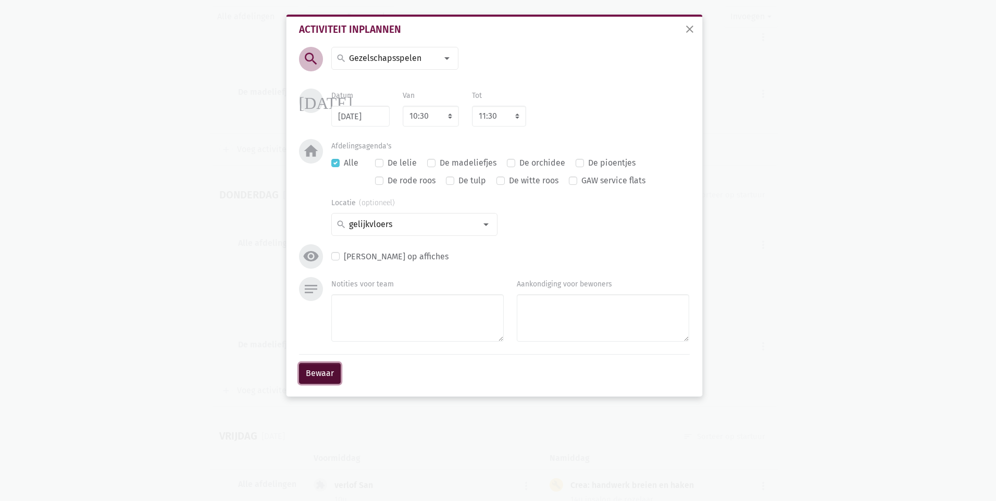
click at [313, 376] on button "Bewaar" at bounding box center [320, 373] width 42 height 21
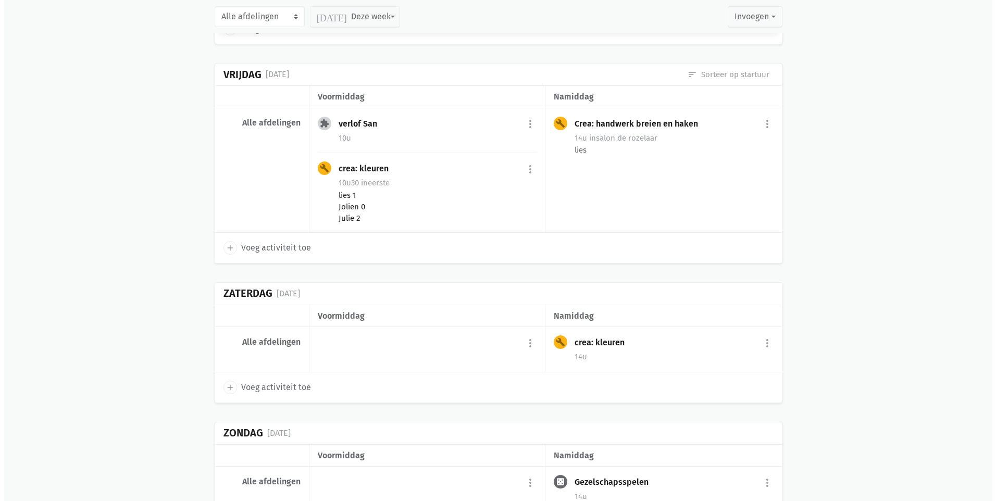
scroll to position [5575, 0]
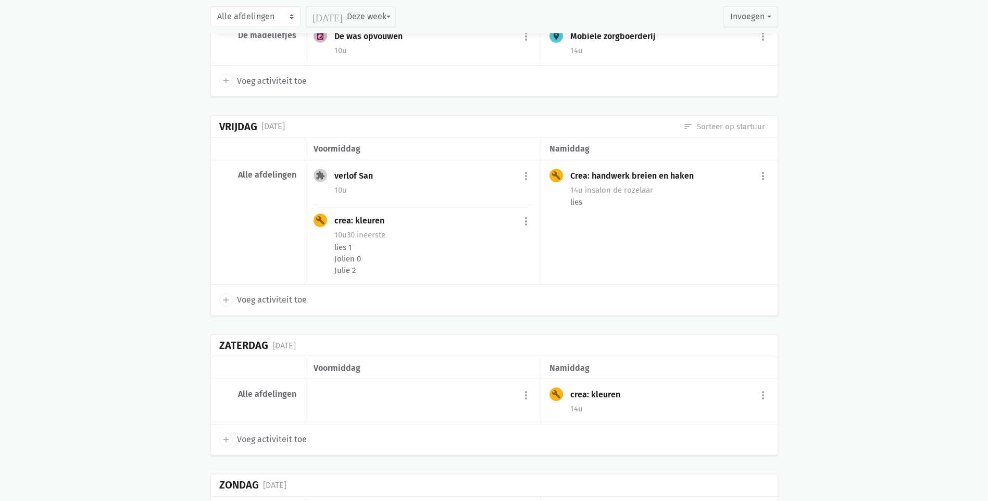
click at [282, 300] on span "Voeg activiteit toe" at bounding box center [272, 300] width 70 height 14
select select "14:00"
select select "15:00"
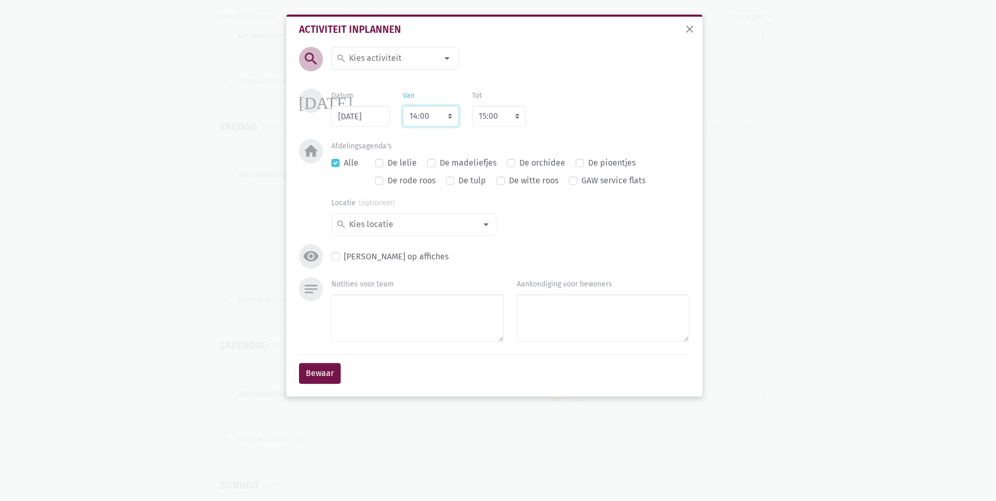
click at [450, 113] on select "7:00 7:15 7:30 7:45 8:00 8:15 8:30 8:45 9:00 9:15 9:30 9:45 10:00 10:15 10:30 1…" at bounding box center [431, 116] width 56 height 21
select select "15:00"
click at [403, 106] on select "7:00 7:15 7:30 7:45 8:00 8:15 8:30 8:45 9:00 9:15 9:30 9:45 10:00 10:15 10:30 1…" at bounding box center [431, 116] width 56 height 21
select select "16:00"
click at [451, 116] on select "7:00 7:15 7:30 7:45 8:00 8:15 8:30 8:45 9:00 9:15 9:30 9:45 10:00 10:15 10:30 1…" at bounding box center [431, 116] width 56 height 21
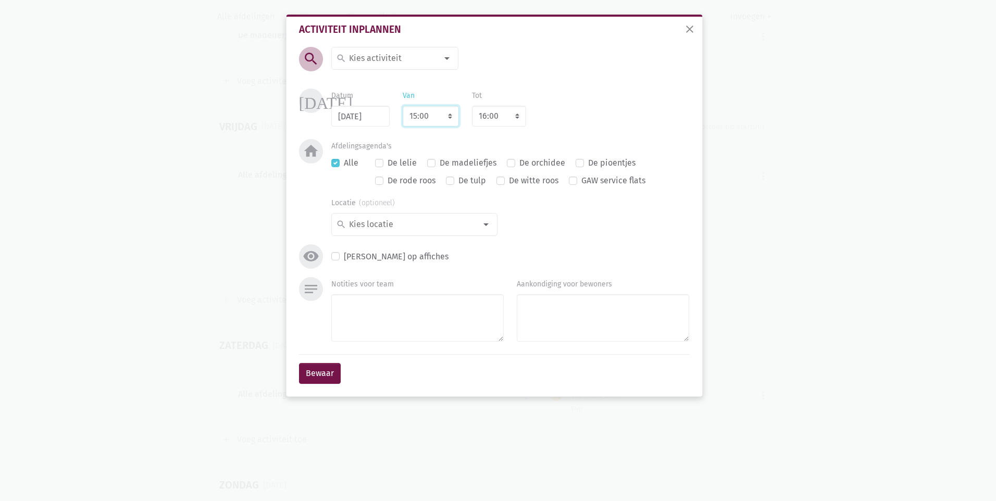
select select "14:00"
click at [403, 106] on select "7:00 7:15 7:30 7:45 8:00 8:15 8:30 8:45 9:00 9:15 9:30 9:45 10:00 10:15 10:30 1…" at bounding box center [431, 116] width 56 height 21
select select "15:00"
click at [395, 58] on input at bounding box center [392, 59] width 90 height 14
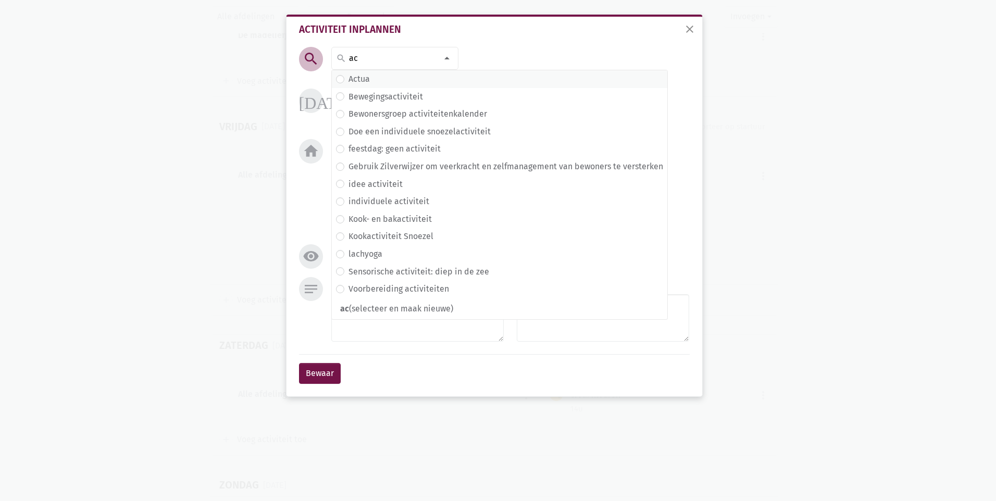
type input "ac"
click at [397, 82] on span "Actua" at bounding box center [499, 79] width 327 height 14
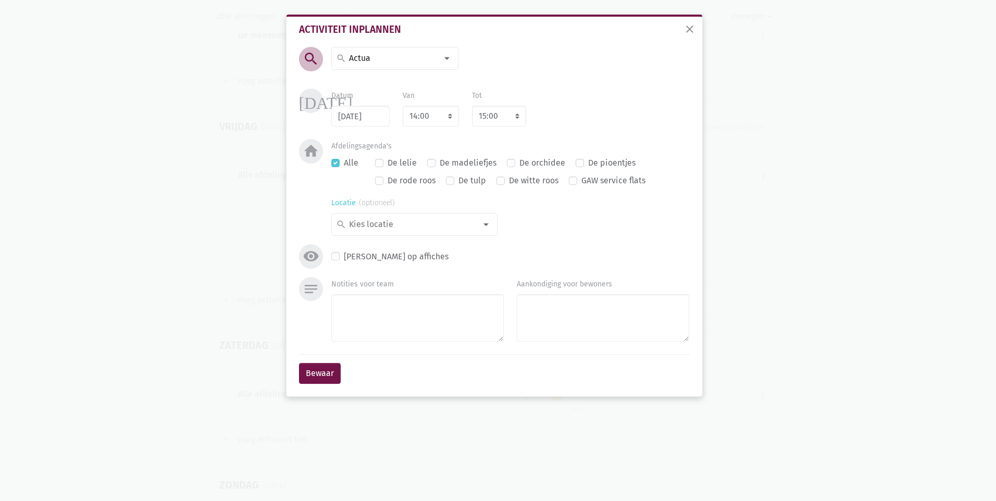
click at [443, 223] on input at bounding box center [411, 225] width 129 height 14
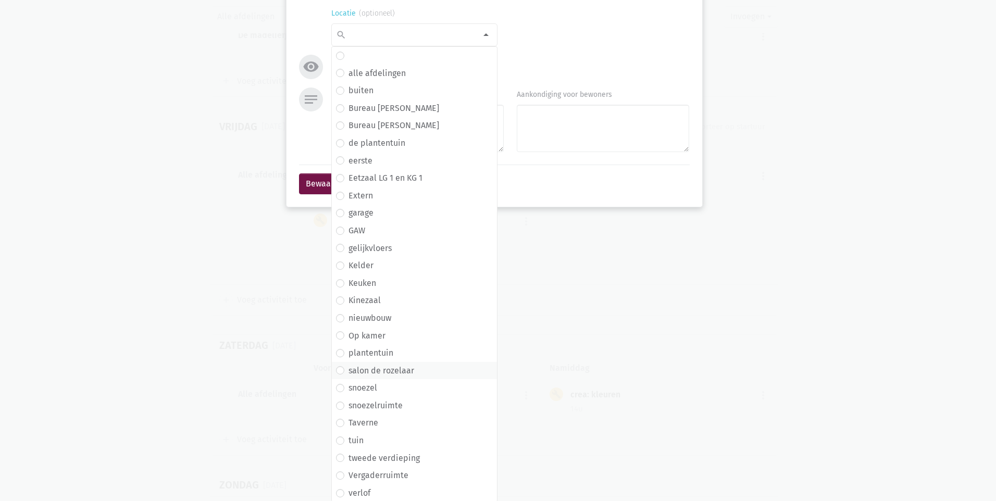
scroll to position [191, 0]
click at [427, 386] on span "snoezel" at bounding box center [414, 387] width 157 height 14
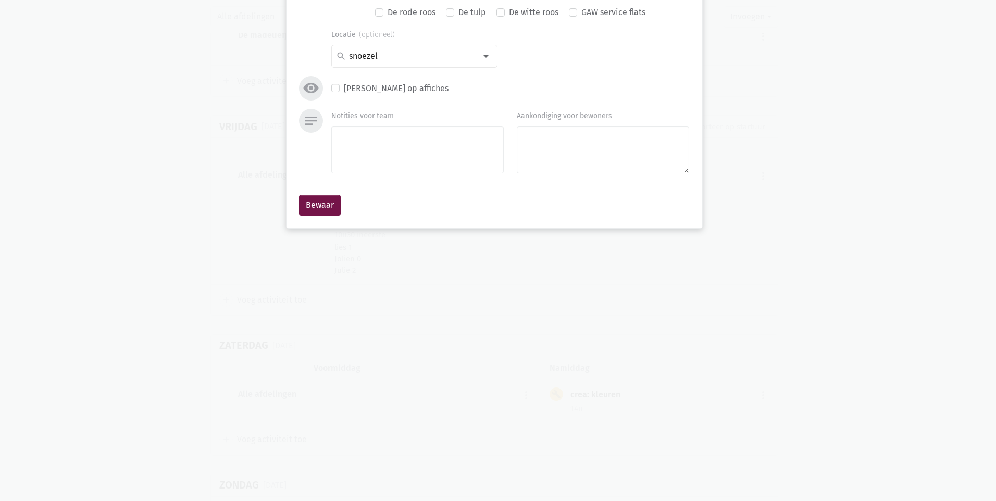
scroll to position [0, 0]
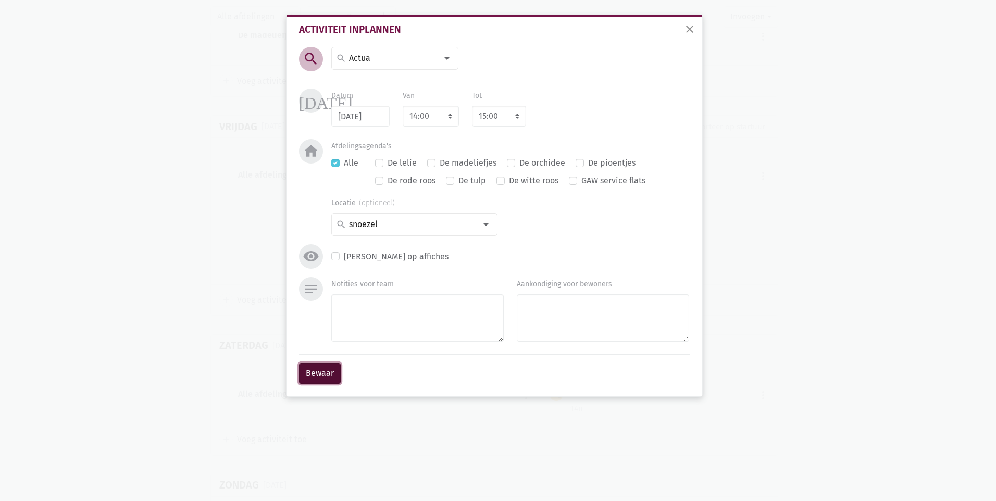
click at [323, 371] on button "Bewaar" at bounding box center [320, 373] width 42 height 21
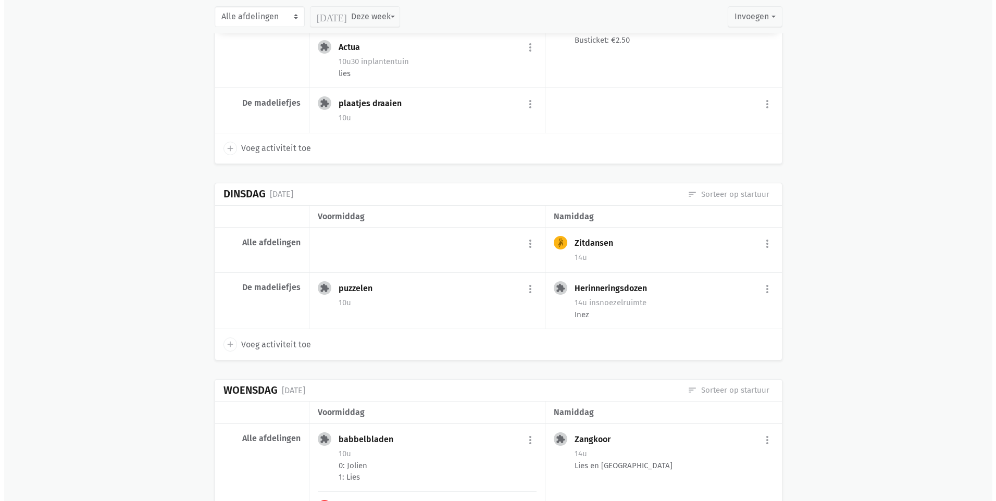
scroll to position [6401, 0]
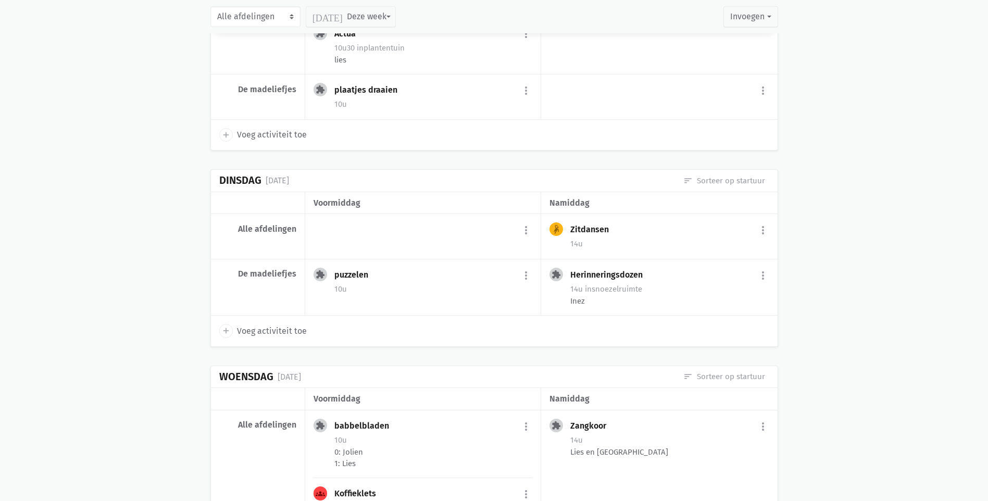
click at [277, 325] on span "Voeg activiteit toe" at bounding box center [272, 332] width 70 height 14
select select "14:00"
select select "15:00"
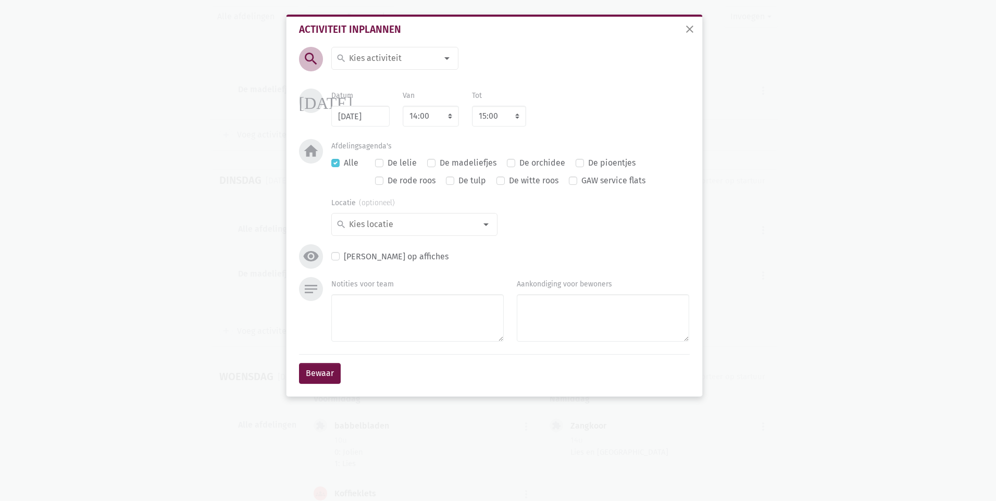
click at [384, 57] on input at bounding box center [392, 59] width 90 height 14
type input "plaa"
click at [414, 82] on span "plaatjes draaien" at bounding box center [401, 79] width 130 height 14
click at [449, 116] on select "7:00 7:15 7:30 7:45 8:00 8:15 8:30 8:45 9:00 9:15 9:30 9:45 10:00 10:15 10:30 1…" at bounding box center [431, 116] width 56 height 21
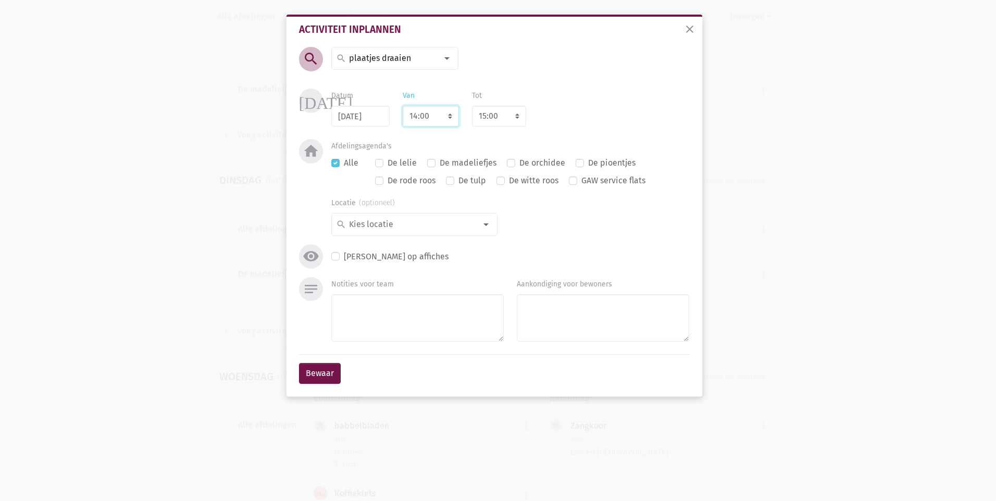
click at [437, 116] on select "7:00 7:15 7:30 7:45 8:00 8:15 8:30 8:45 9:00 9:15 9:30 9:45 10:00 10:15 10:30 1…" at bounding box center [431, 116] width 56 height 21
select select "10:30"
click at [403, 106] on select "7:00 7:15 7:30 7:45 8:00 8:15 8:30 8:45 9:00 9:15 9:30 9:45 10:00 10:15 10:30 1…" at bounding box center [431, 116] width 56 height 21
click at [503, 116] on select "8:00 8:15 8:30 8:45 9:00 9:15 9:30 9:45 10:00 10:15 10:30 10:45 11:00 11:15 11:…" at bounding box center [499, 116] width 54 height 21
select select "11:30"
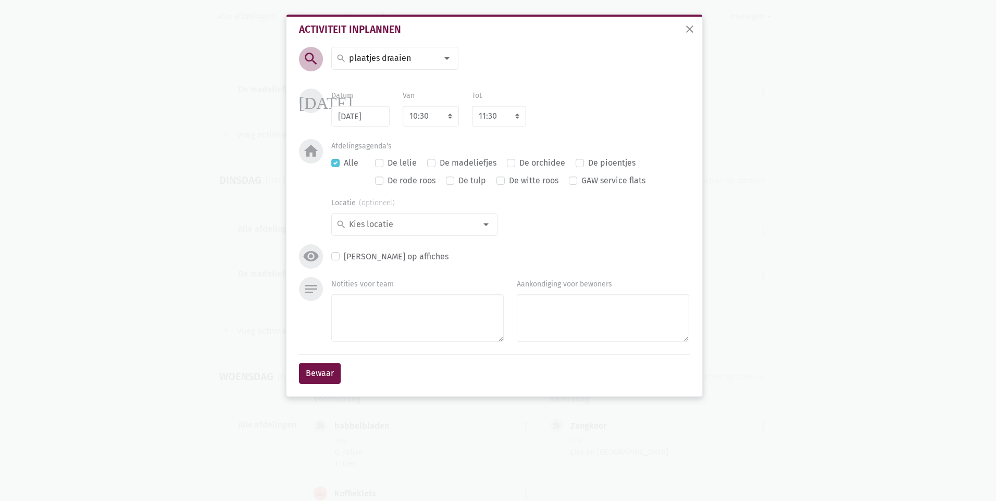
click at [625, 82] on div "search search [DATE] 2de handswinkel [GEOGRAPHIC_DATA] administratie adventkran…" at bounding box center [494, 162] width 396 height 230
click at [491, 226] on div at bounding box center [486, 224] width 21 height 21
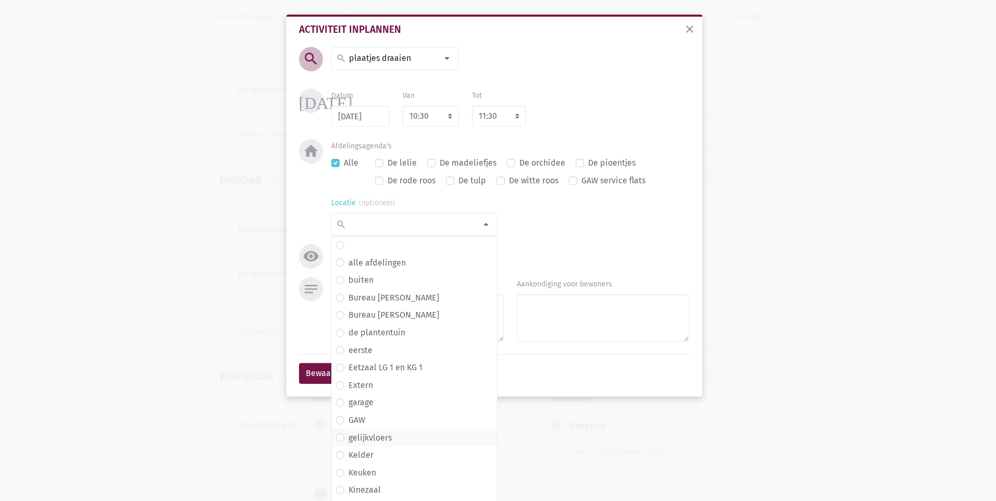
click at [393, 440] on span "gelijkvloers" at bounding box center [414, 438] width 157 height 14
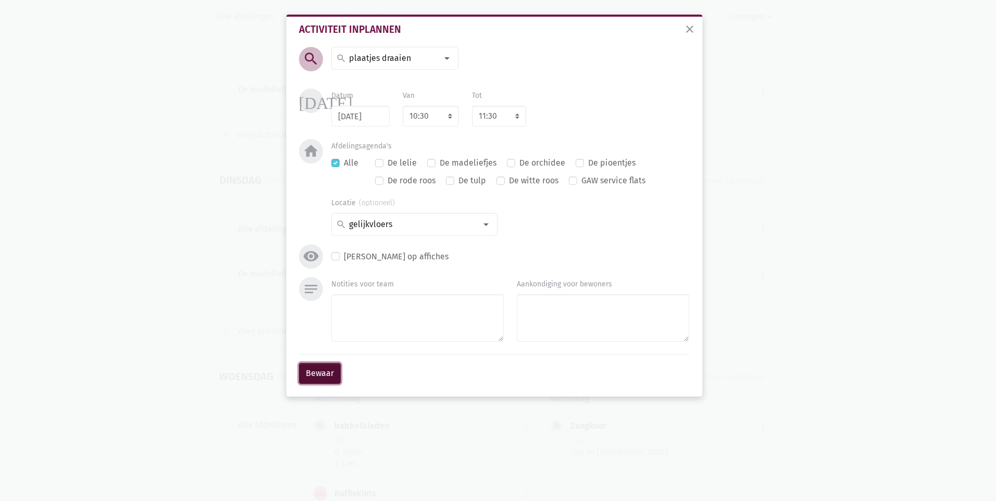
click at [325, 377] on button "Bewaar" at bounding box center [320, 373] width 42 height 21
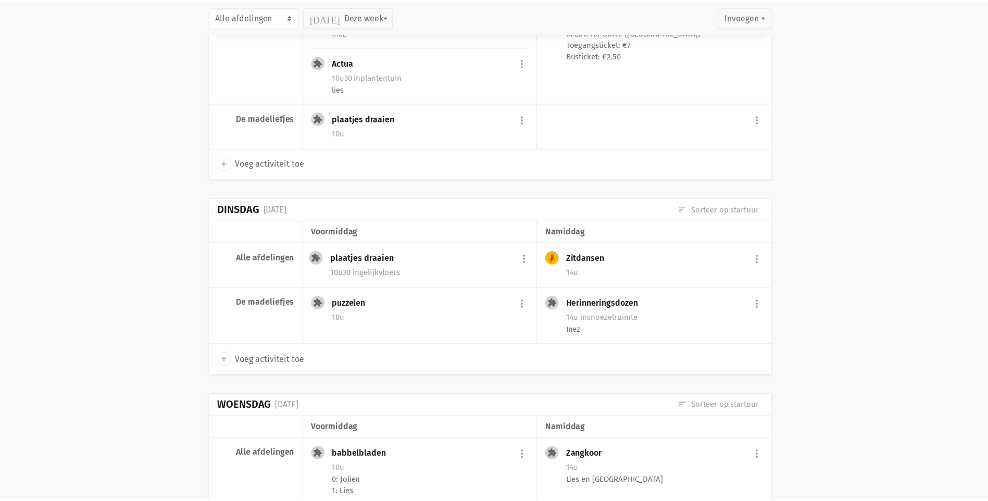
scroll to position [6372, 0]
